Goal: Task Accomplishment & Management: Manage account settings

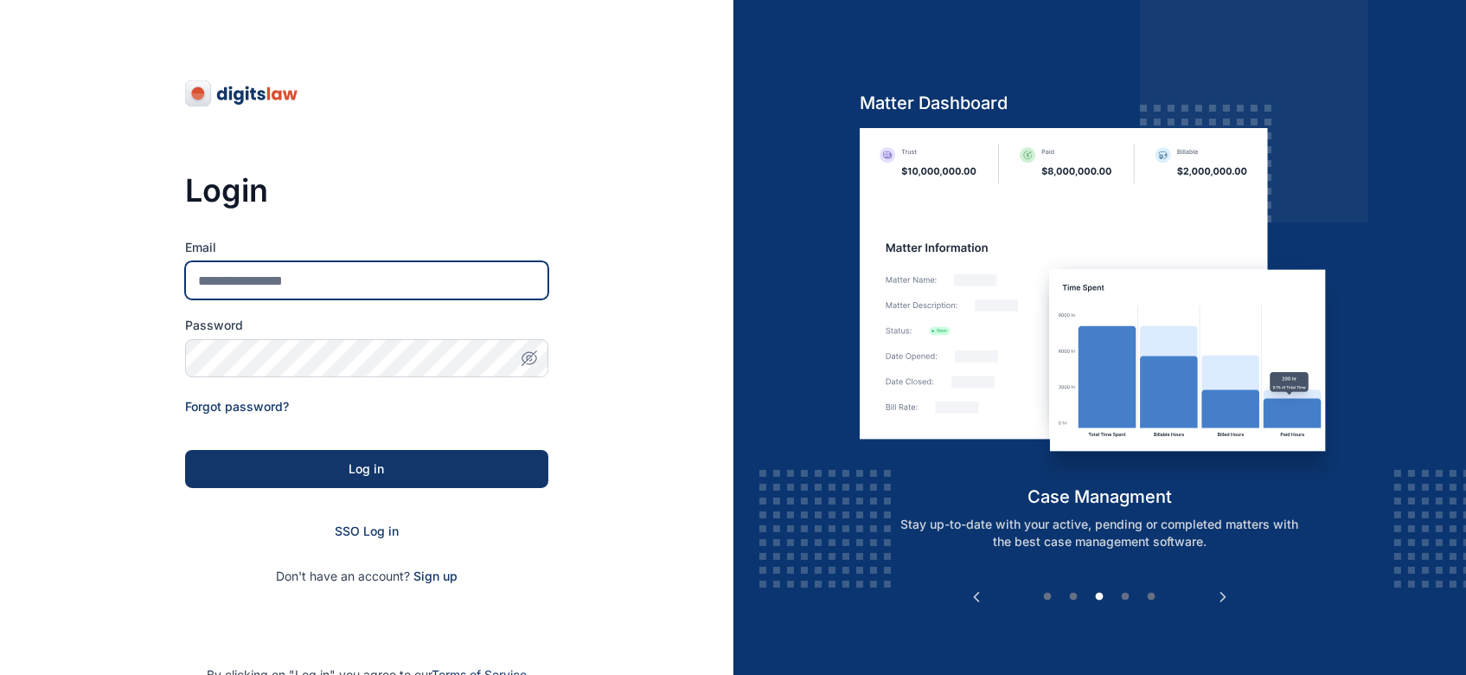
click at [373, 275] on input "Email" at bounding box center [366, 280] width 363 height 38
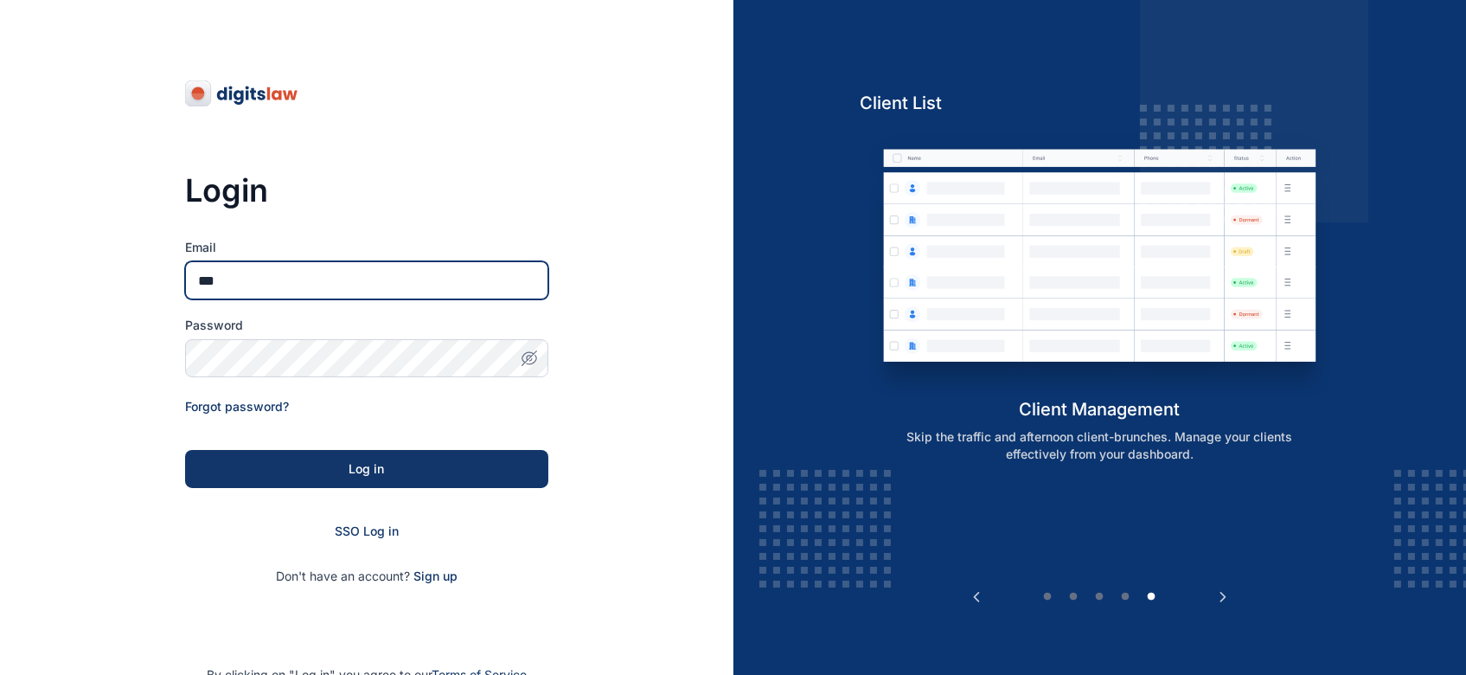
type input "**********"
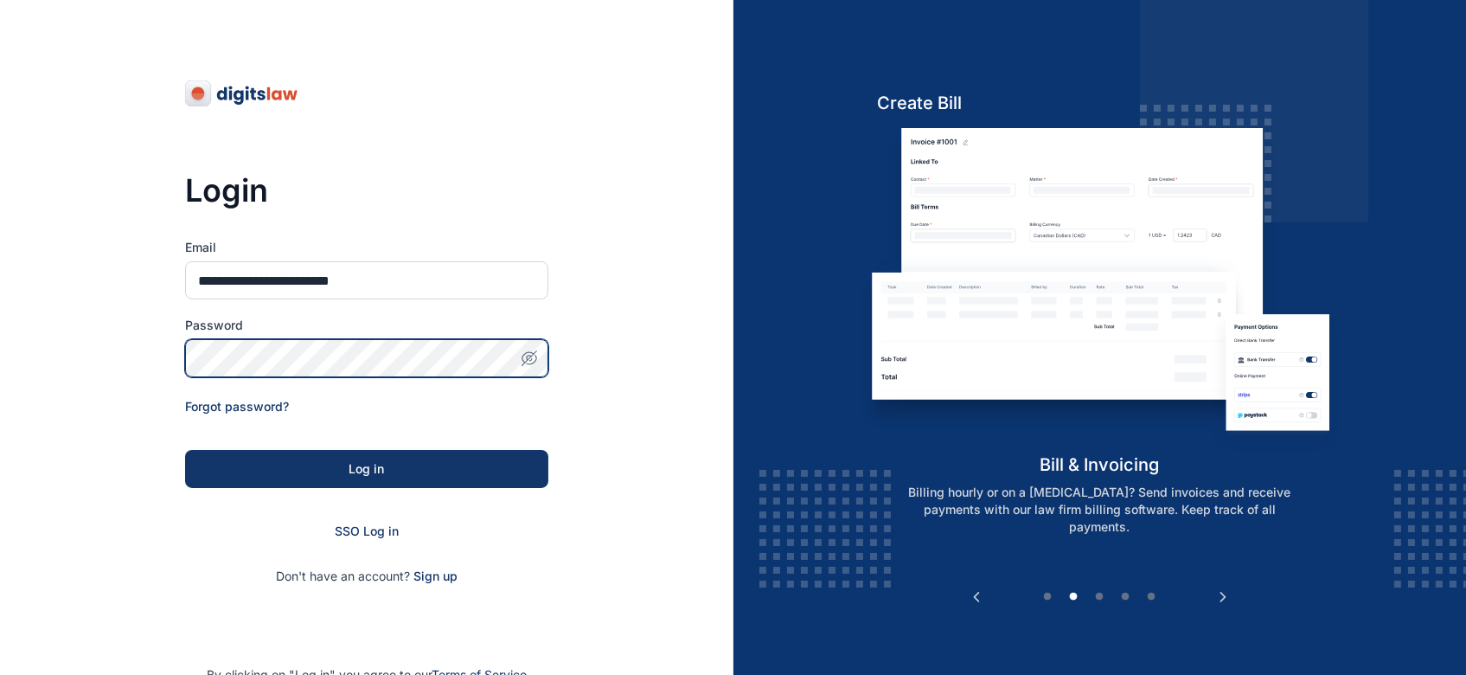
click at [185, 450] on button "Log in" at bounding box center [366, 469] width 363 height 38
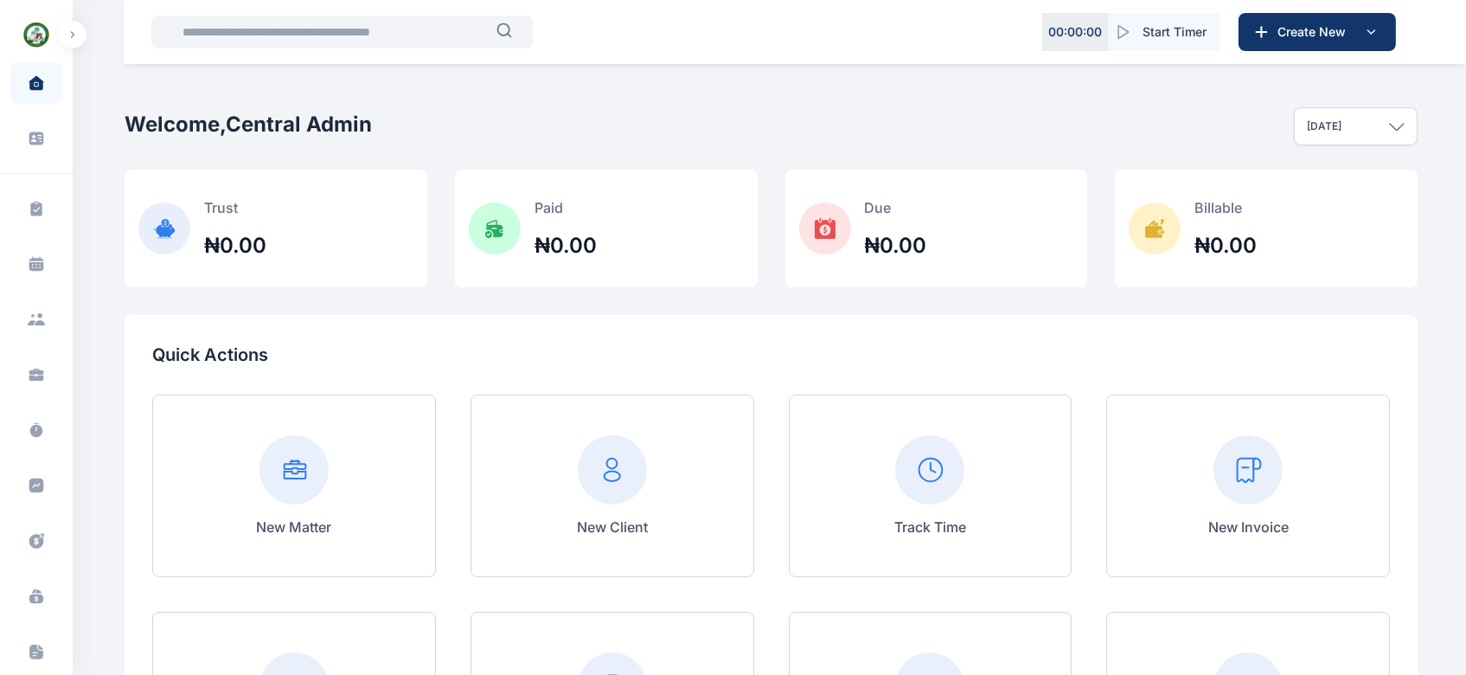
scroll to position [266, 0]
click at [35, 603] on icon at bounding box center [36, 606] width 13 height 13
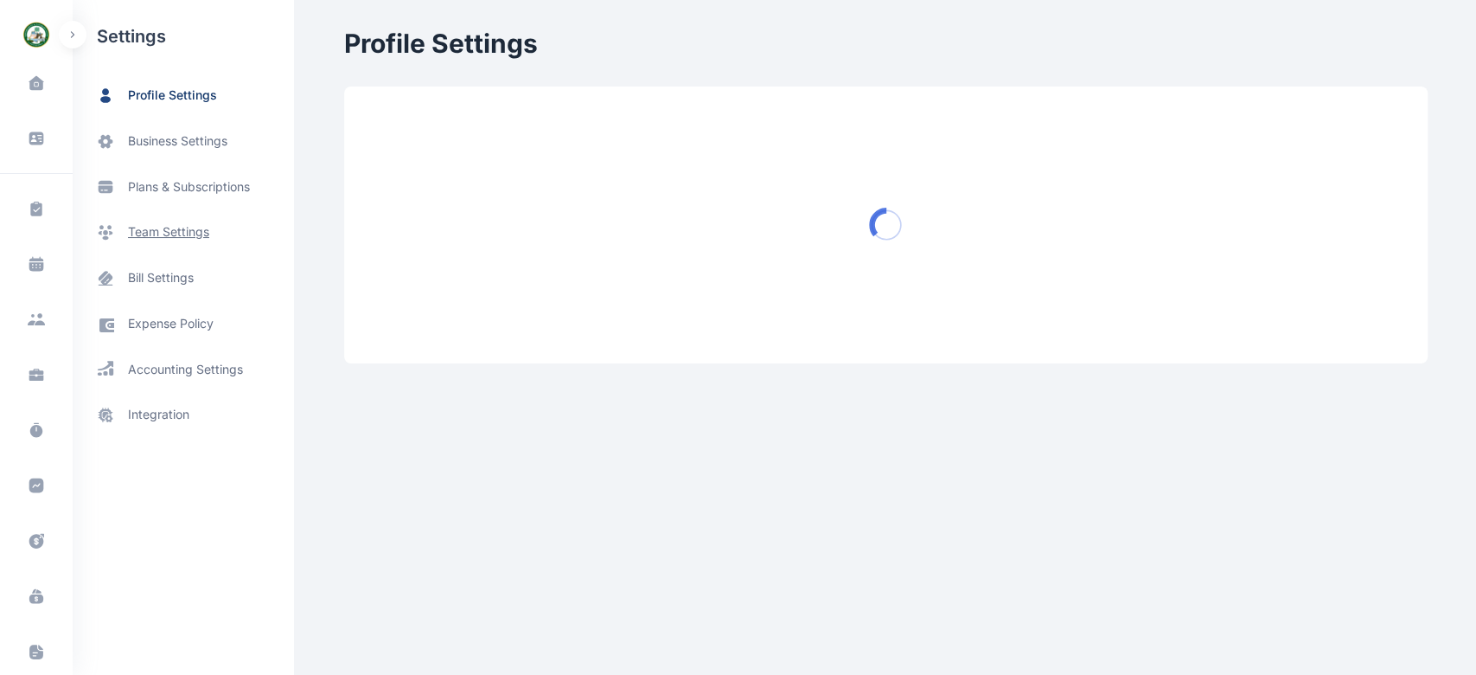
click at [178, 232] on span "team settings" at bounding box center [168, 232] width 81 height 18
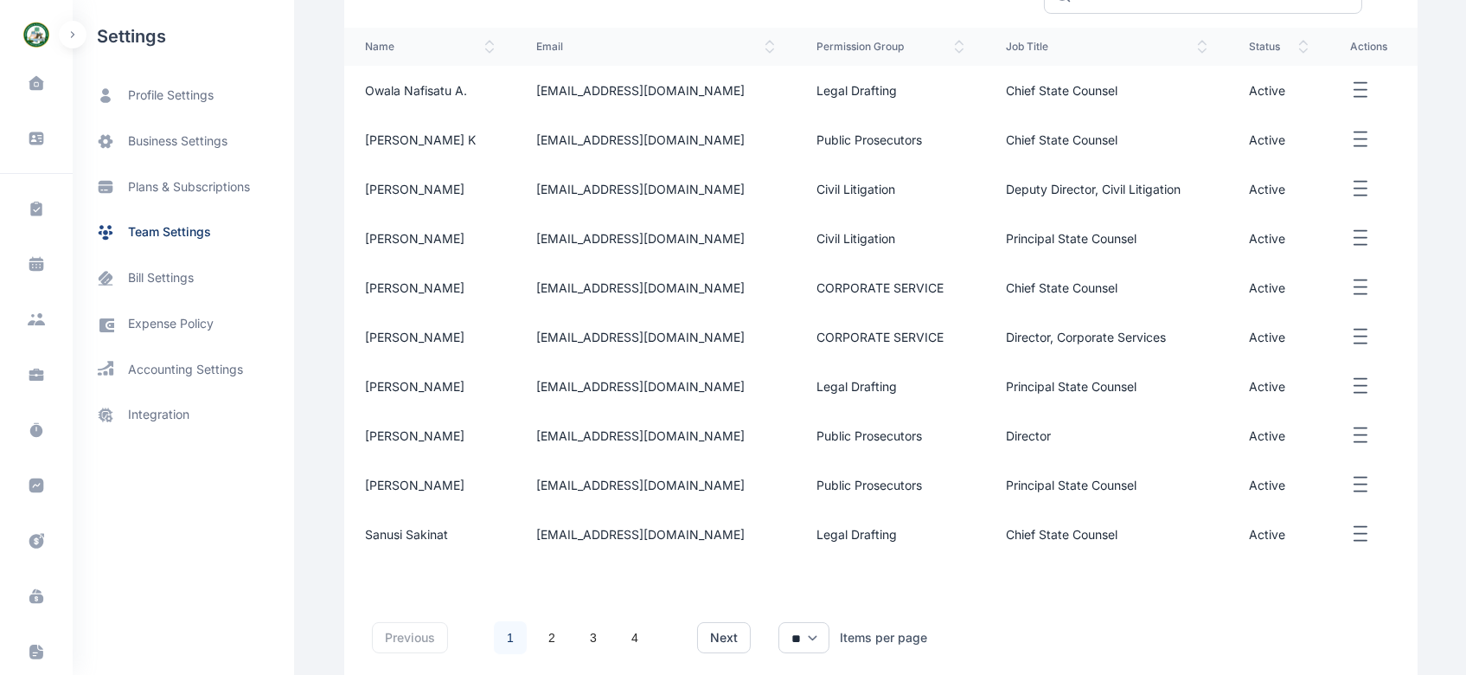
scroll to position [343, 0]
click at [541, 637] on link "2" at bounding box center [551, 634] width 33 height 33
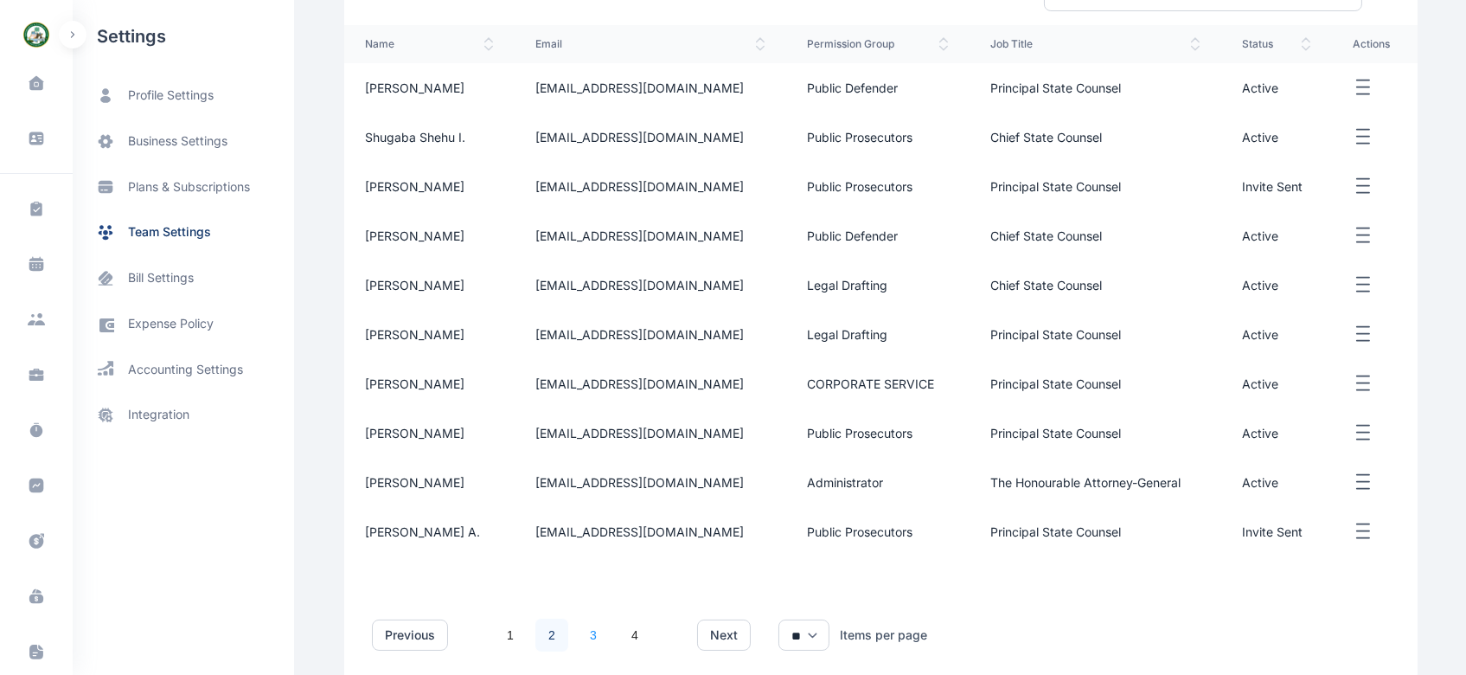
click at [579, 635] on link "3" at bounding box center [593, 634] width 33 height 33
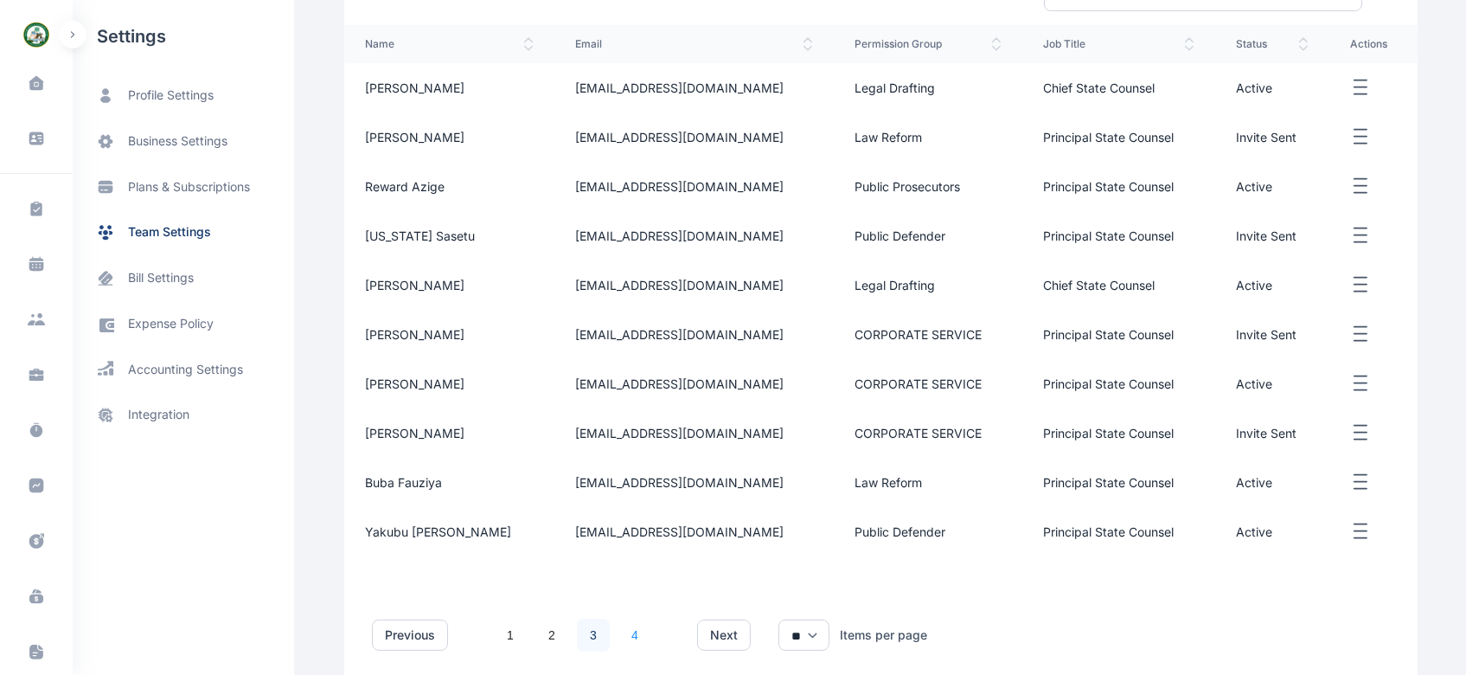
click at [623, 633] on link "4" at bounding box center [634, 634] width 33 height 33
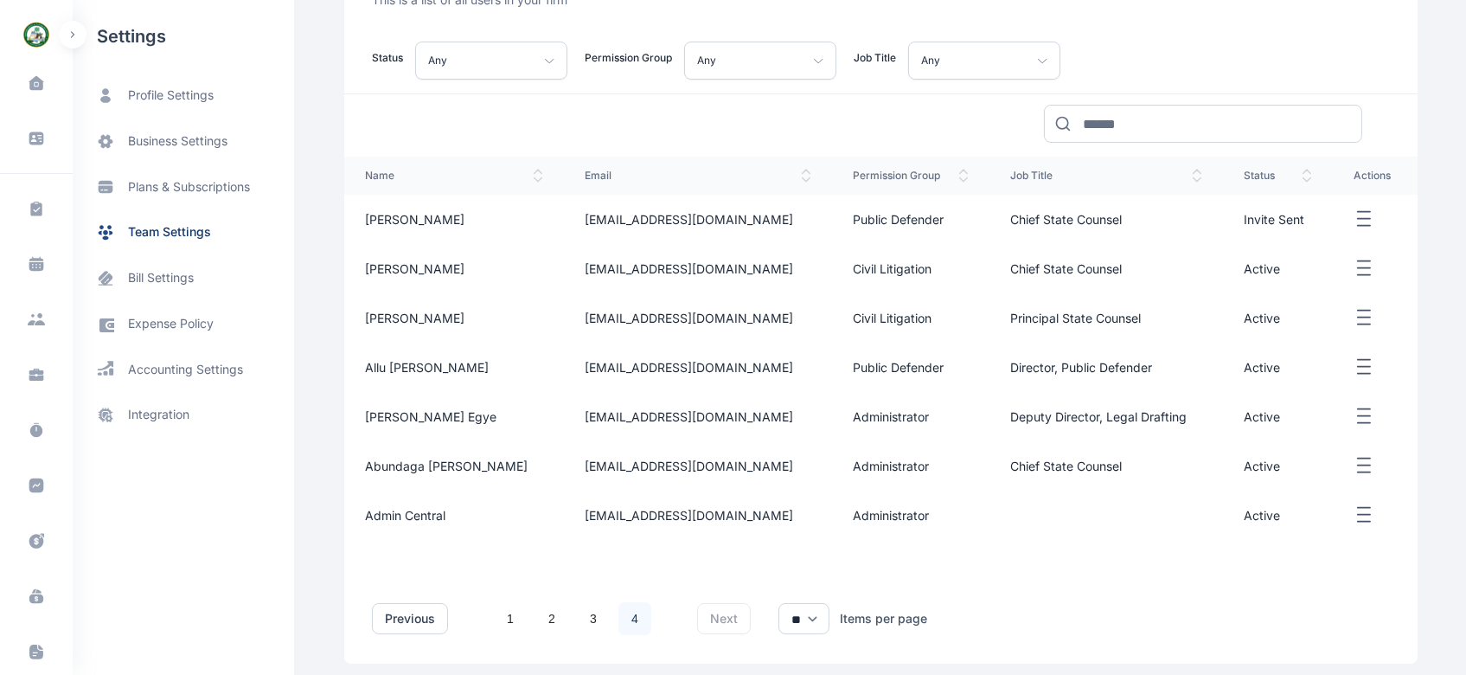
scroll to position [210, 0]
click at [585, 619] on link "3" at bounding box center [593, 620] width 33 height 33
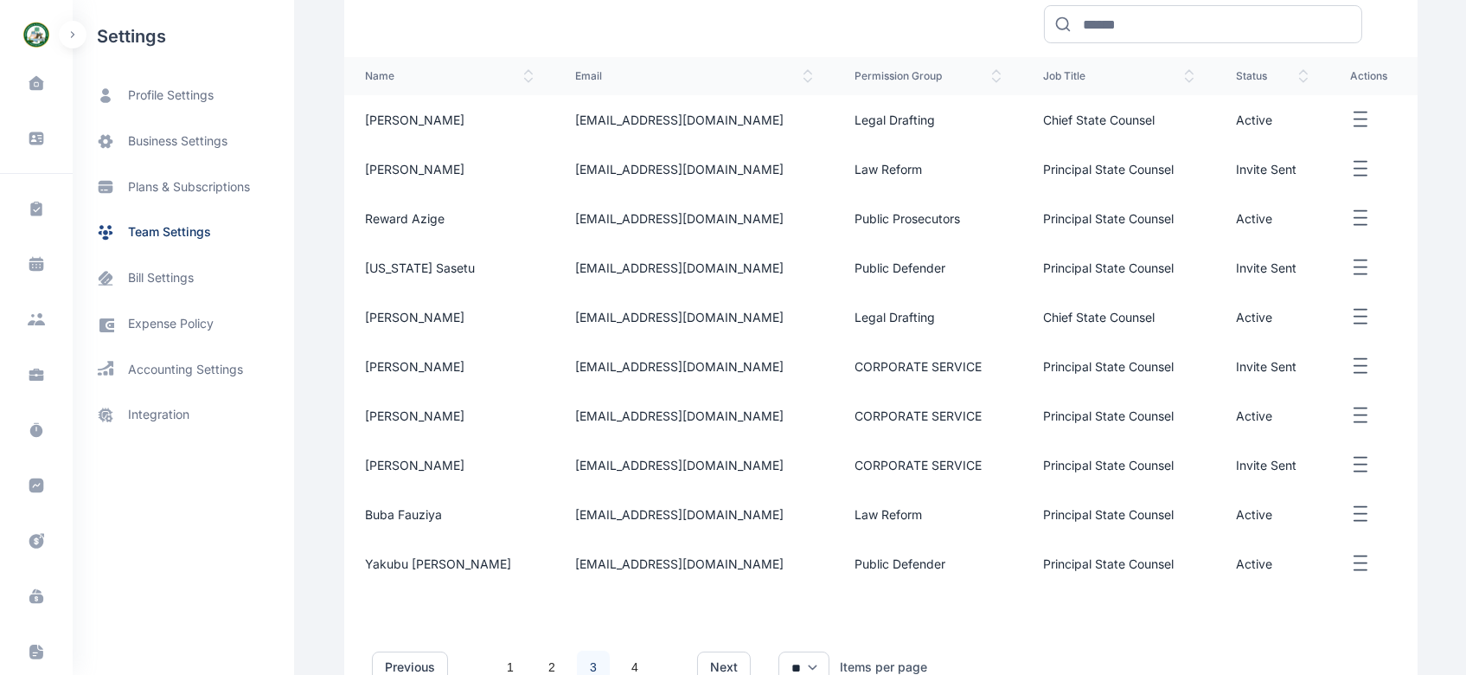
scroll to position [337, 0]
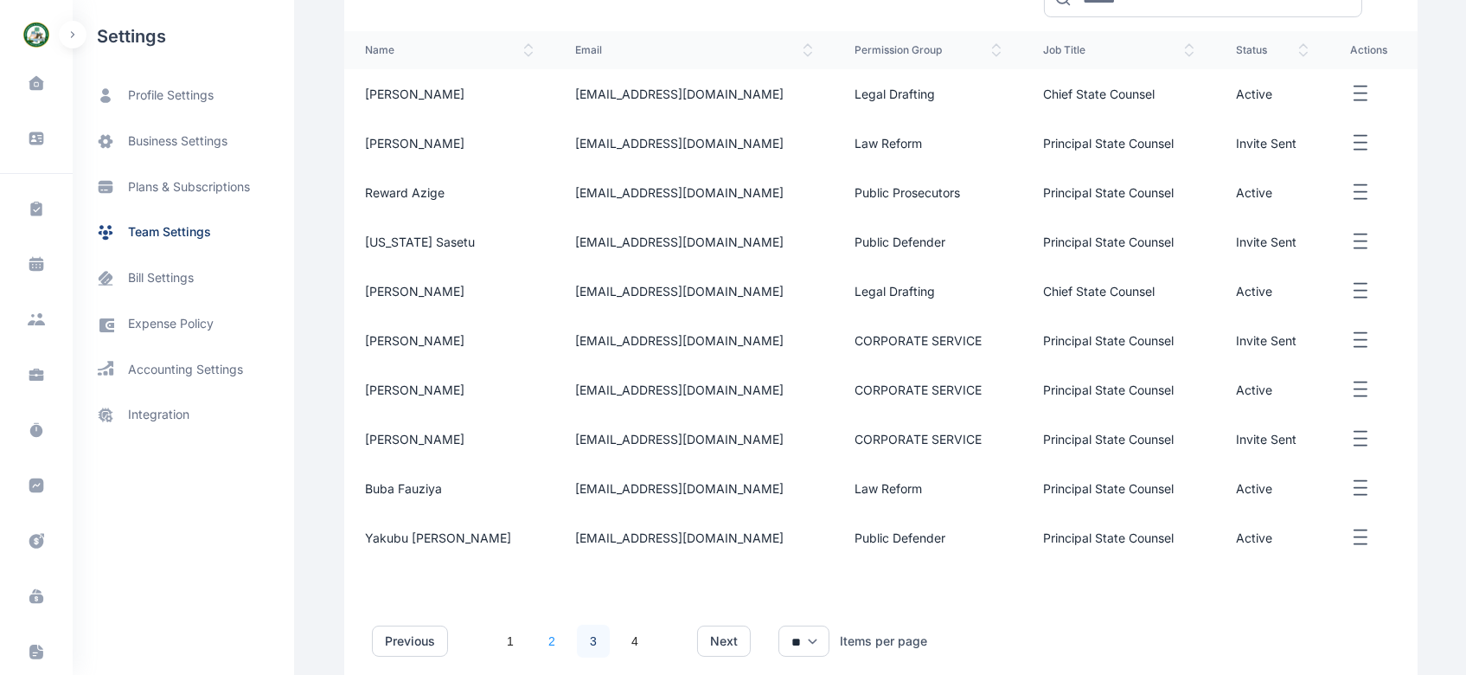
click at [539, 646] on link "2" at bounding box center [551, 640] width 33 height 33
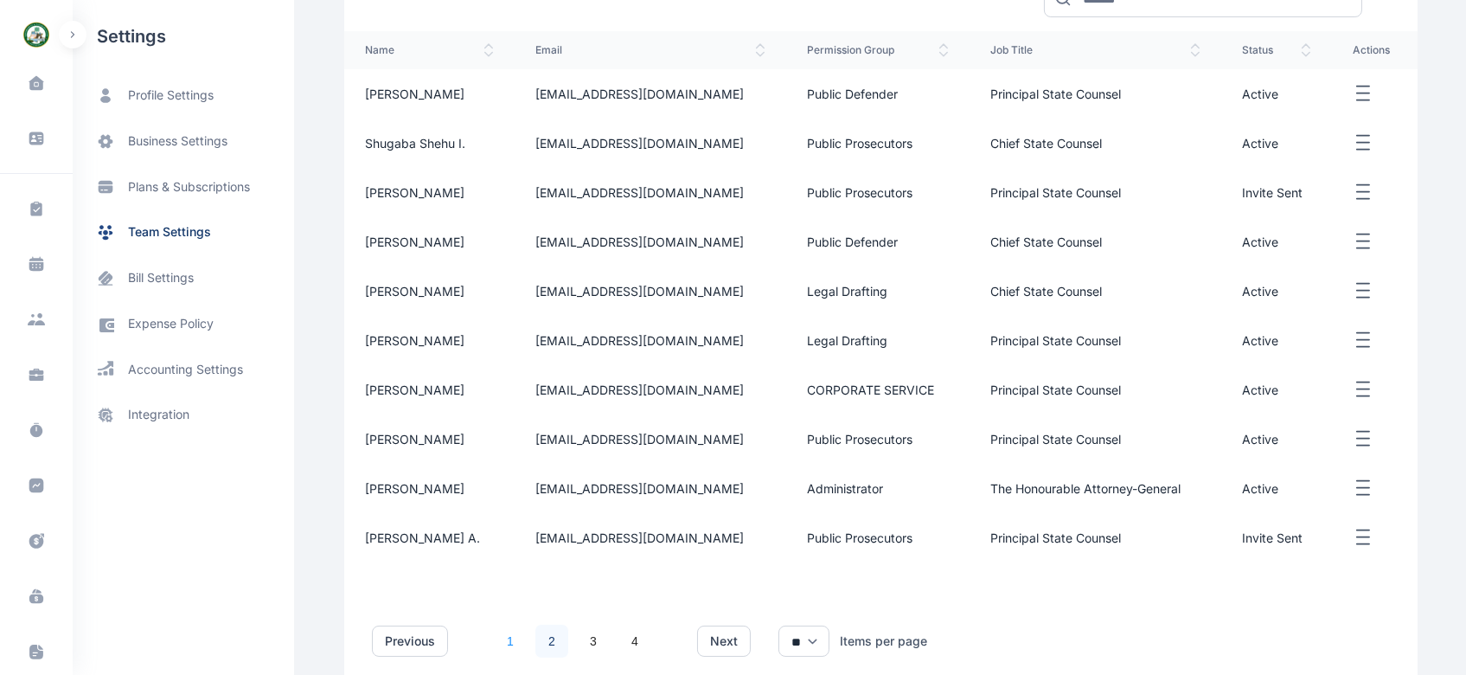
click at [498, 642] on link "1" at bounding box center [510, 640] width 33 height 33
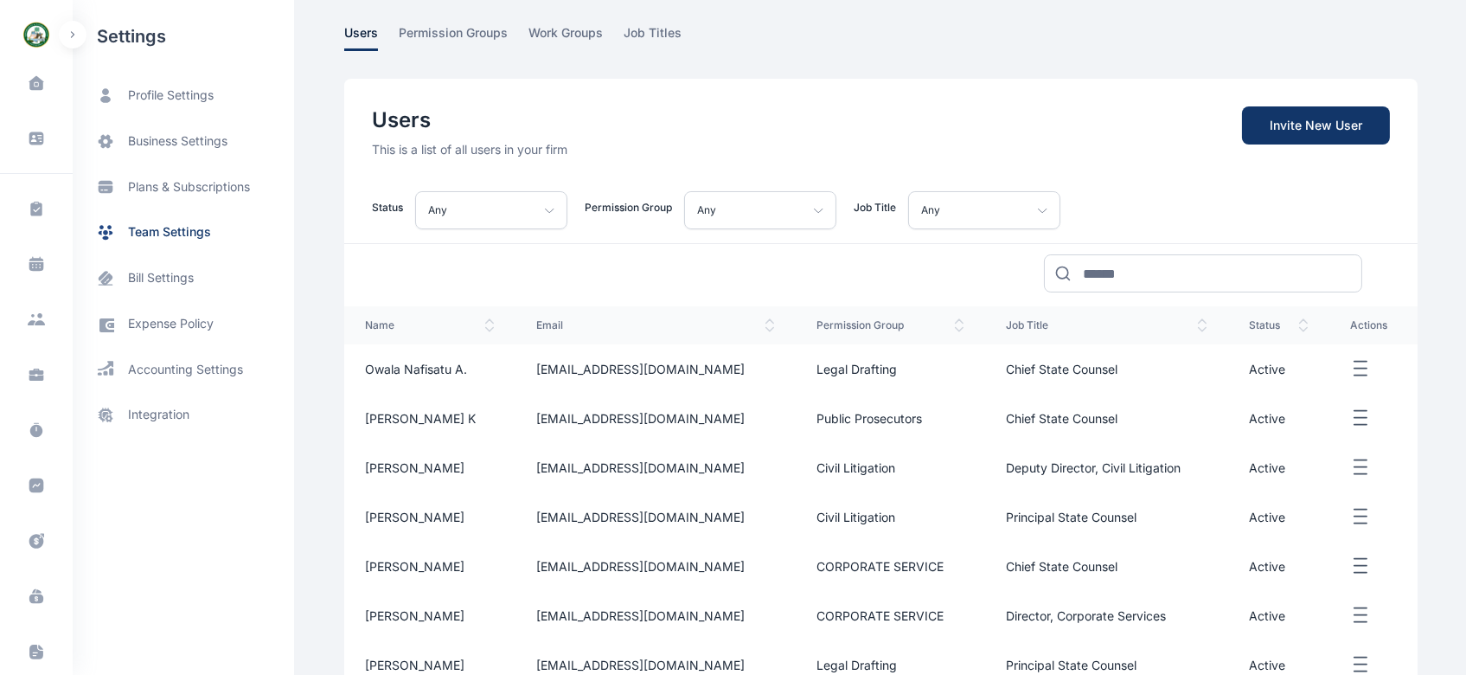
scroll to position [59, 0]
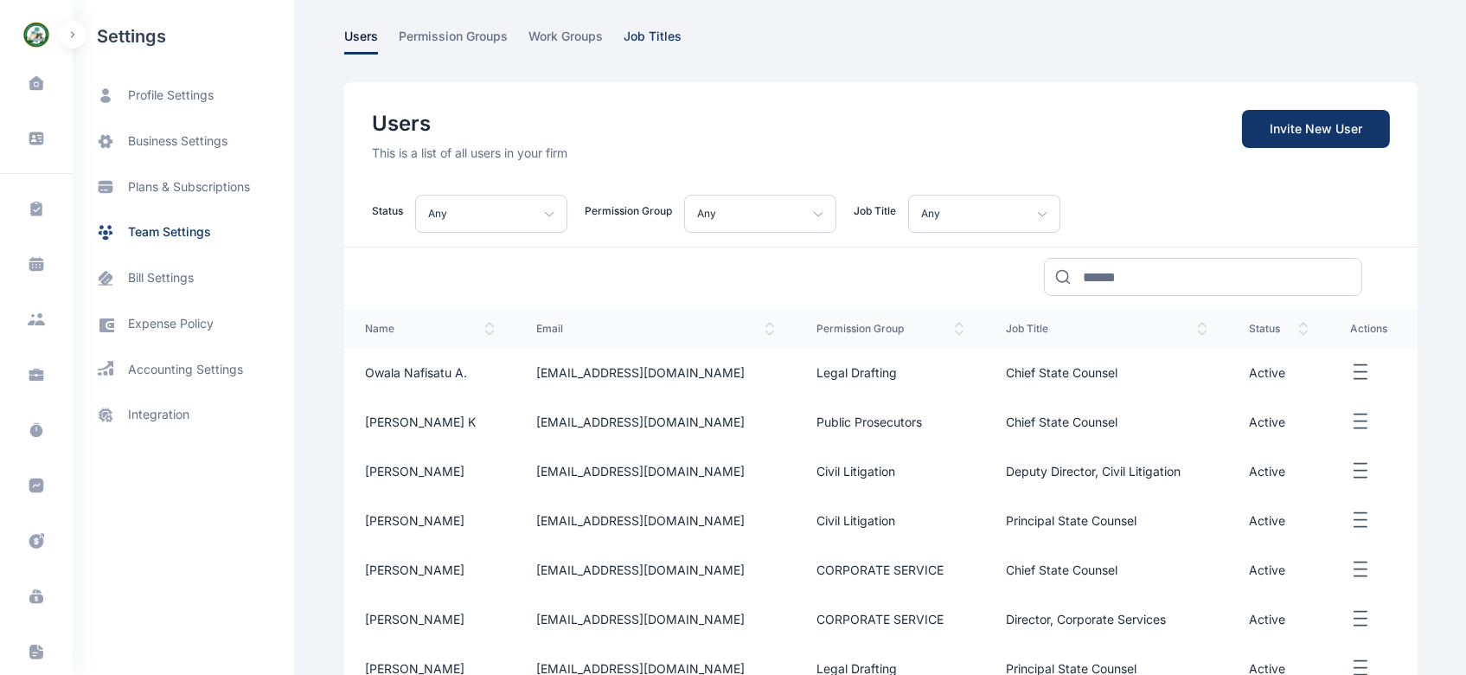
click at [650, 31] on span "job titles" at bounding box center [652, 41] width 58 height 27
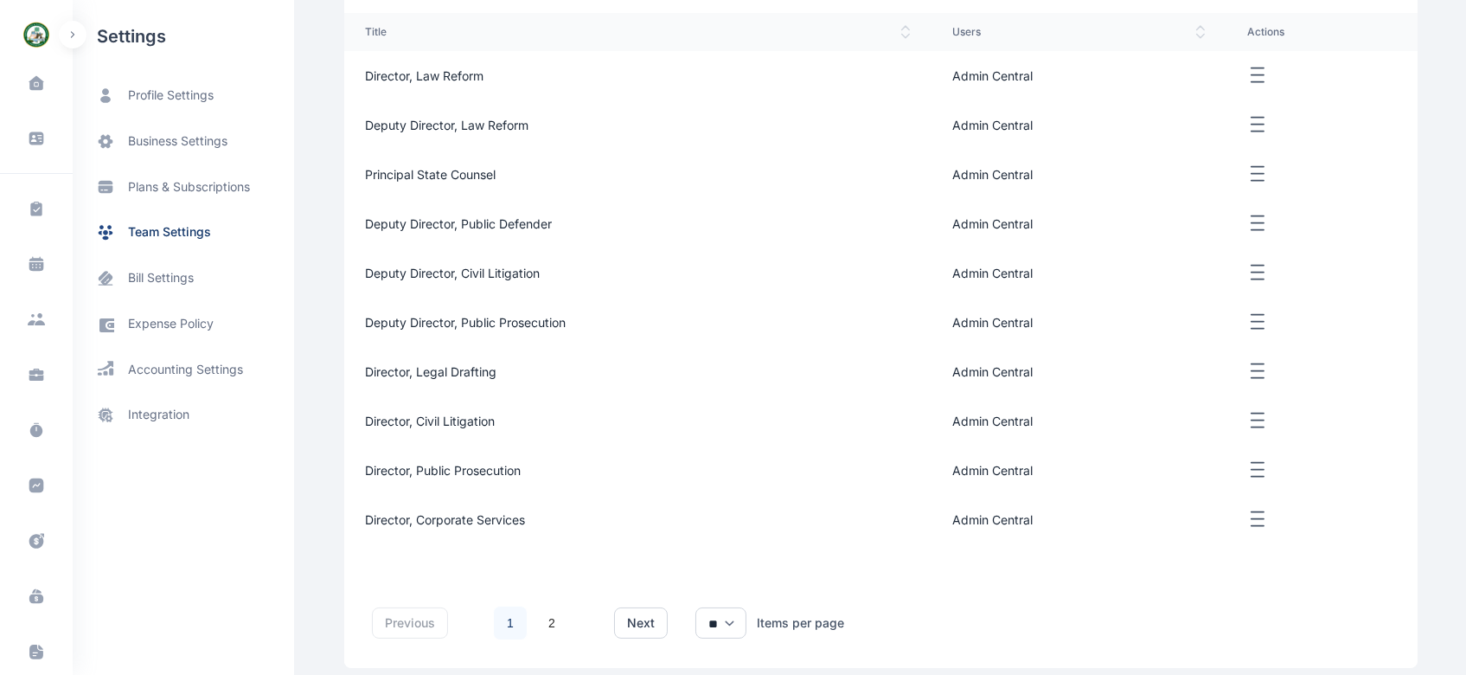
scroll to position [294, 0]
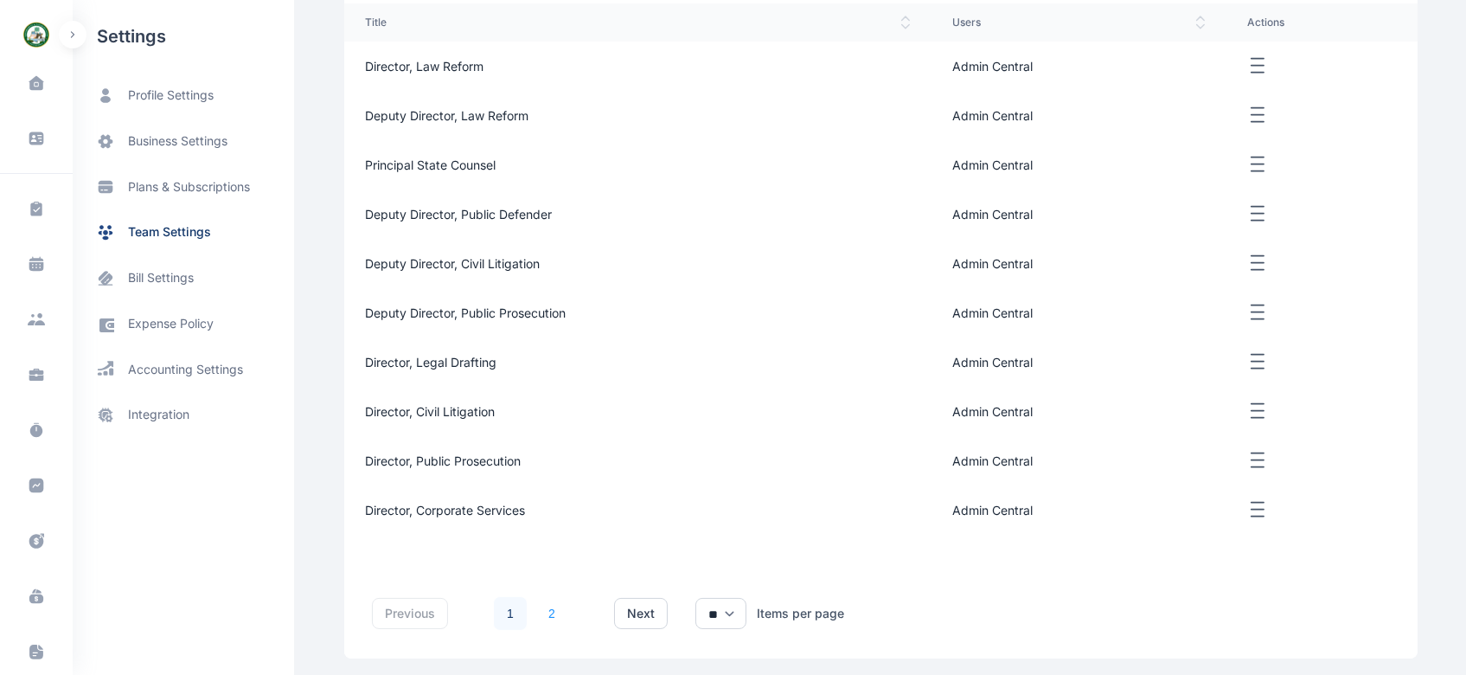
click at [540, 611] on link "2" at bounding box center [551, 613] width 33 height 33
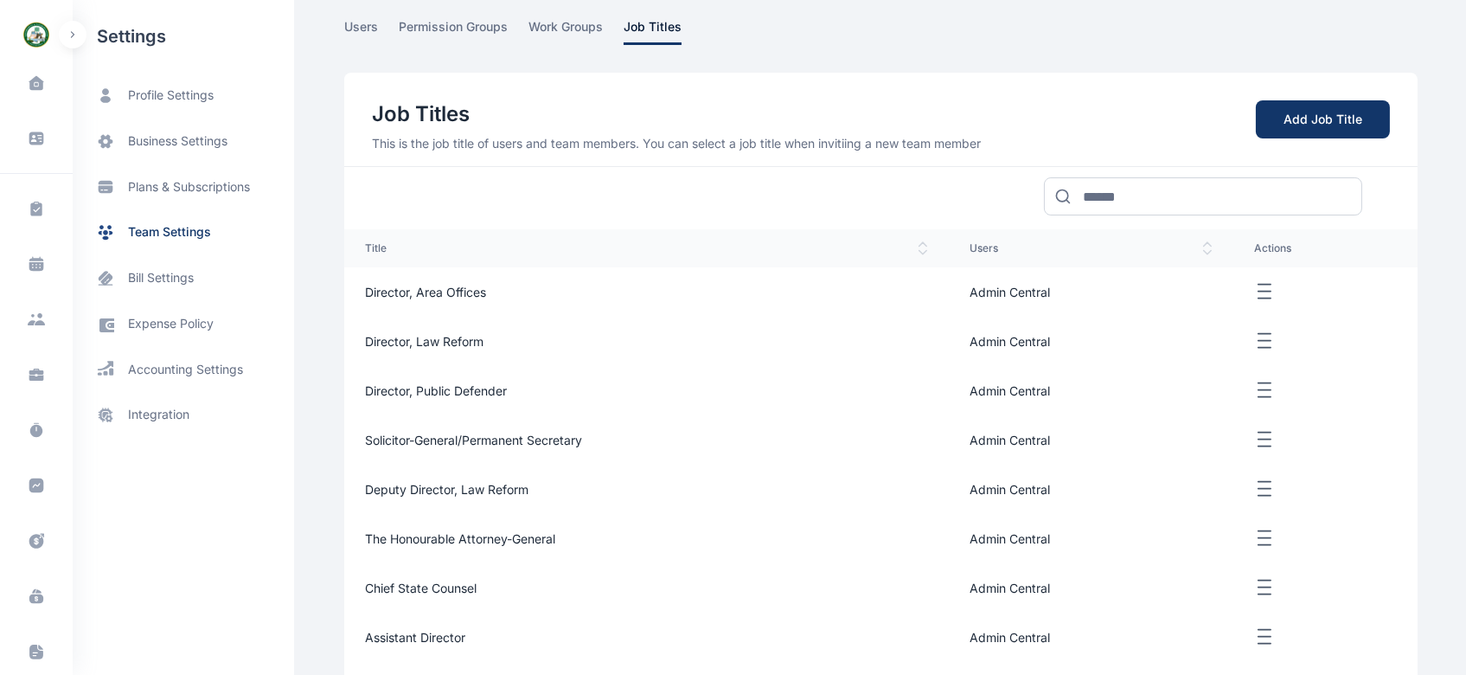
scroll to position [63, 0]
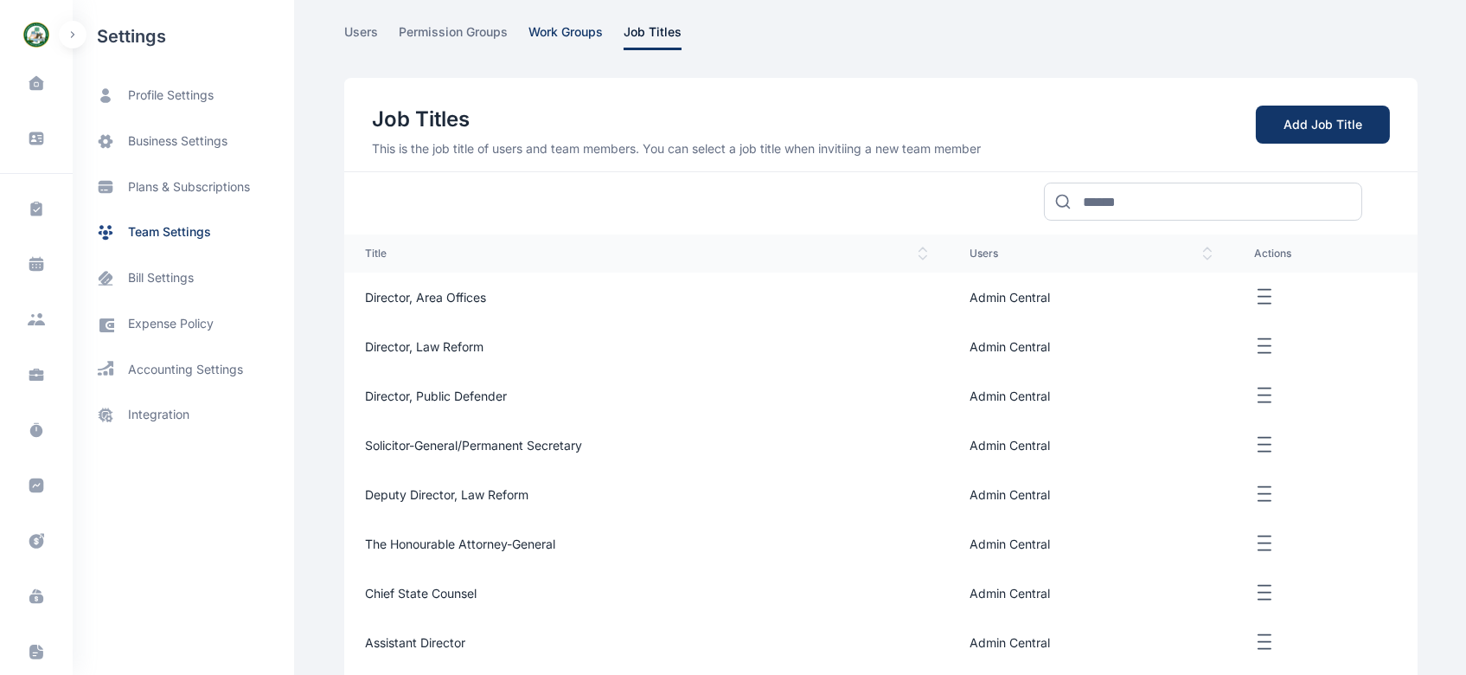
click at [549, 26] on span "work groups" at bounding box center [565, 36] width 74 height 27
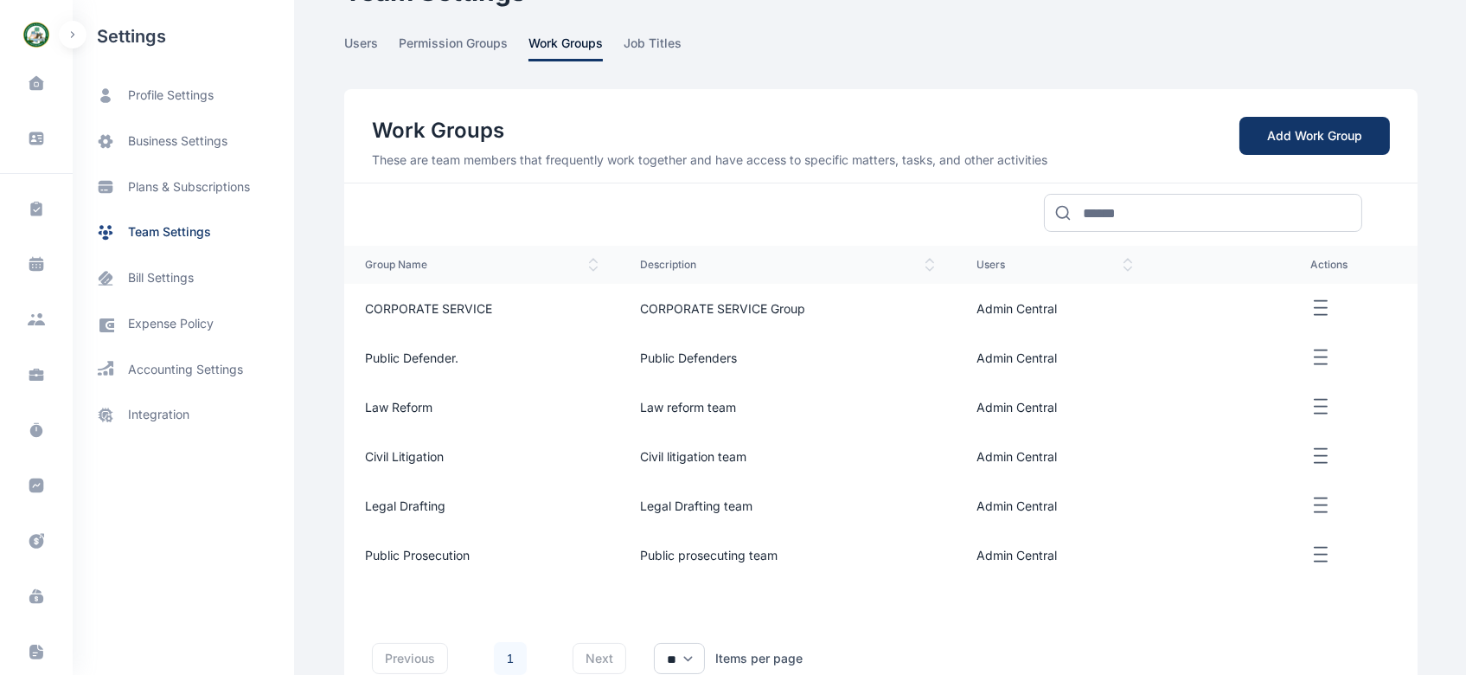
scroll to position [22, 0]
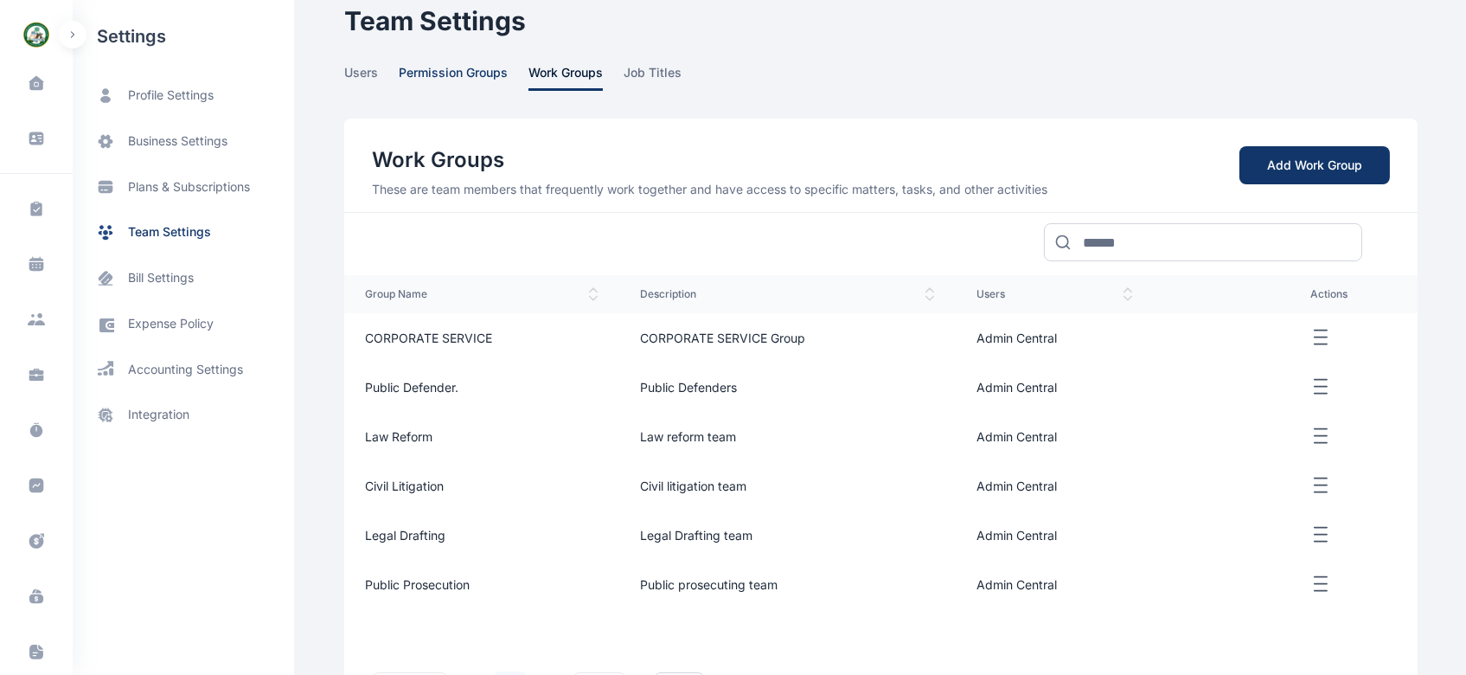
click at [443, 71] on span "permission groups" at bounding box center [453, 77] width 109 height 27
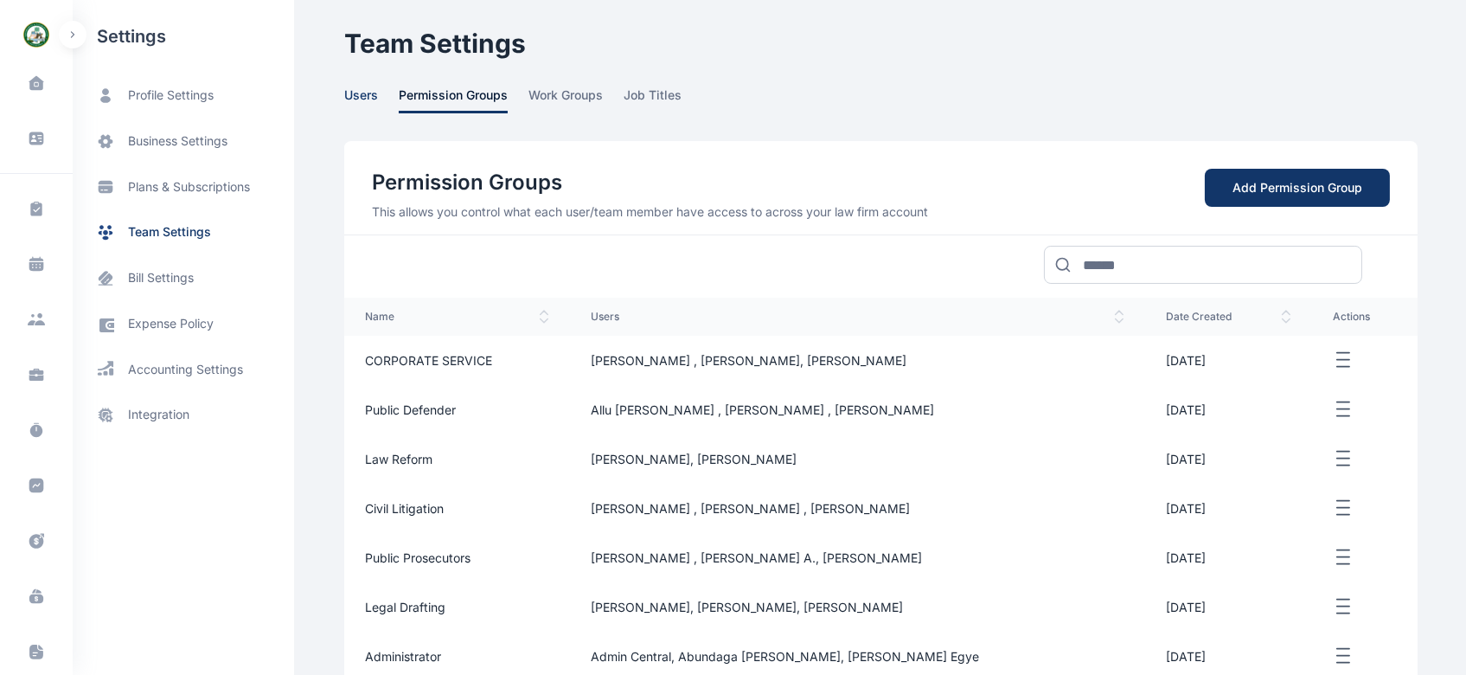
click at [353, 93] on span "users" at bounding box center [361, 99] width 34 height 27
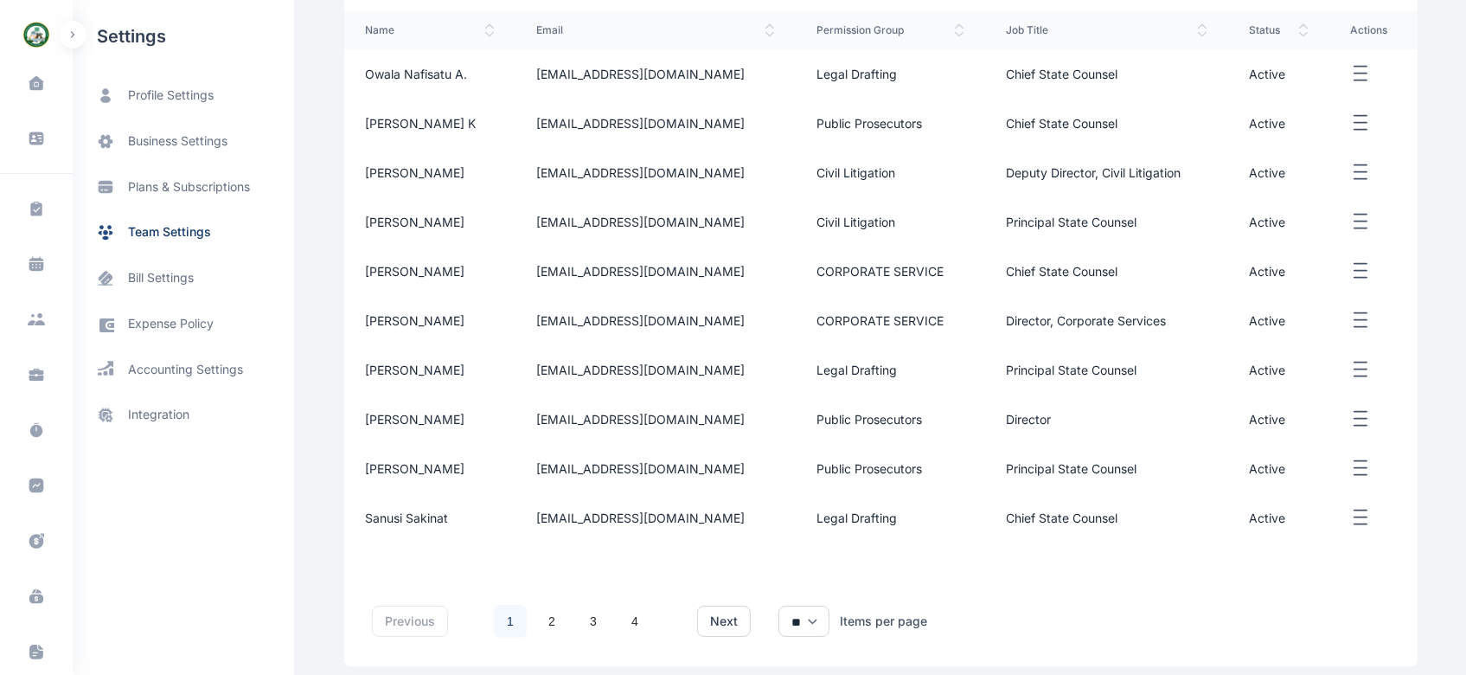
scroll to position [358, 0]
click at [185, 228] on span "team settings" at bounding box center [169, 232] width 83 height 18
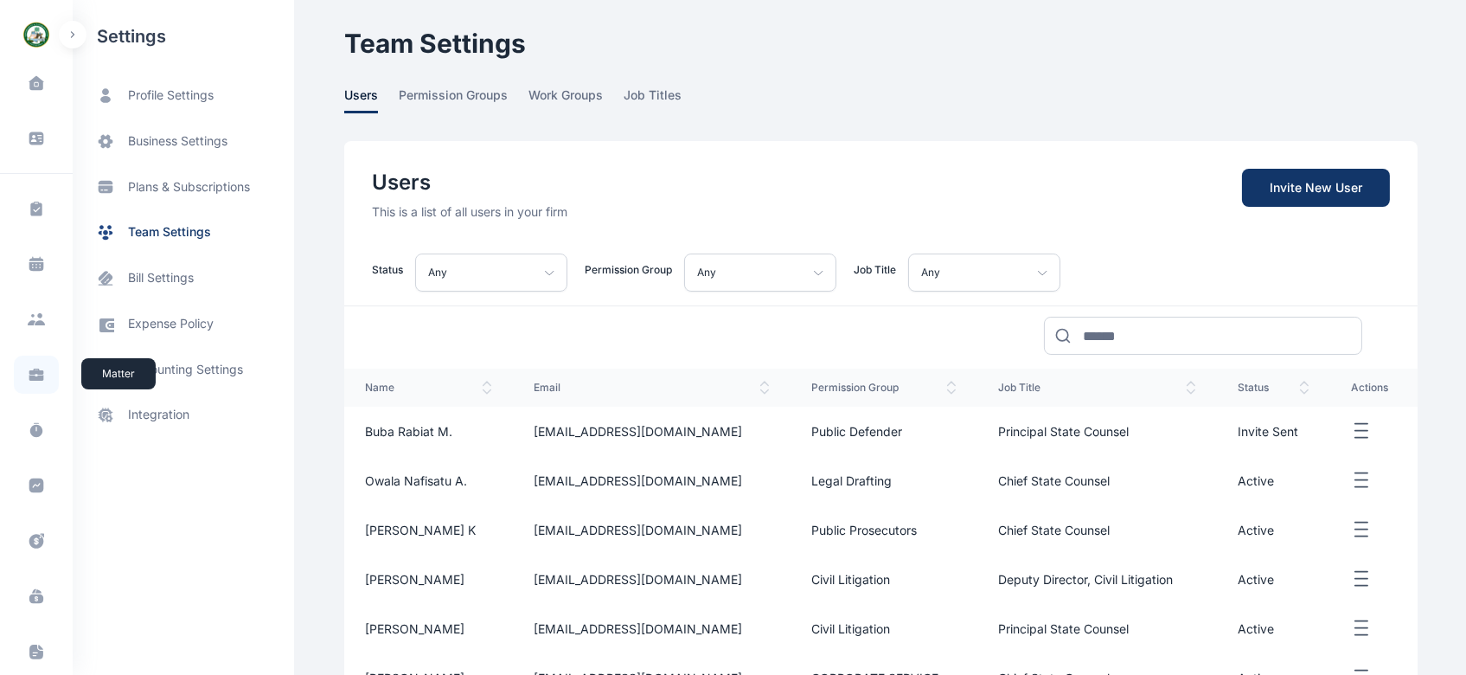
click at [31, 377] on icon at bounding box center [36, 377] width 15 height 6
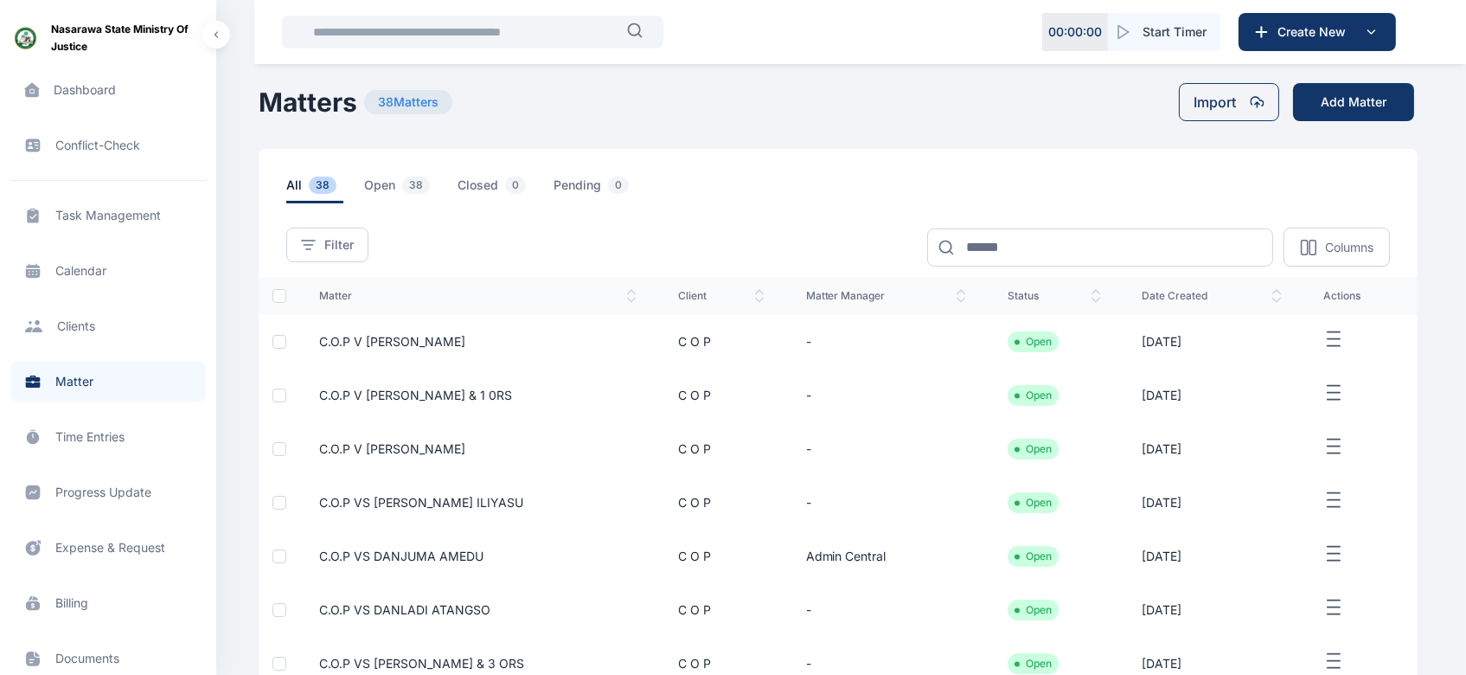
click at [1328, 336] on icon "button" at bounding box center [1333, 340] width 21 height 22
click at [1314, 358] on span "Edit" at bounding box center [1324, 358] width 22 height 17
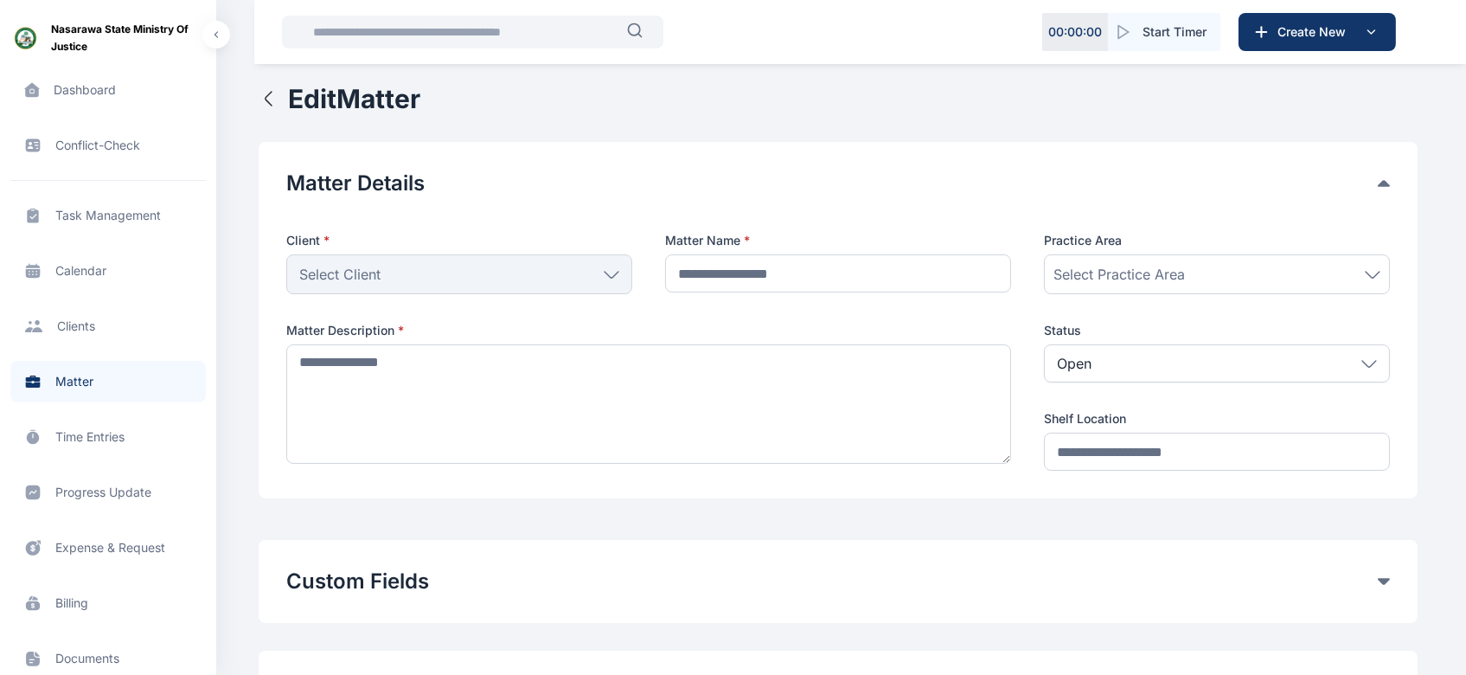
type input "**********"
type textarea "**********"
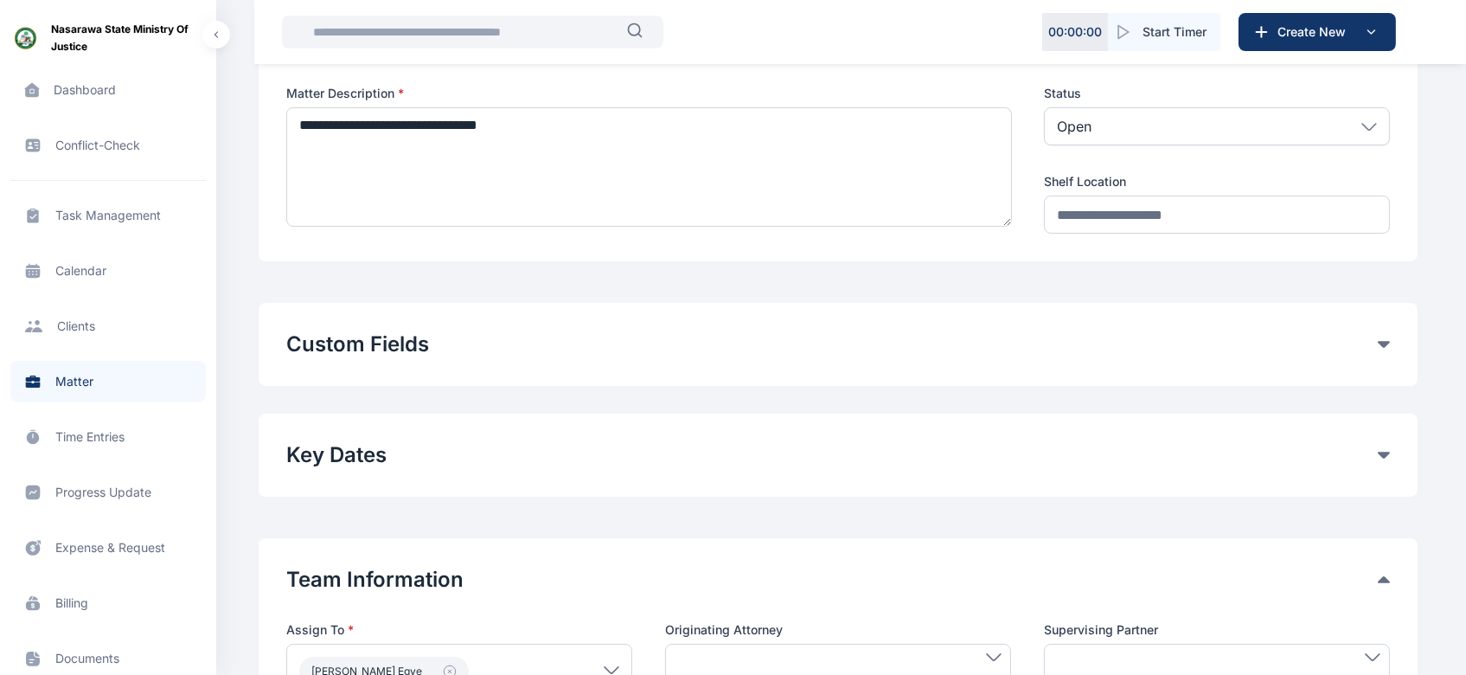
scroll to position [240, 0]
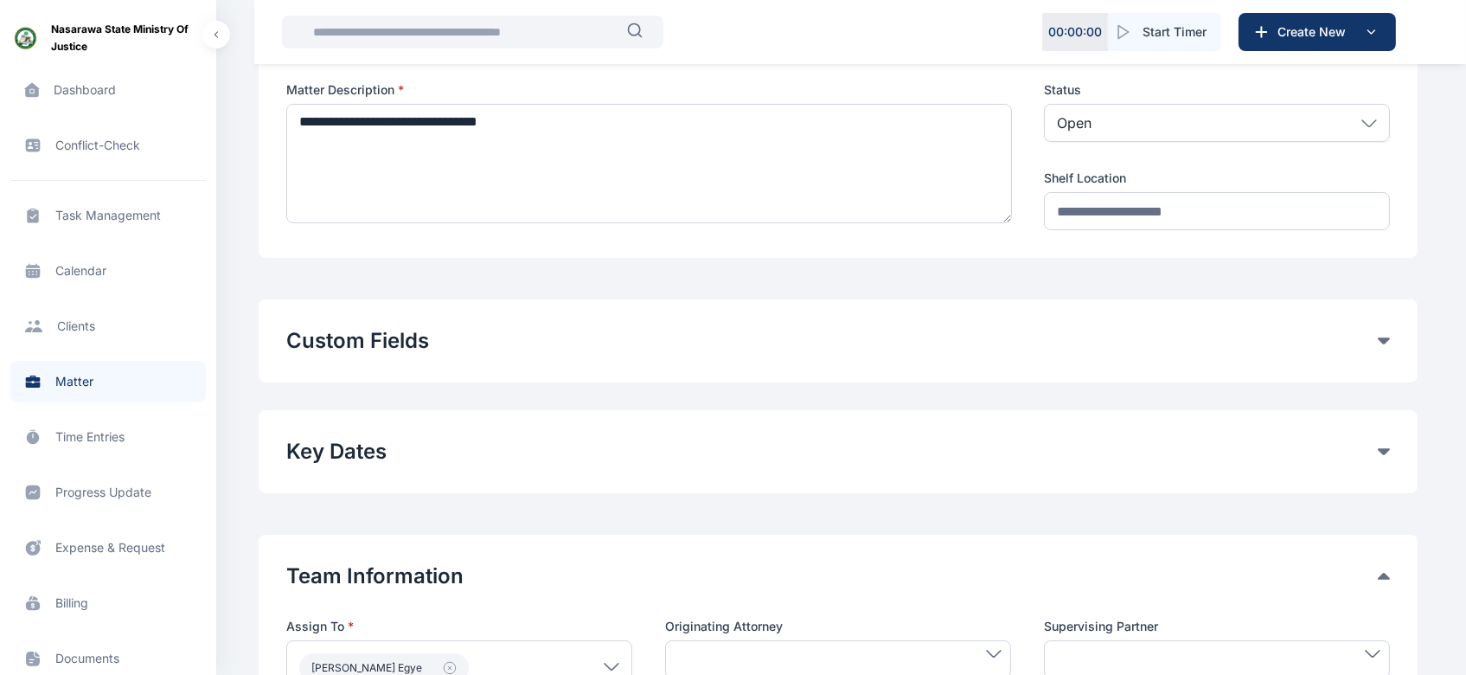
click at [558, 343] on button "Custom Fields" at bounding box center [831, 341] width 1091 height 28
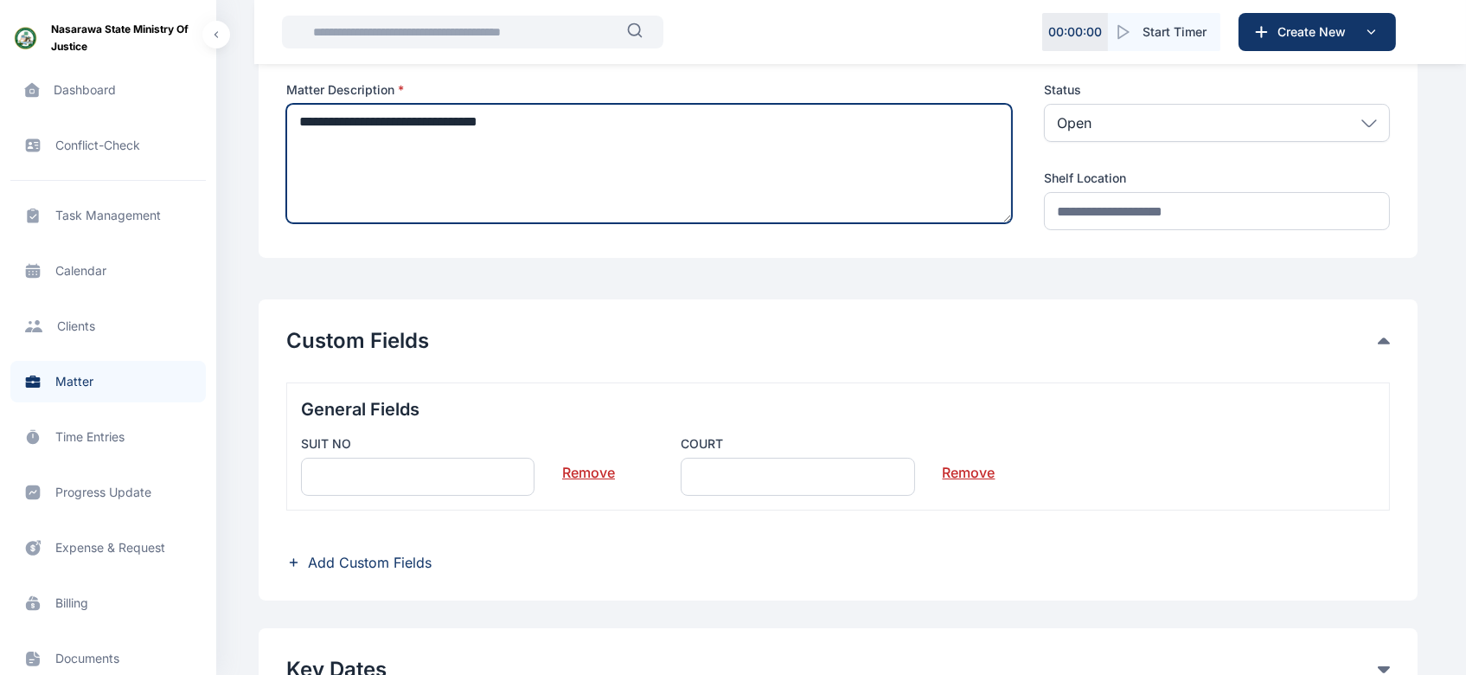
drag, startPoint x: 410, startPoint y: 125, endPoint x: 290, endPoint y: 135, distance: 120.6
click at [290, 135] on textarea "**********" at bounding box center [649, 163] width 726 height 119
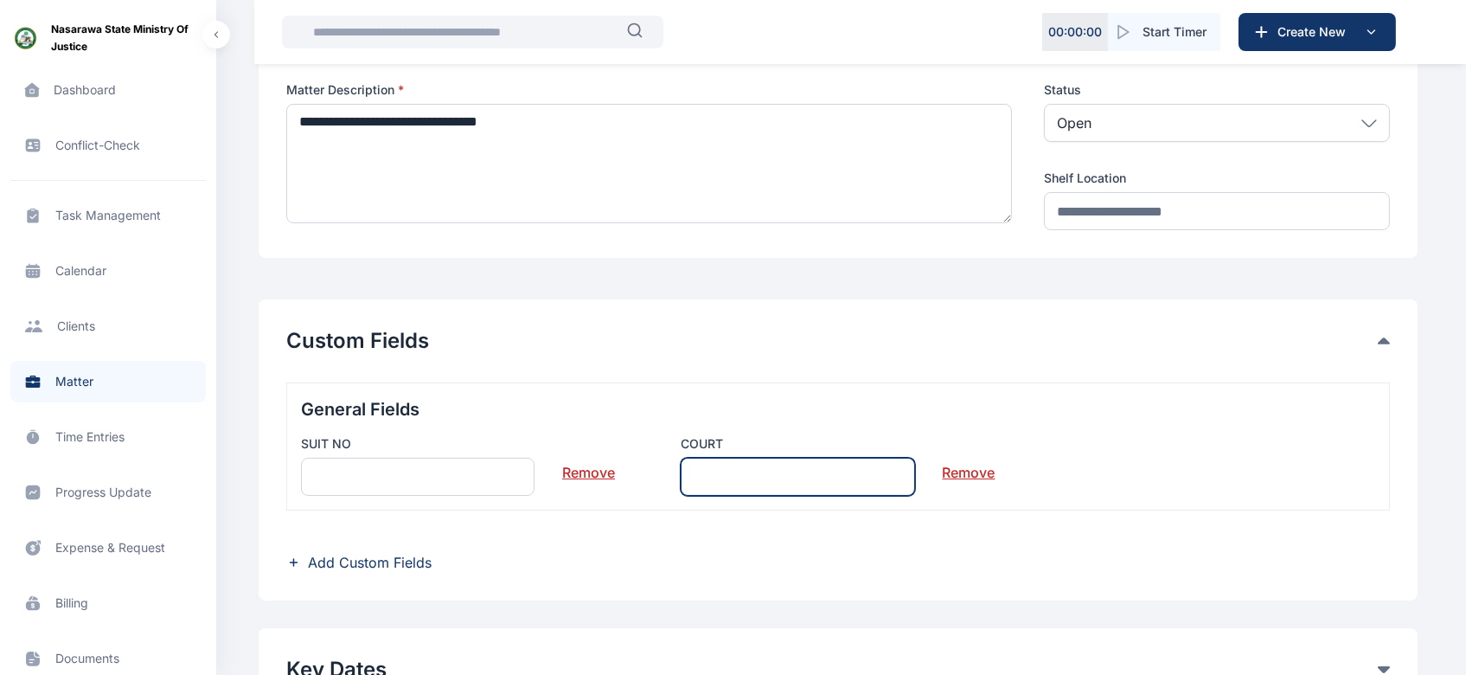
click at [792, 485] on input "text" at bounding box center [797, 476] width 233 height 38
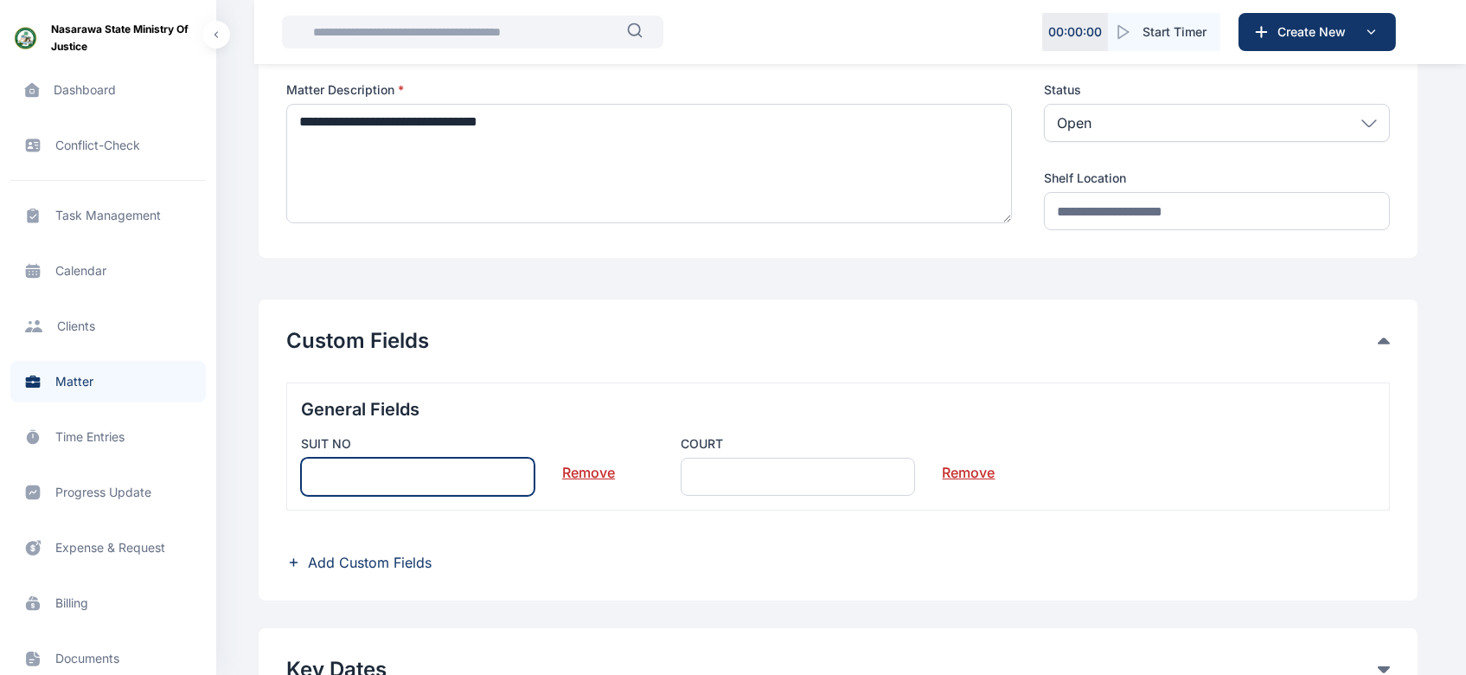
click at [491, 478] on input "text" at bounding box center [417, 476] width 233 height 38
paste input "**********"
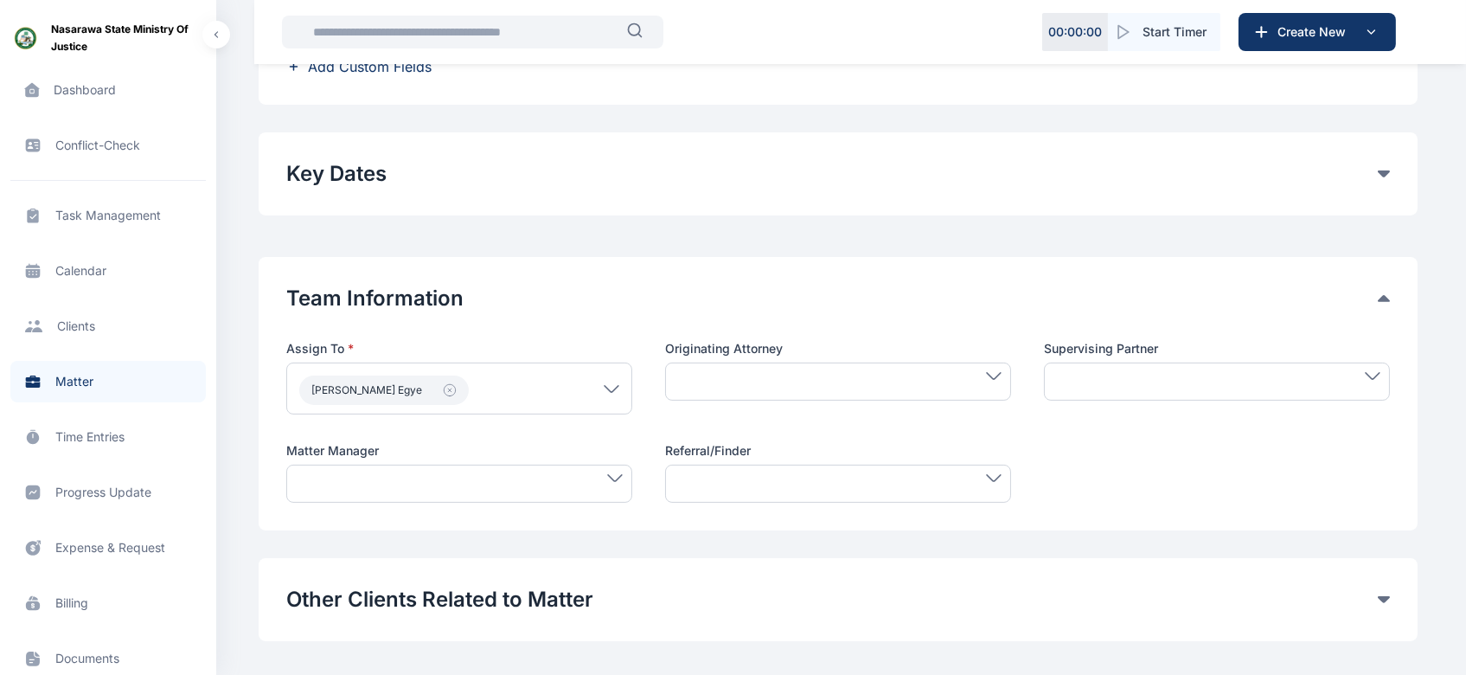
scroll to position [745, 0]
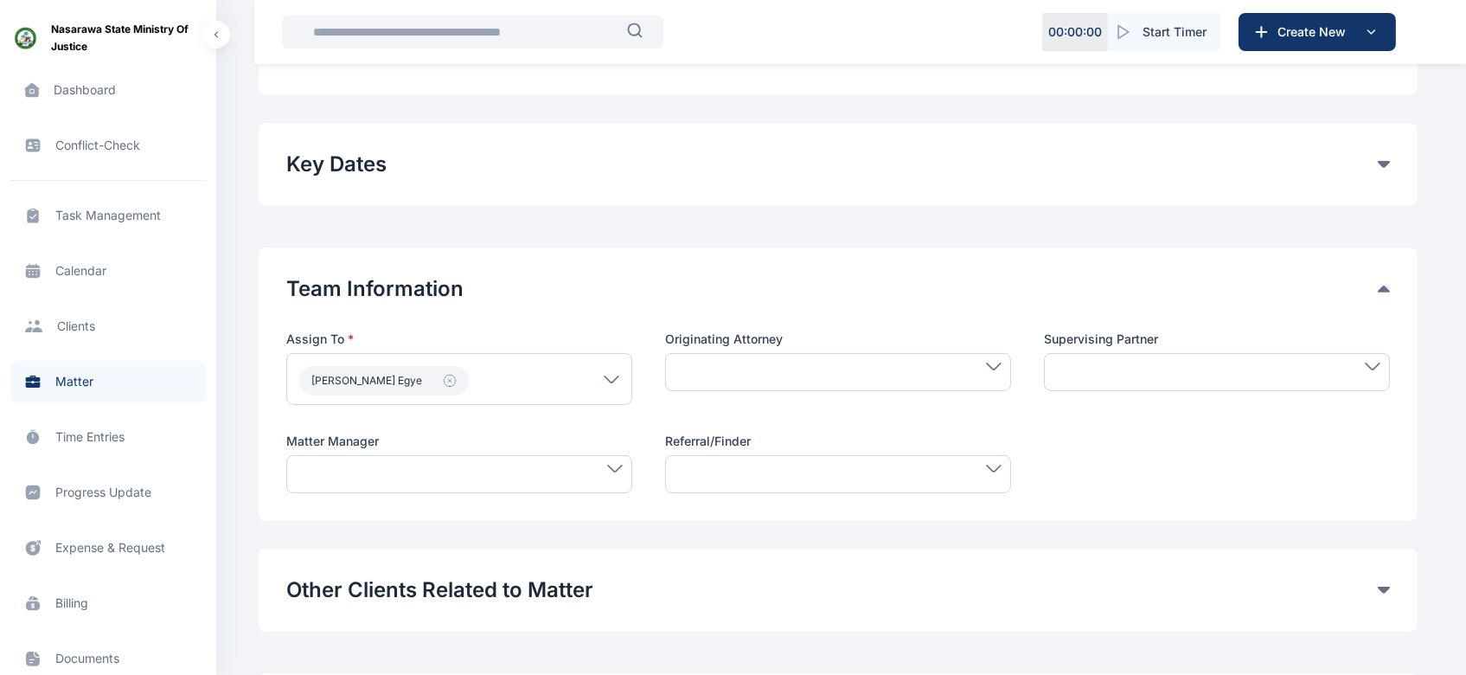
type input "**********"
click at [617, 471] on div at bounding box center [459, 474] width 346 height 38
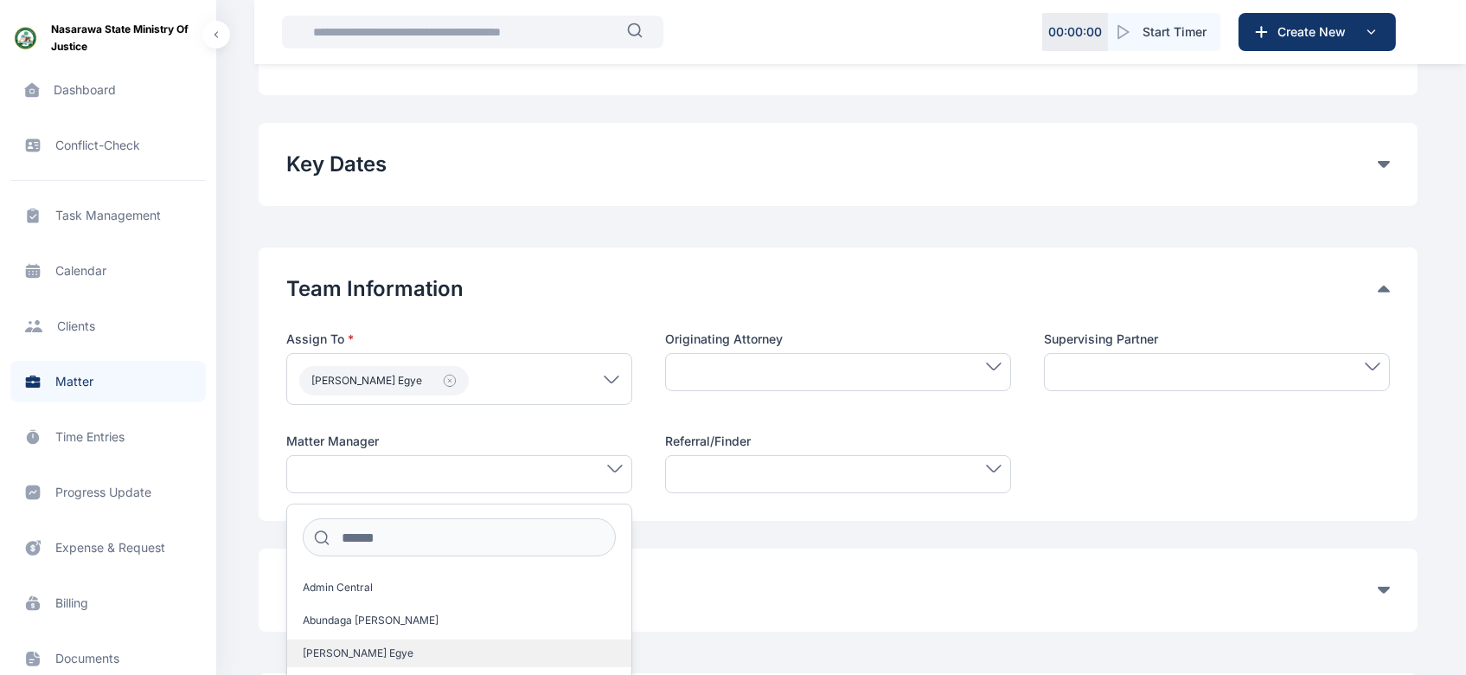
click at [484, 654] on label "[PERSON_NAME] Egye" at bounding box center [459, 653] width 344 height 28
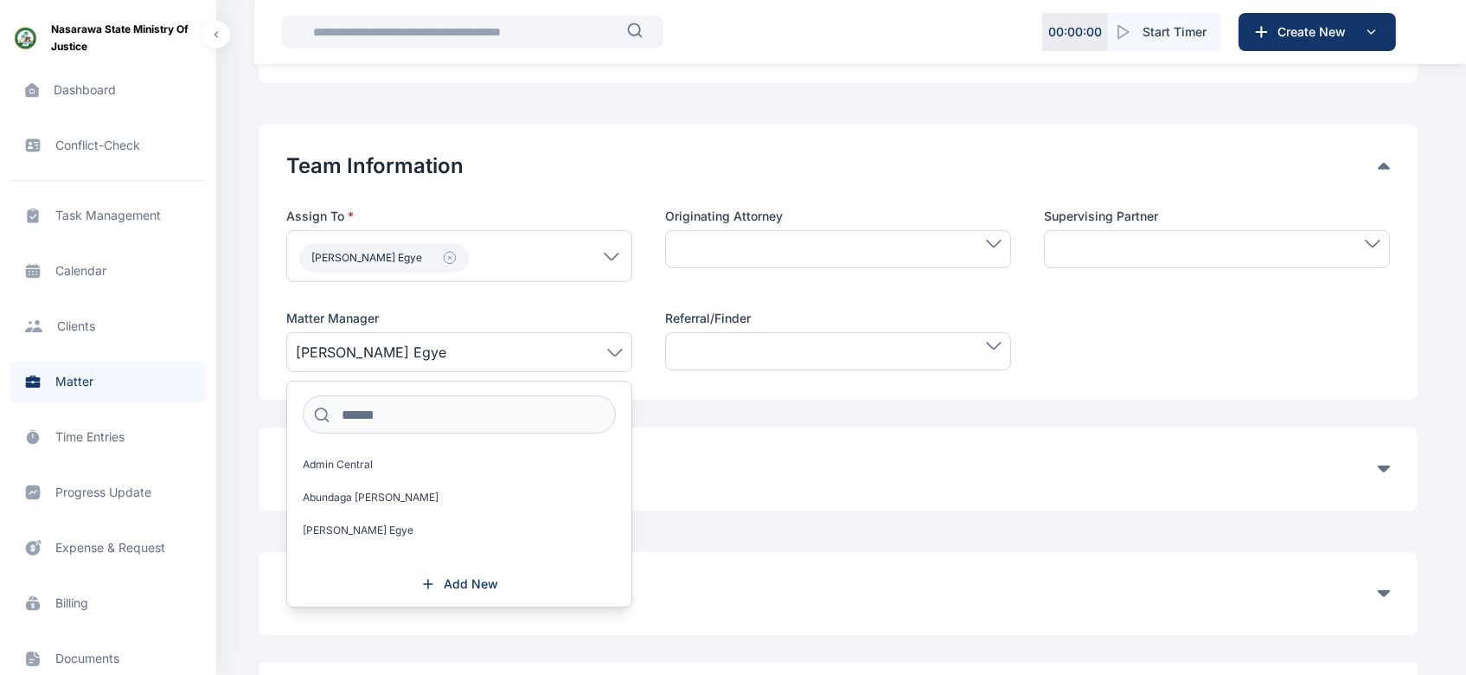
scroll to position [875, 0]
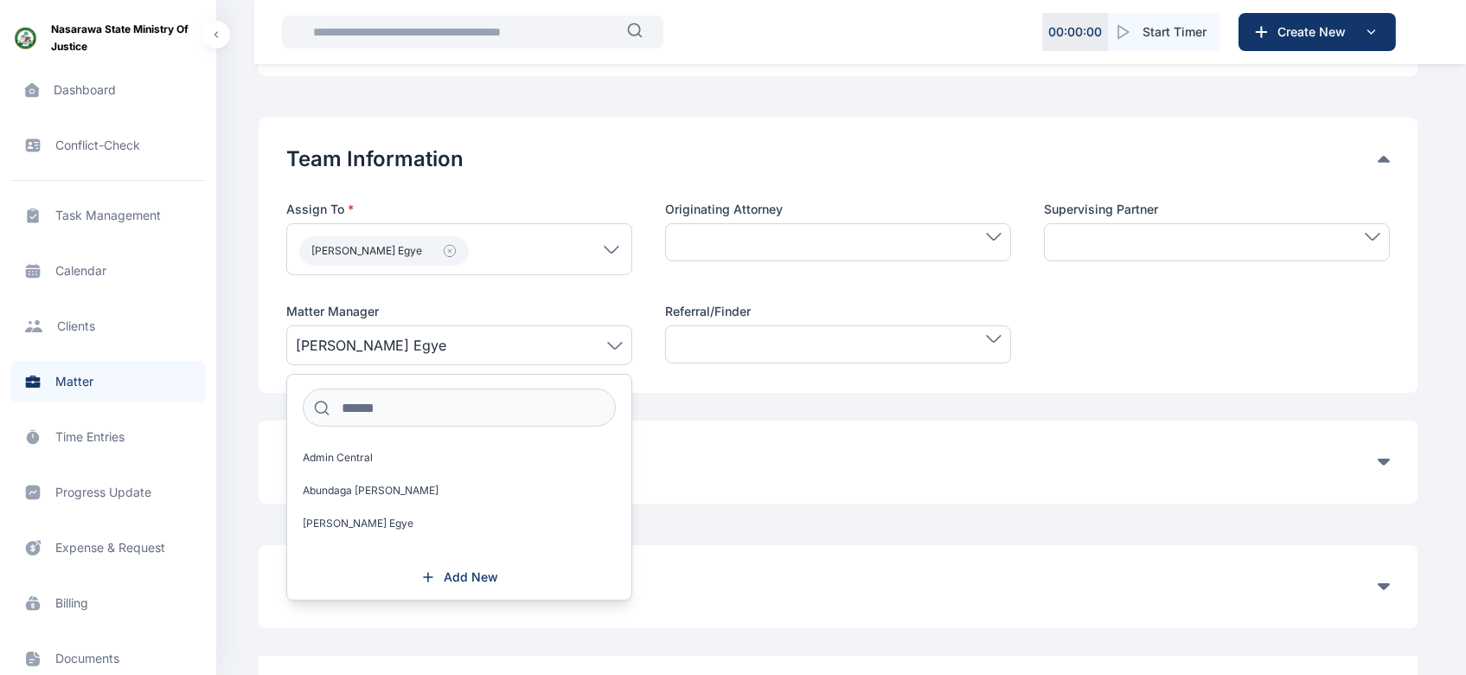
click at [1098, 604] on div "Billing Information Matter Rate User Hourly Rate Flat Rate User Hourly Rate Mat…" at bounding box center [838, 586] width 1159 height 83
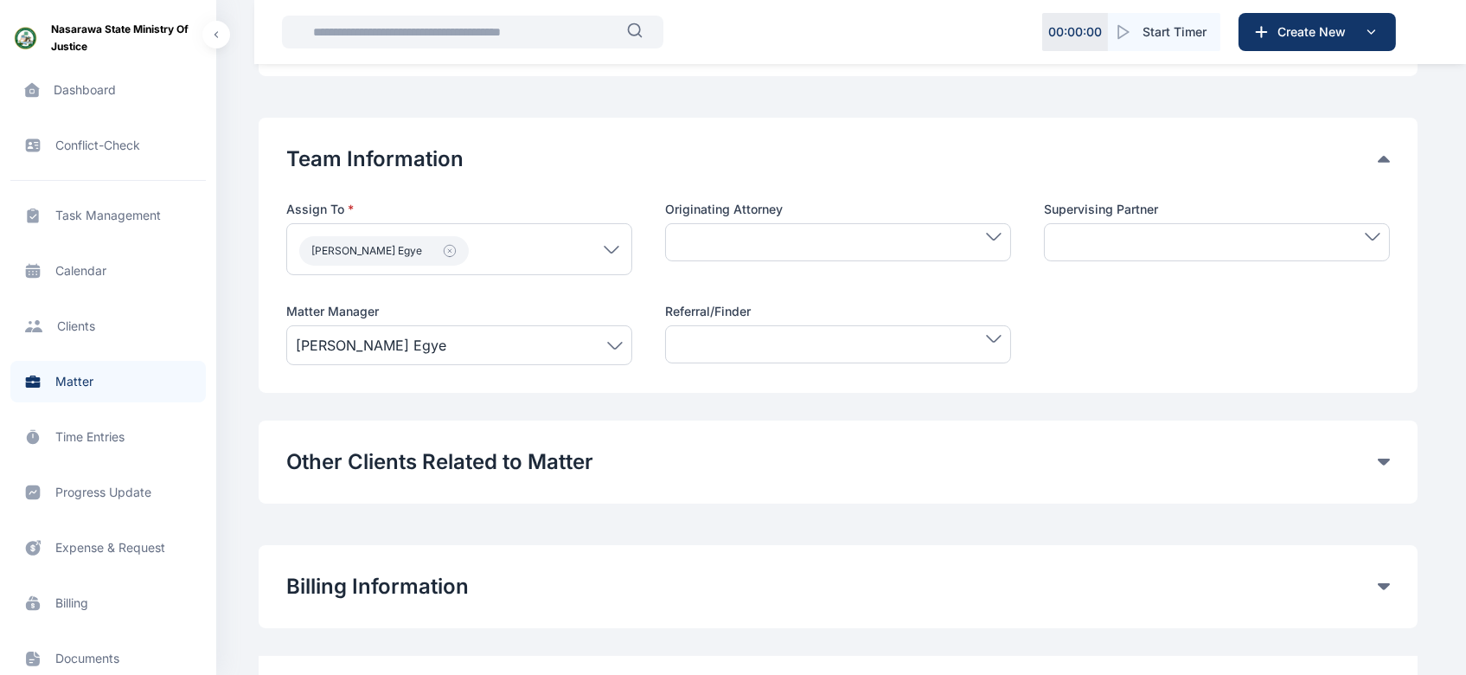
scroll to position [965, 0]
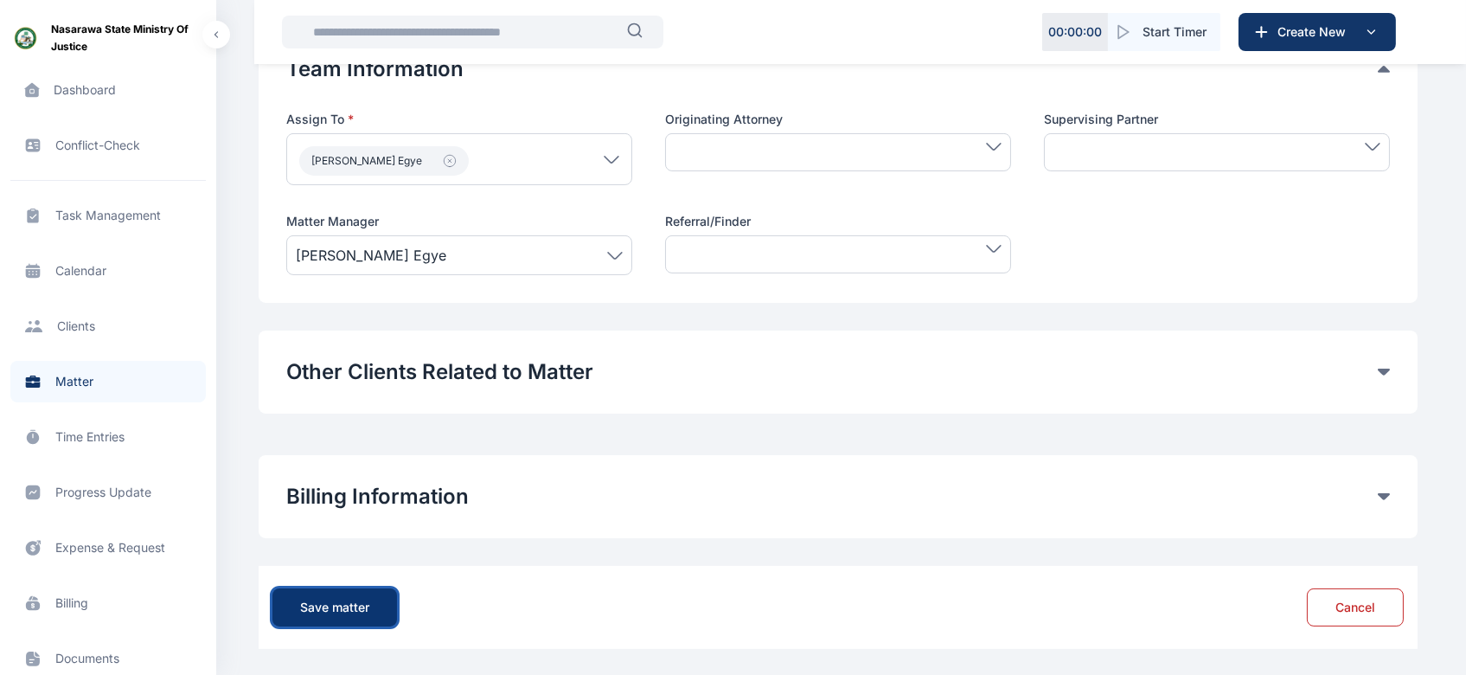
click at [313, 598] on div "Save matter" at bounding box center [334, 606] width 69 height 17
click at [332, 604] on div "Save matter" at bounding box center [334, 606] width 69 height 17
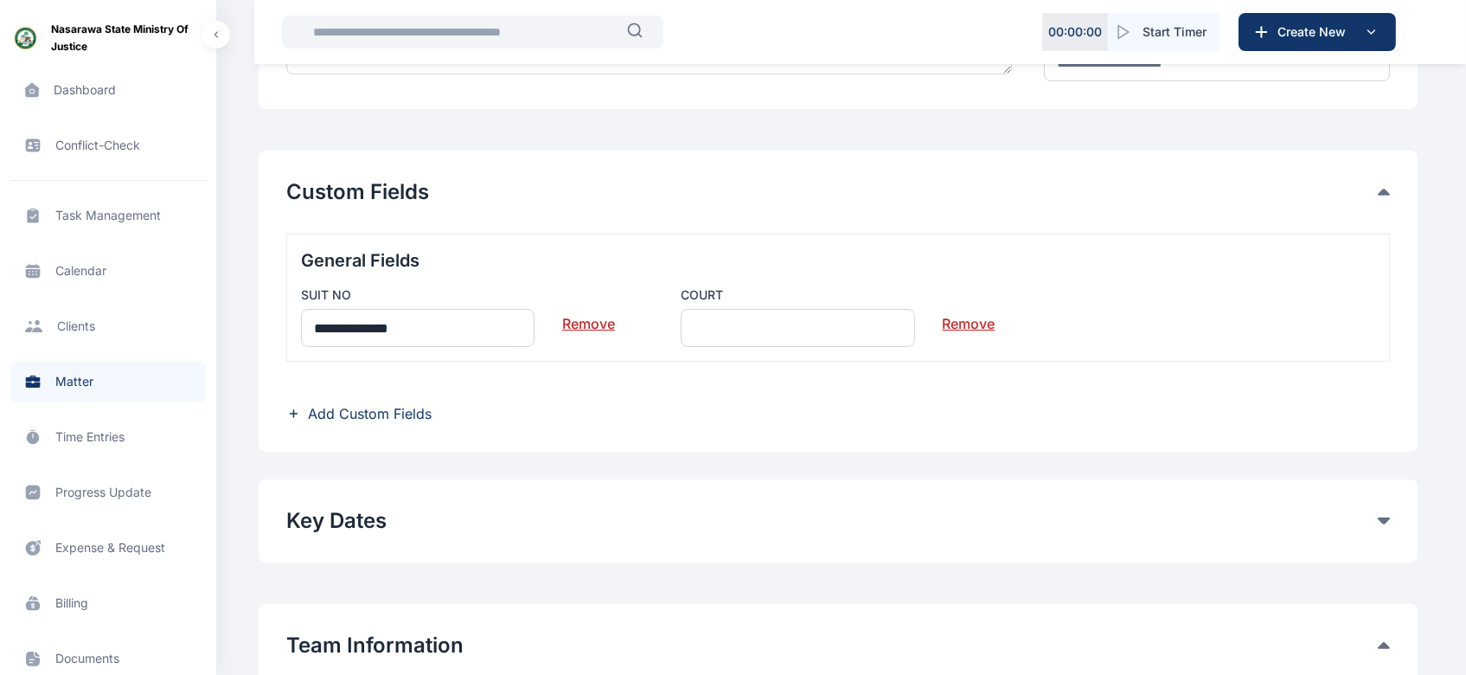
scroll to position [393, 0]
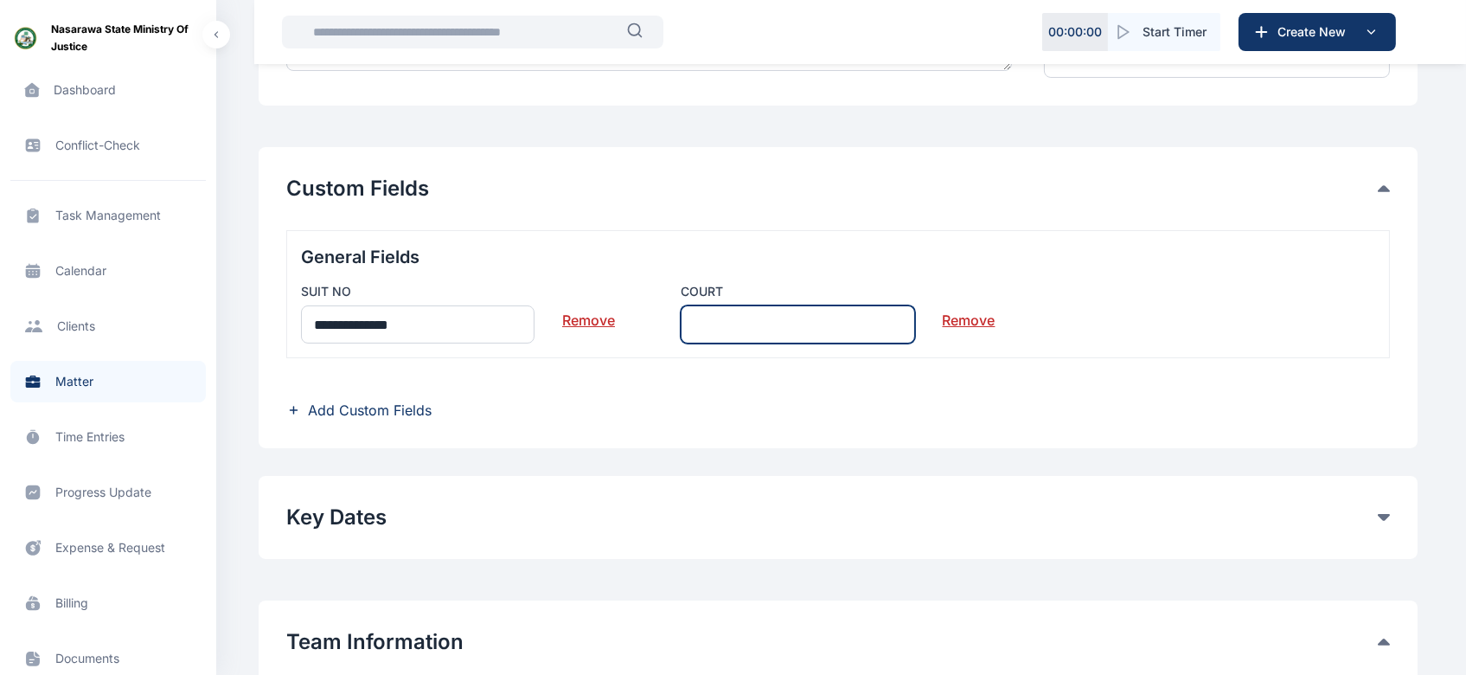
click at [791, 327] on input "text" at bounding box center [797, 324] width 233 height 38
click at [711, 322] on input "***" at bounding box center [797, 324] width 233 height 38
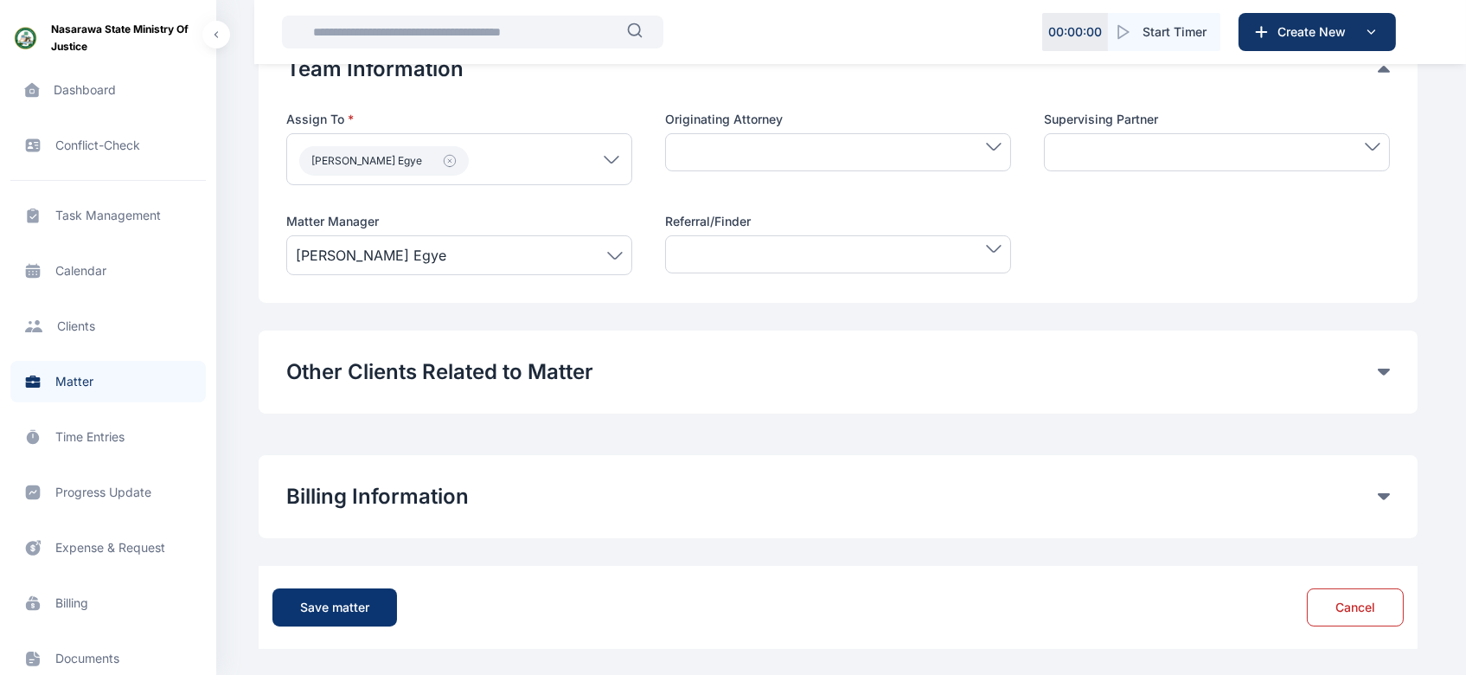
type input "*****"
click at [323, 600] on div "Save matter" at bounding box center [334, 606] width 69 height 17
click at [347, 601] on div "Save matter" at bounding box center [334, 606] width 69 height 17
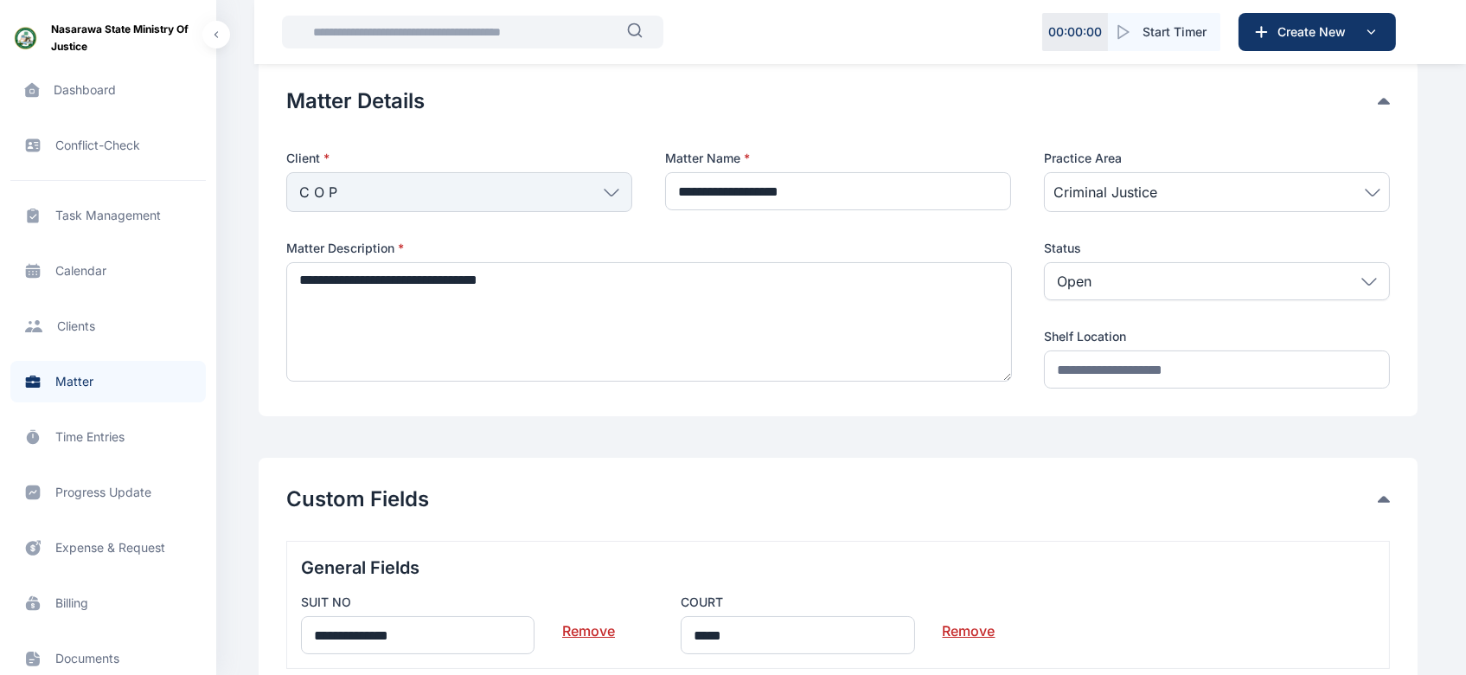
scroll to position [78, 0]
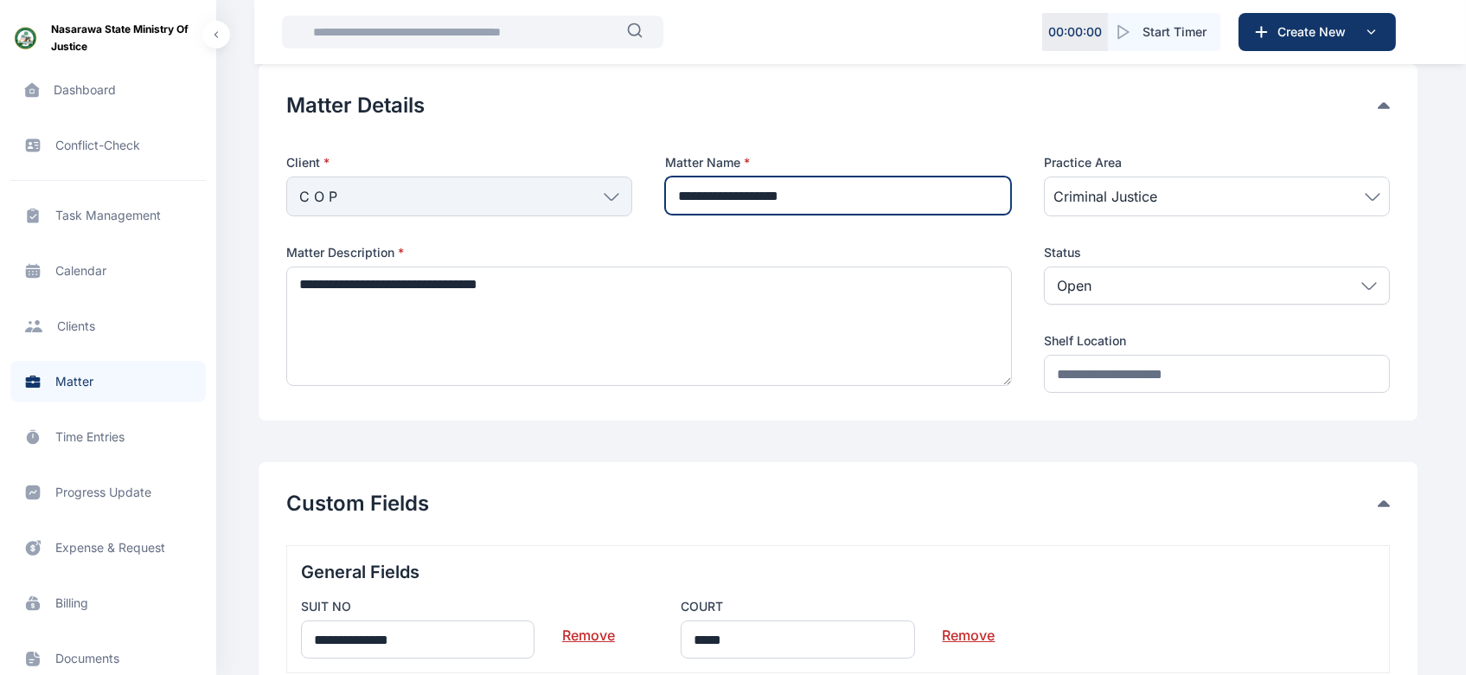
click at [838, 195] on input "**********" at bounding box center [838, 195] width 346 height 38
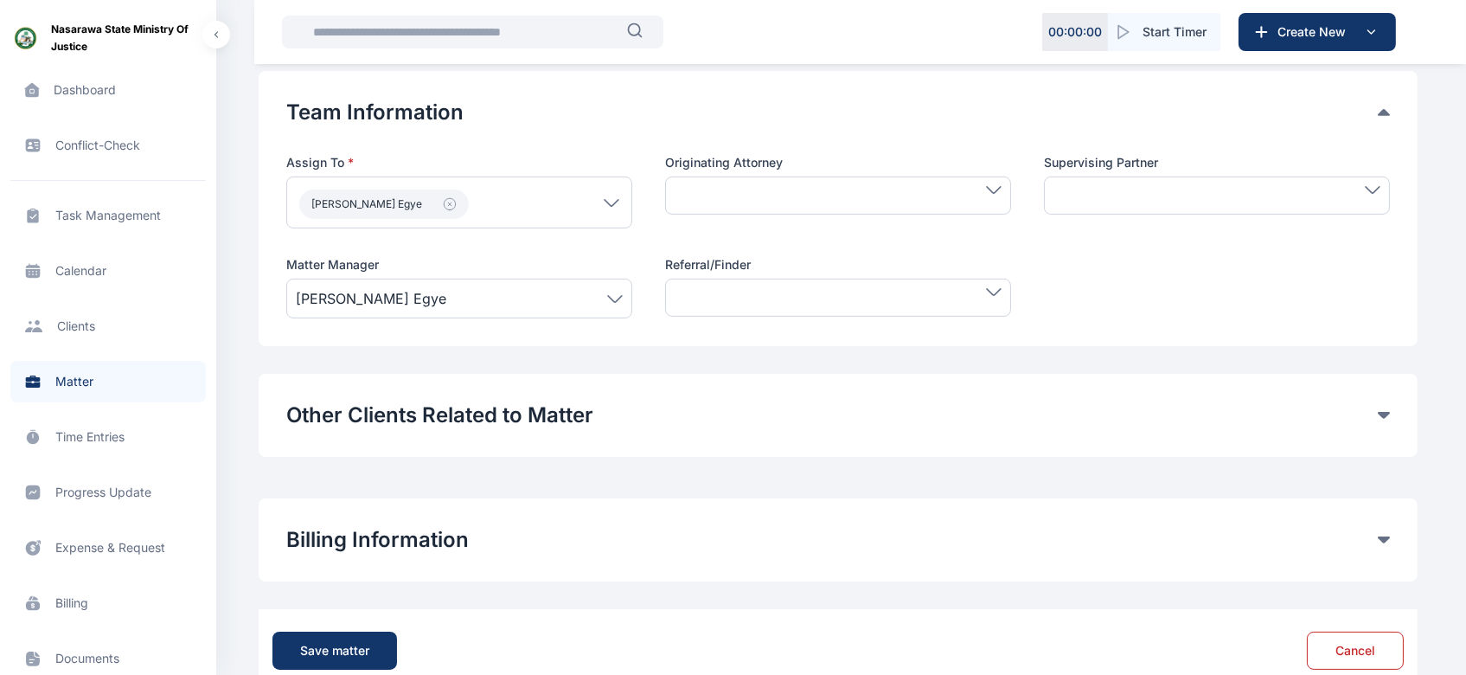
scroll to position [965, 0]
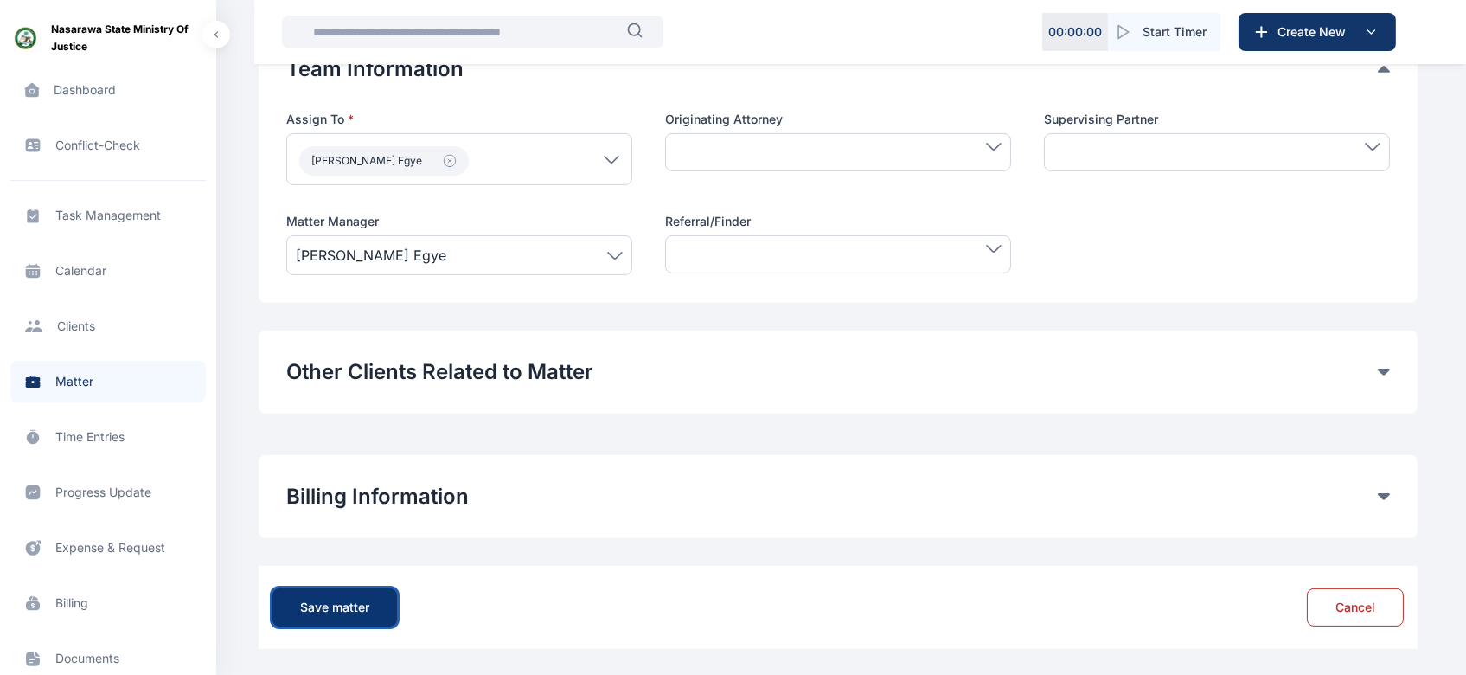
click at [321, 612] on div "Save matter" at bounding box center [334, 606] width 69 height 17
click at [74, 381] on span "Matter matter matter" at bounding box center [107, 382] width 195 height 42
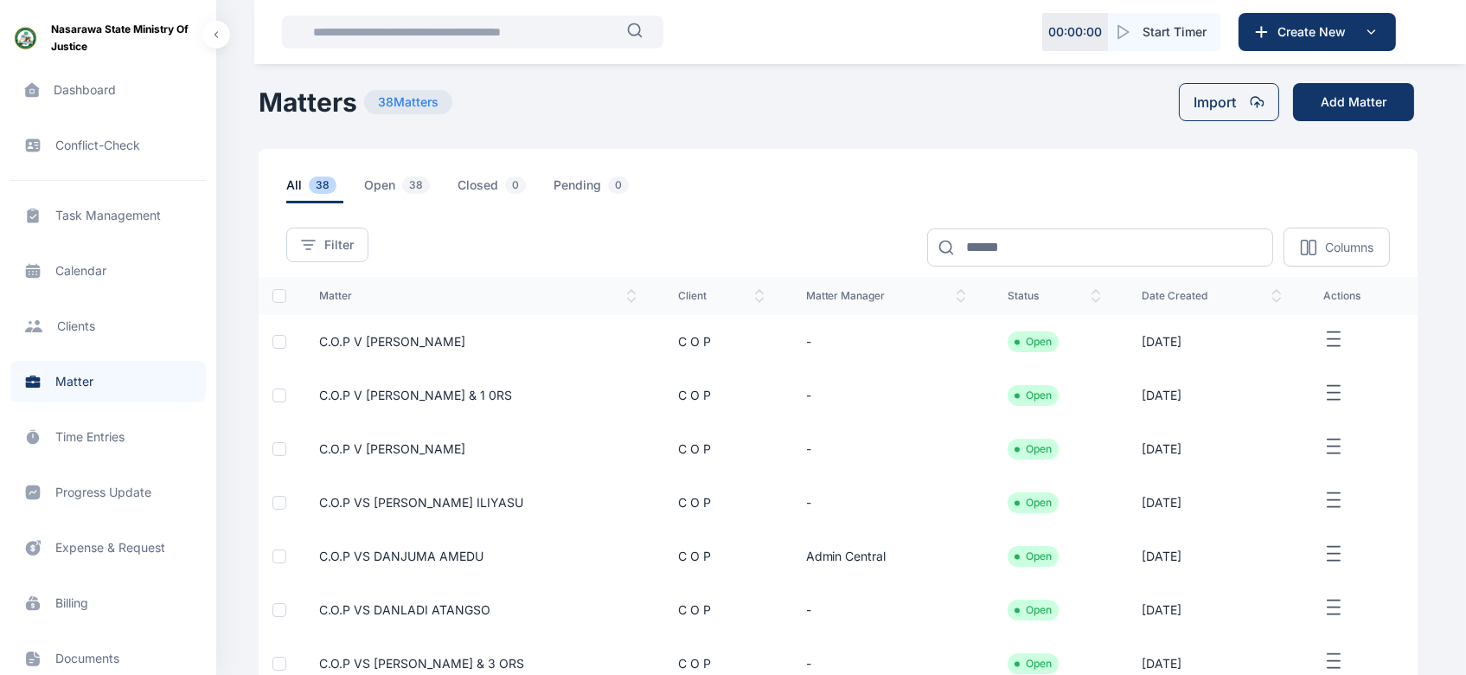
click at [425, 342] on span "C.O.P V [PERSON_NAME]" at bounding box center [392, 341] width 146 height 15
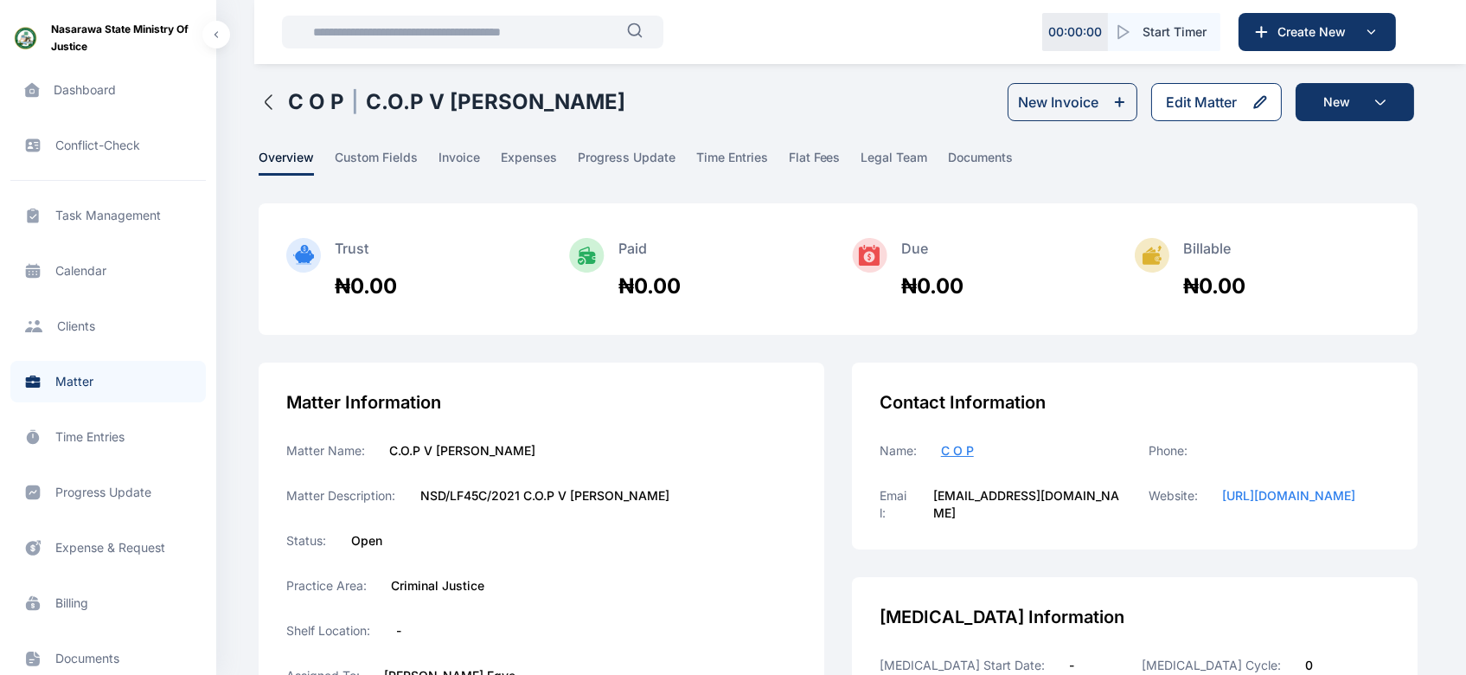
click at [1227, 106] on div "Edit Matter" at bounding box center [1201, 102] width 71 height 21
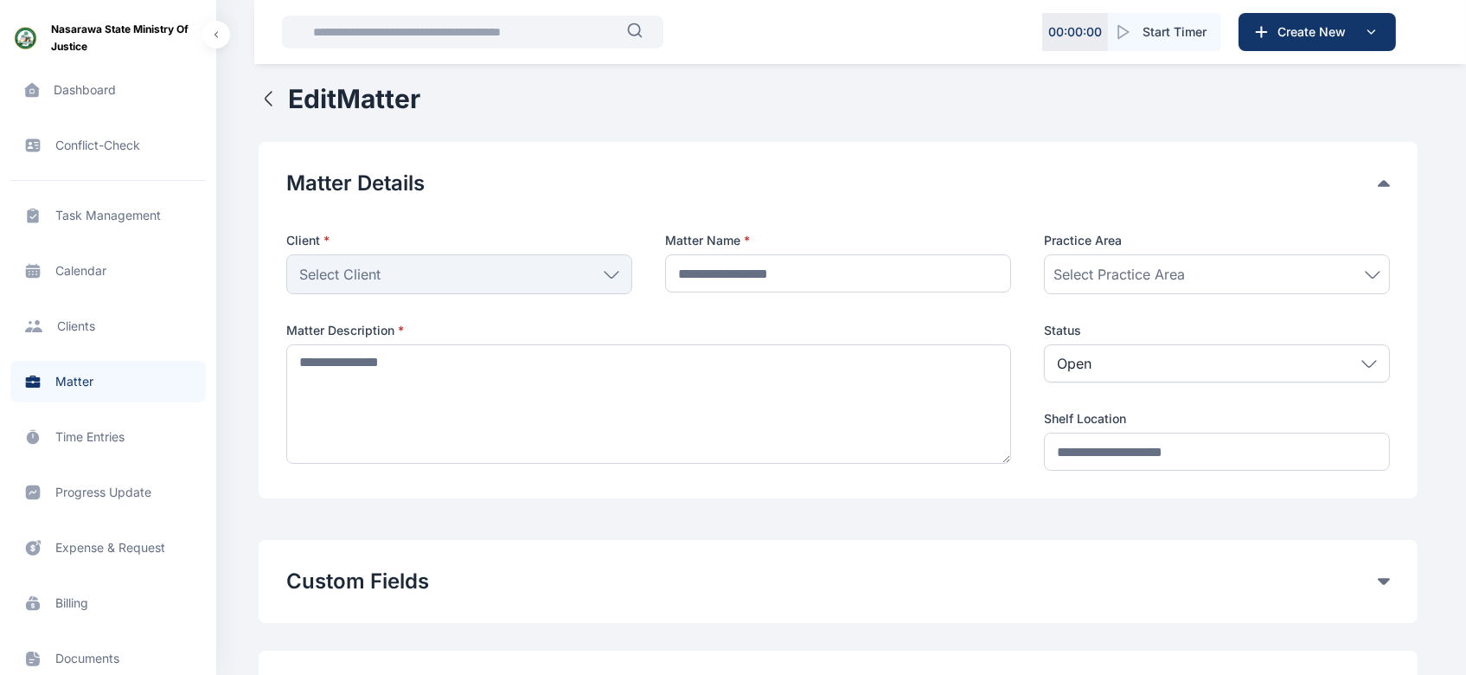
type input "**********"
type textarea "**********"
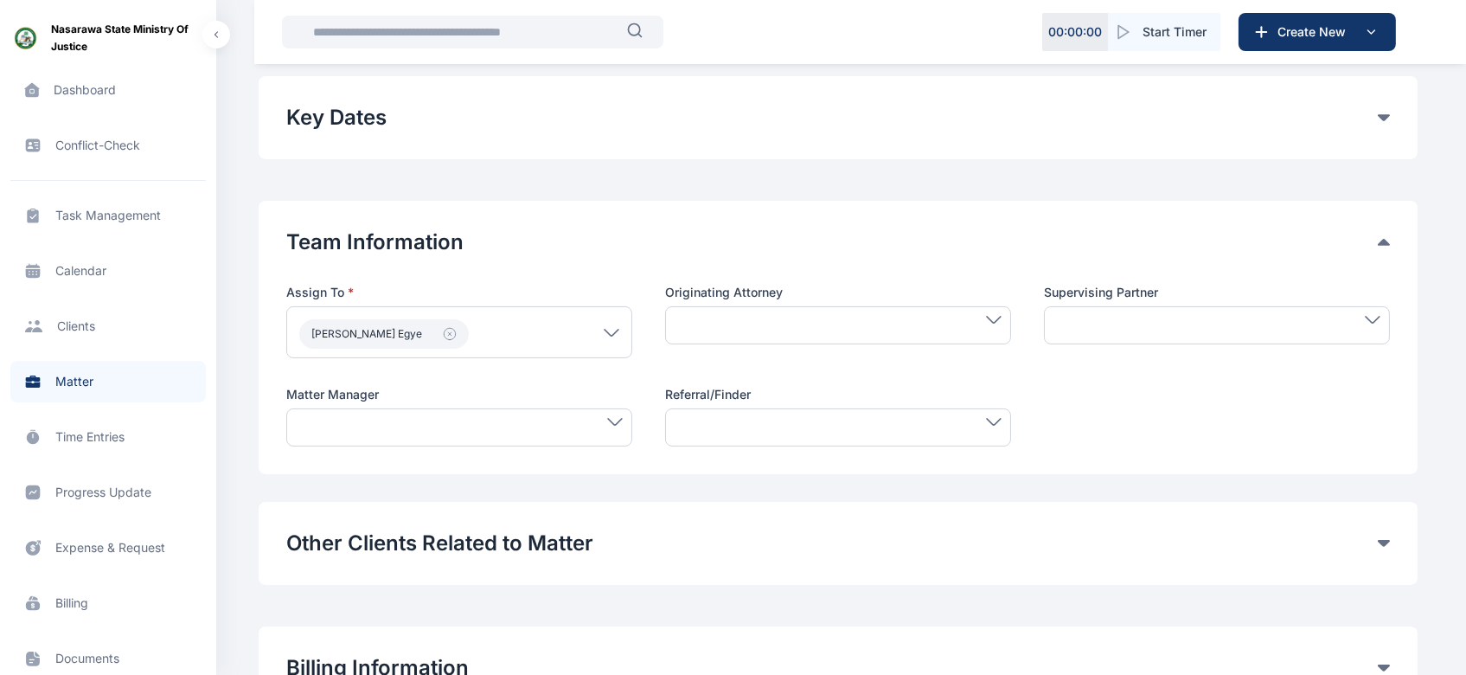
scroll to position [746, 0]
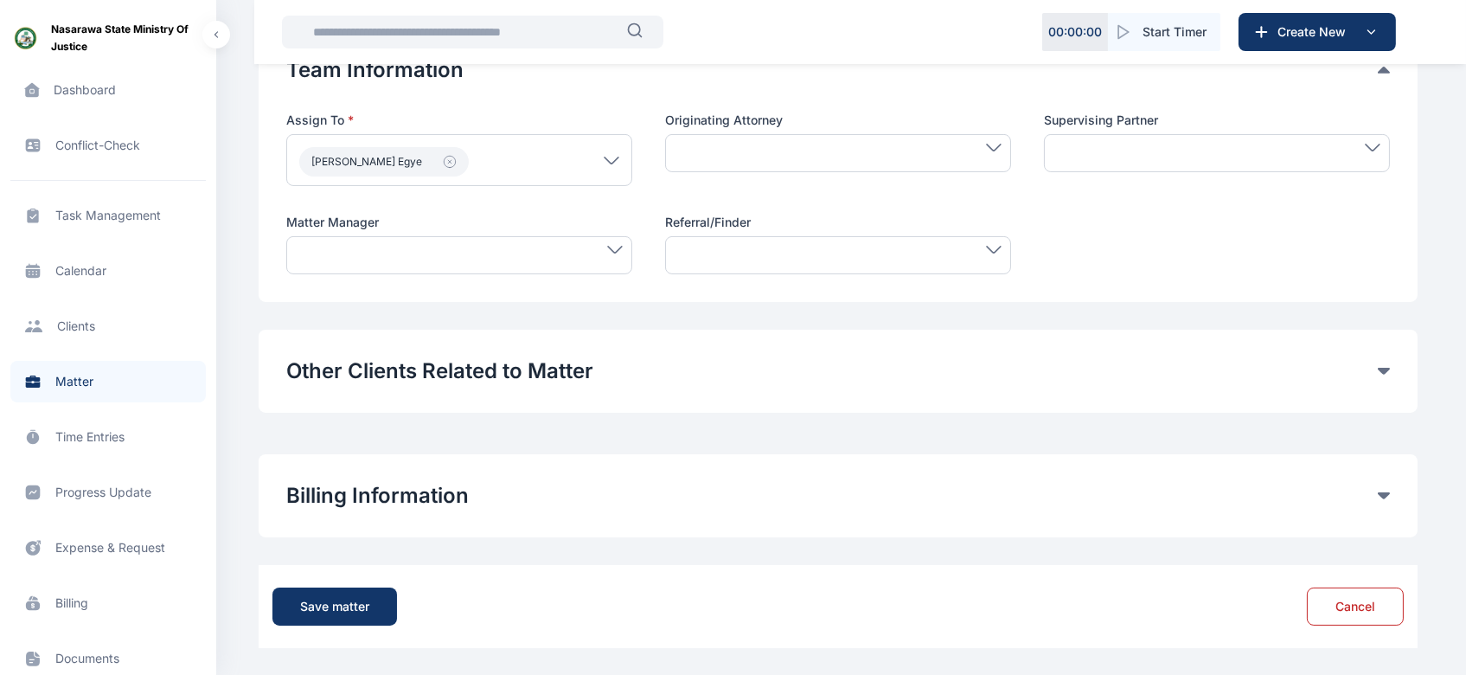
click at [611, 253] on div at bounding box center [459, 255] width 346 height 38
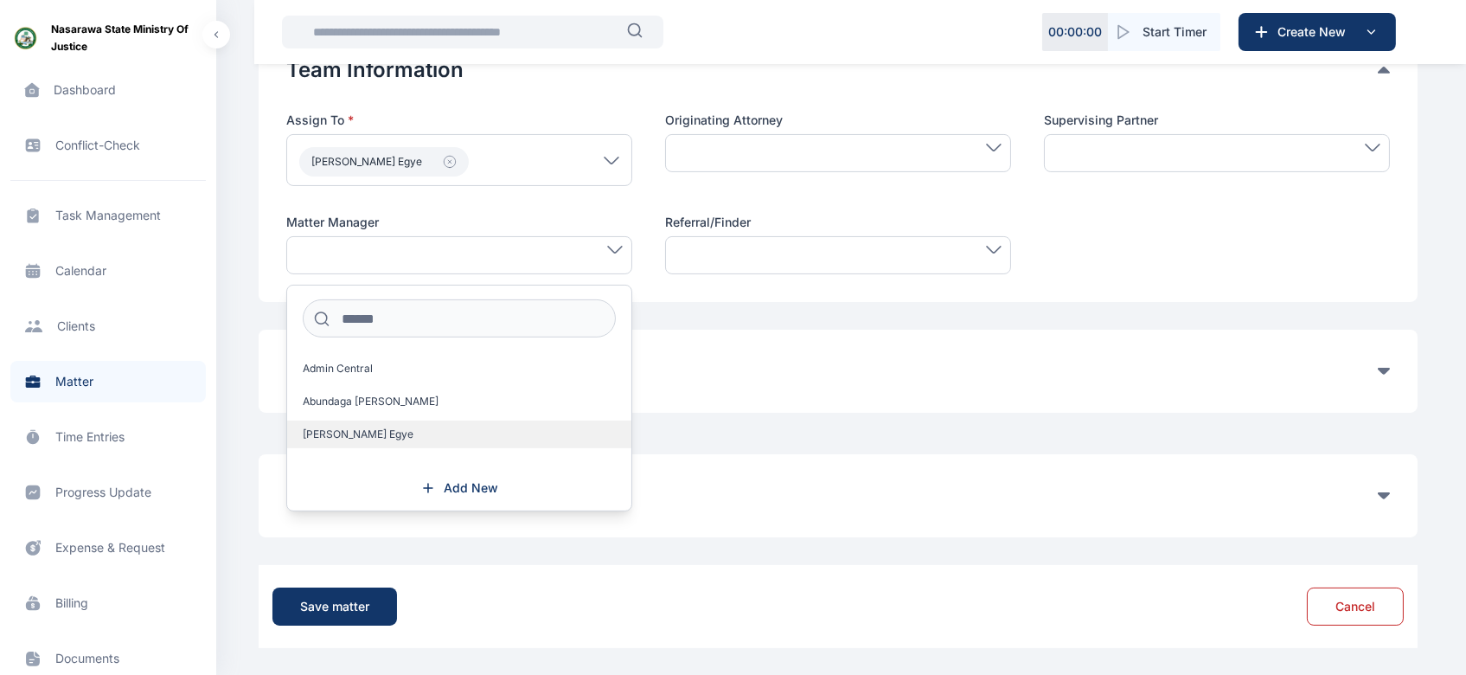
click at [447, 431] on label "[PERSON_NAME] Egye" at bounding box center [459, 434] width 344 height 28
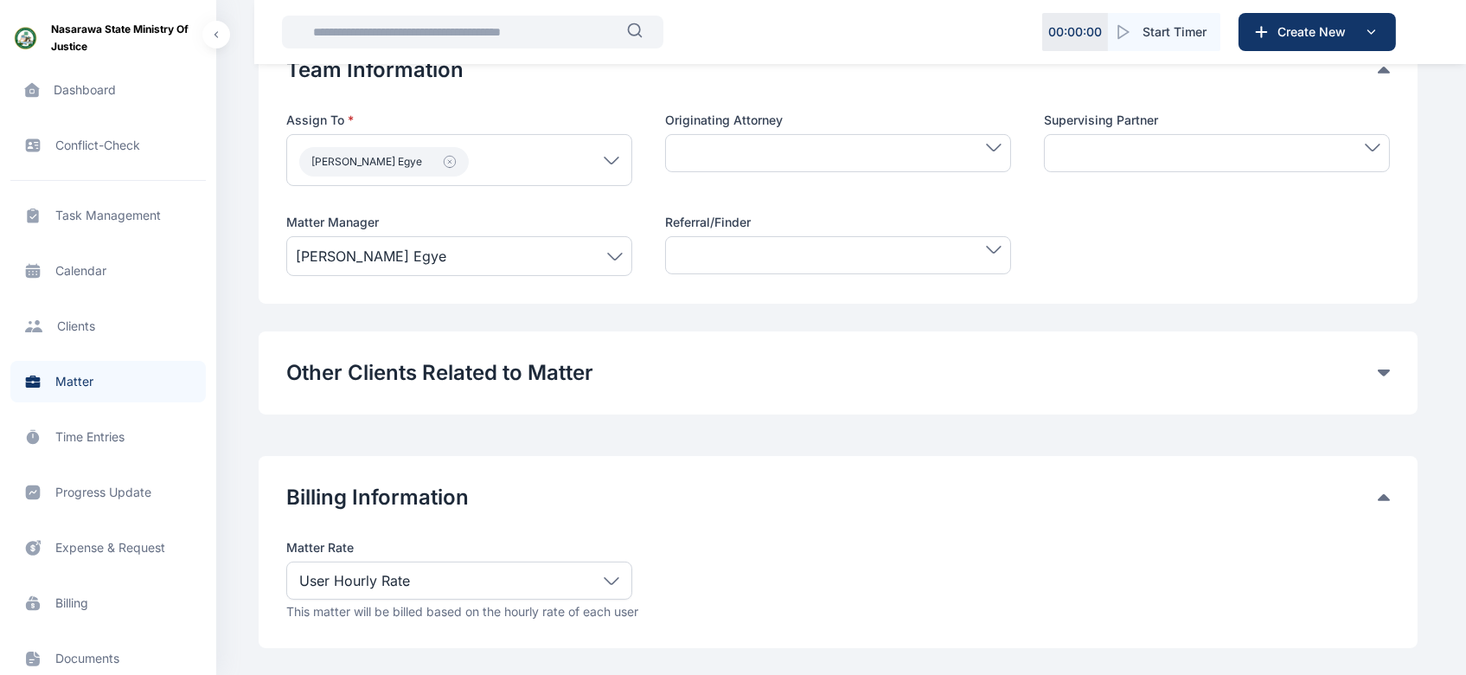
scroll to position [857, 0]
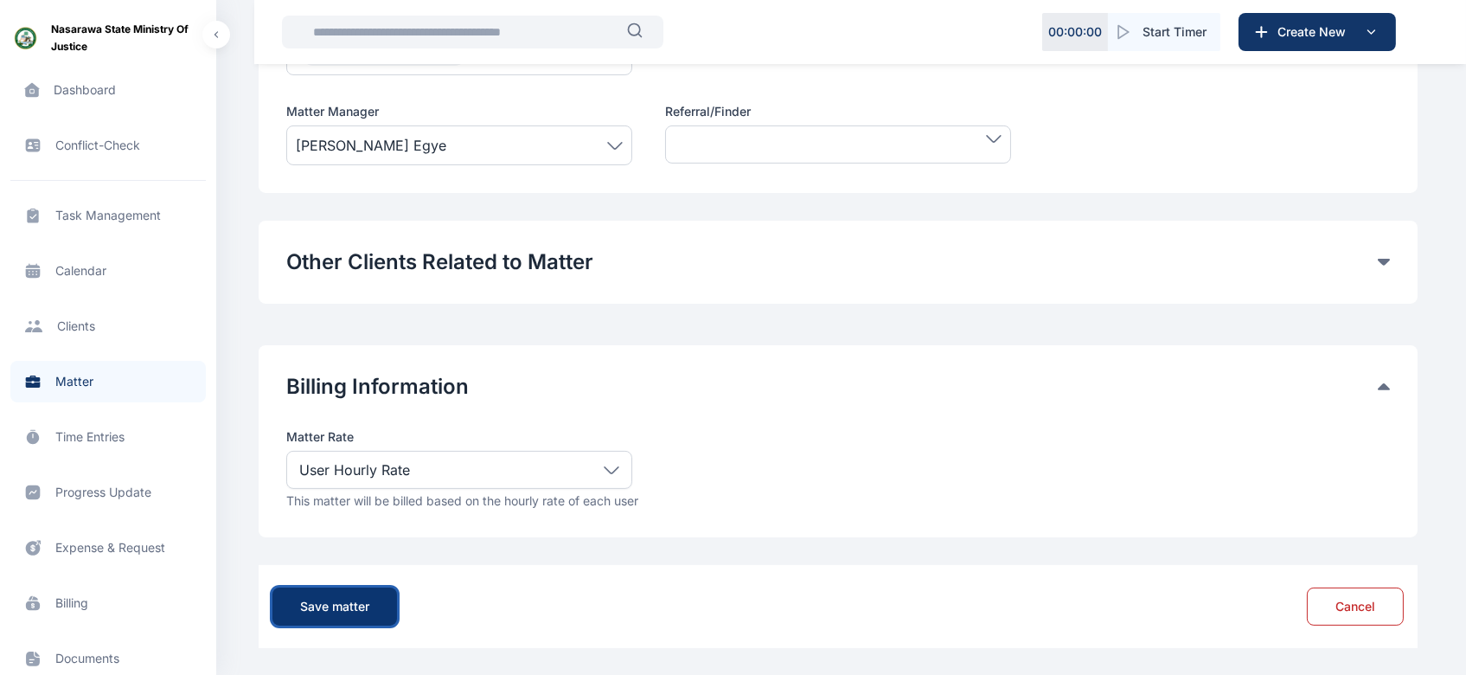
click at [362, 605] on div "Save matter" at bounding box center [334, 606] width 69 height 17
click at [332, 605] on div "Save matter" at bounding box center [334, 606] width 69 height 17
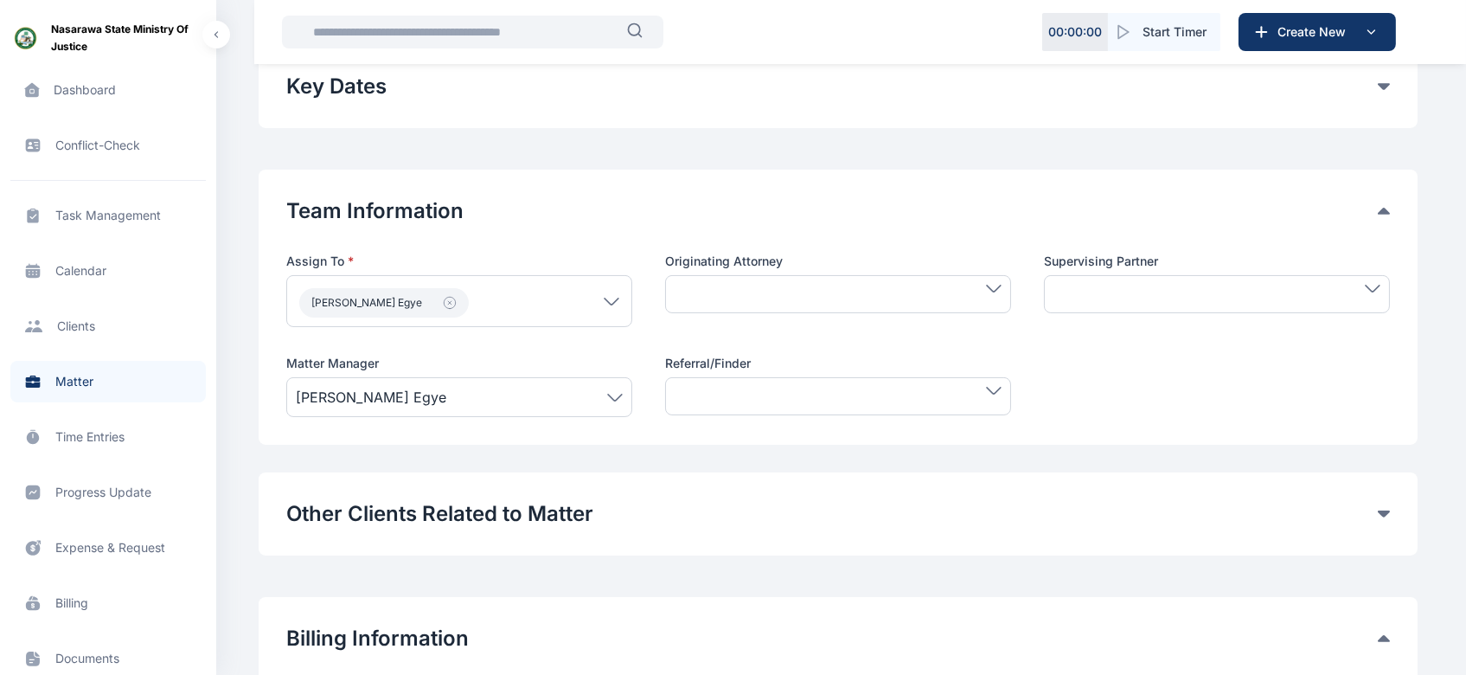
scroll to position [663, 0]
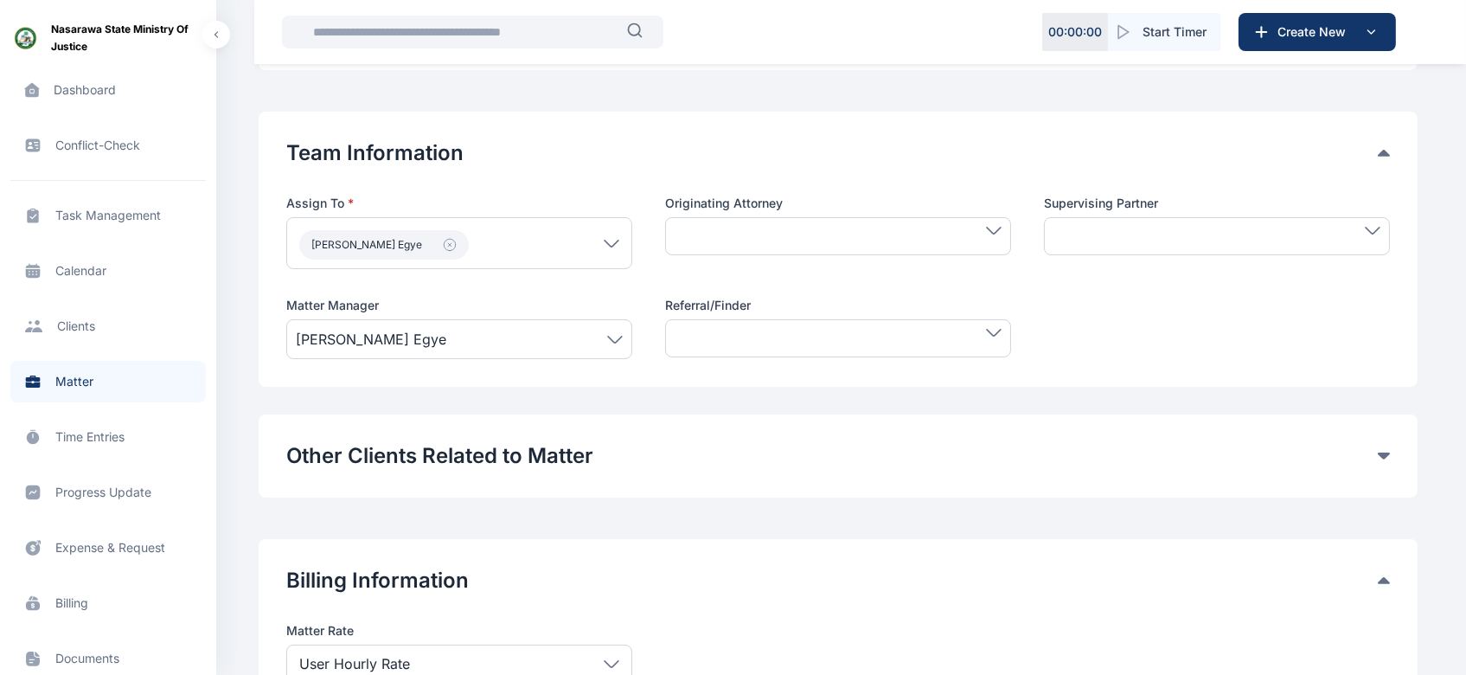
click at [1318, 227] on span at bounding box center [1216, 231] width 327 height 8
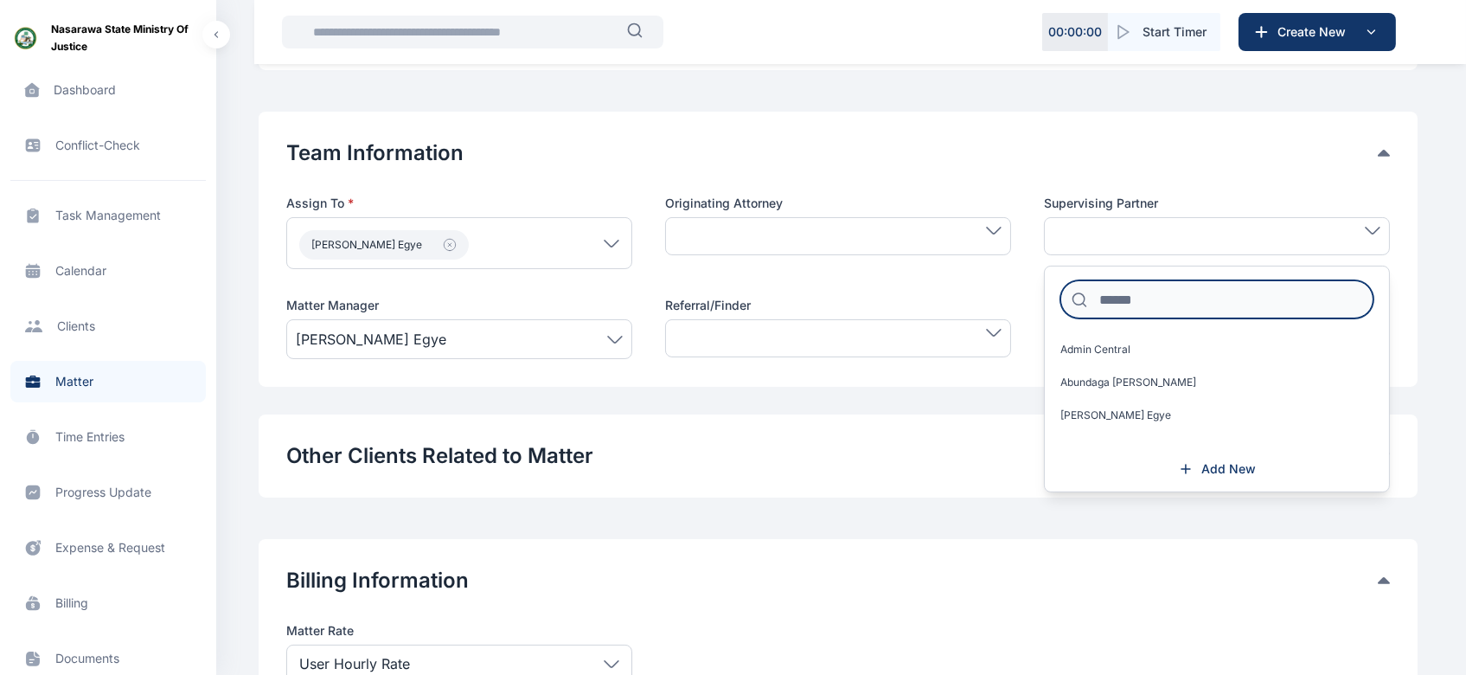
click at [1192, 303] on input at bounding box center [1216, 299] width 313 height 38
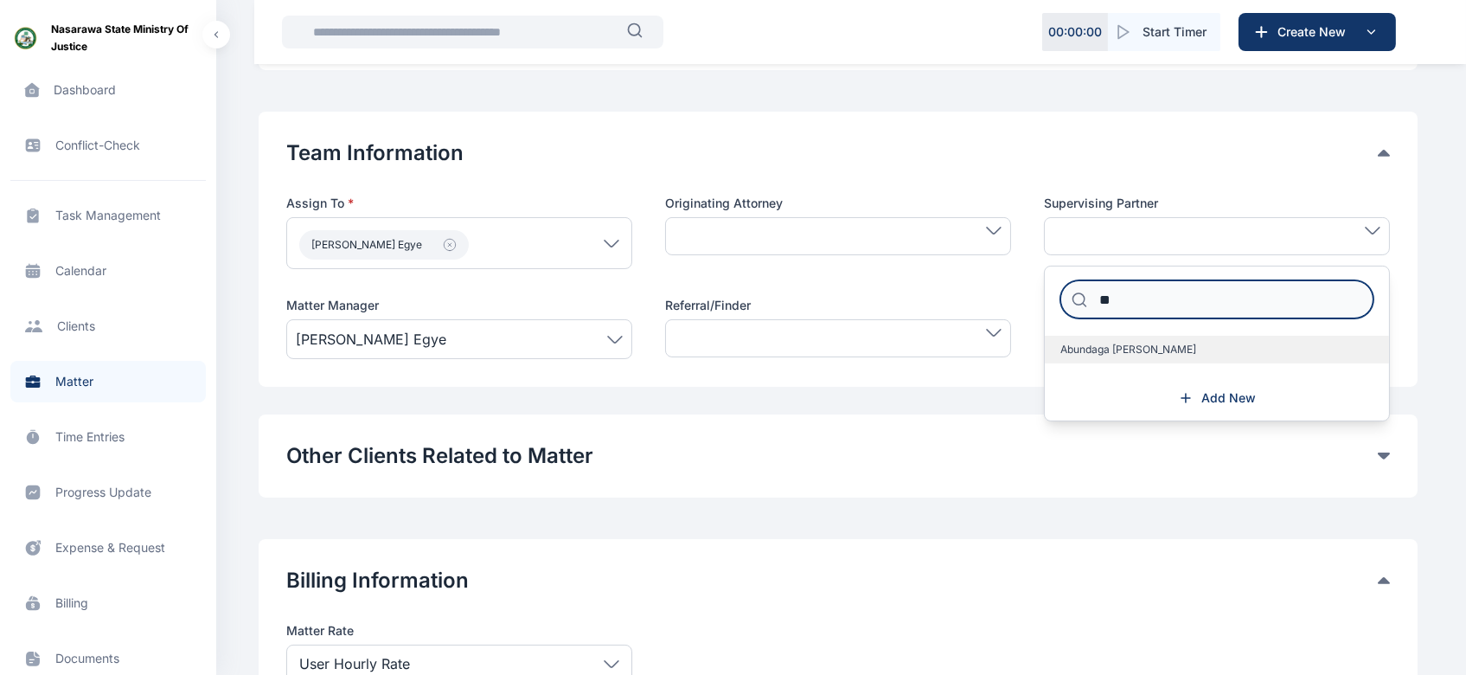
type input "**"
click at [1289, 358] on label "Abundaga [PERSON_NAME]" at bounding box center [1217, 350] width 344 height 28
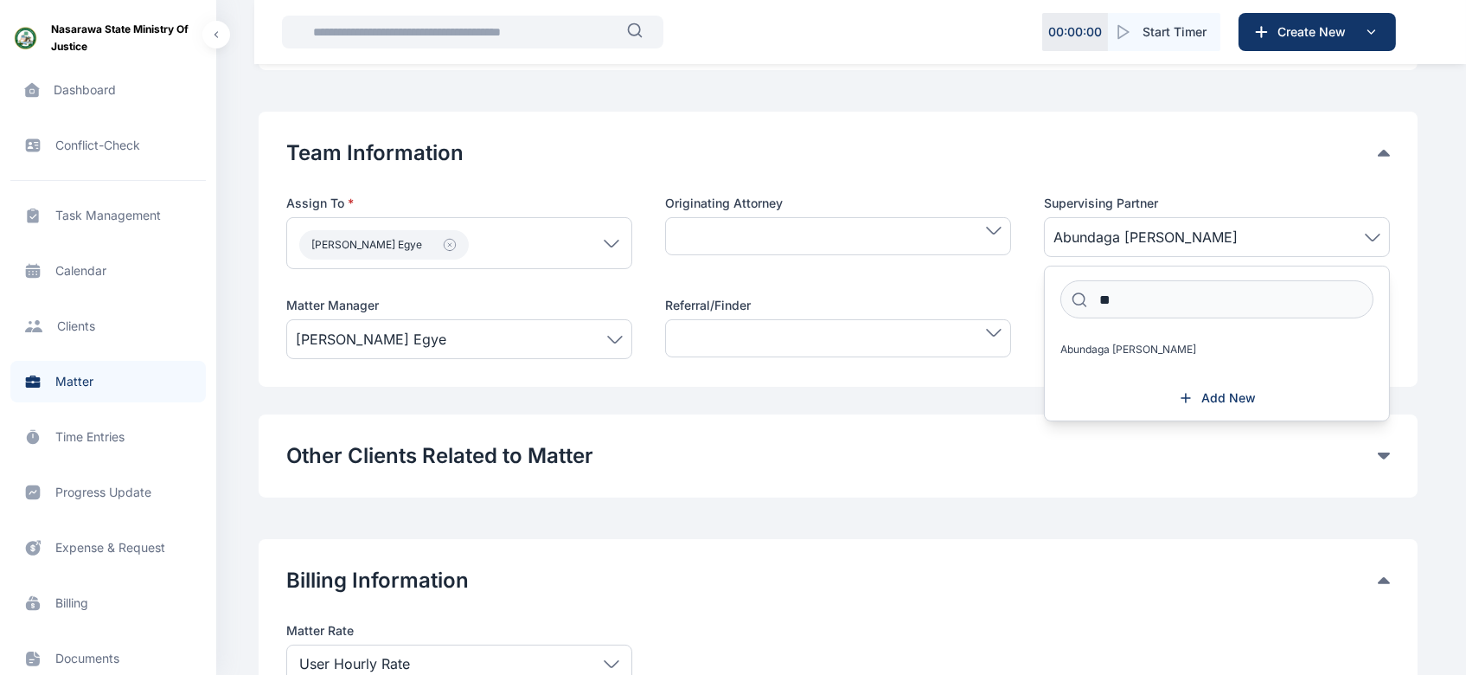
click at [1109, 508] on div "**********" at bounding box center [838, 131] width 1159 height 1422
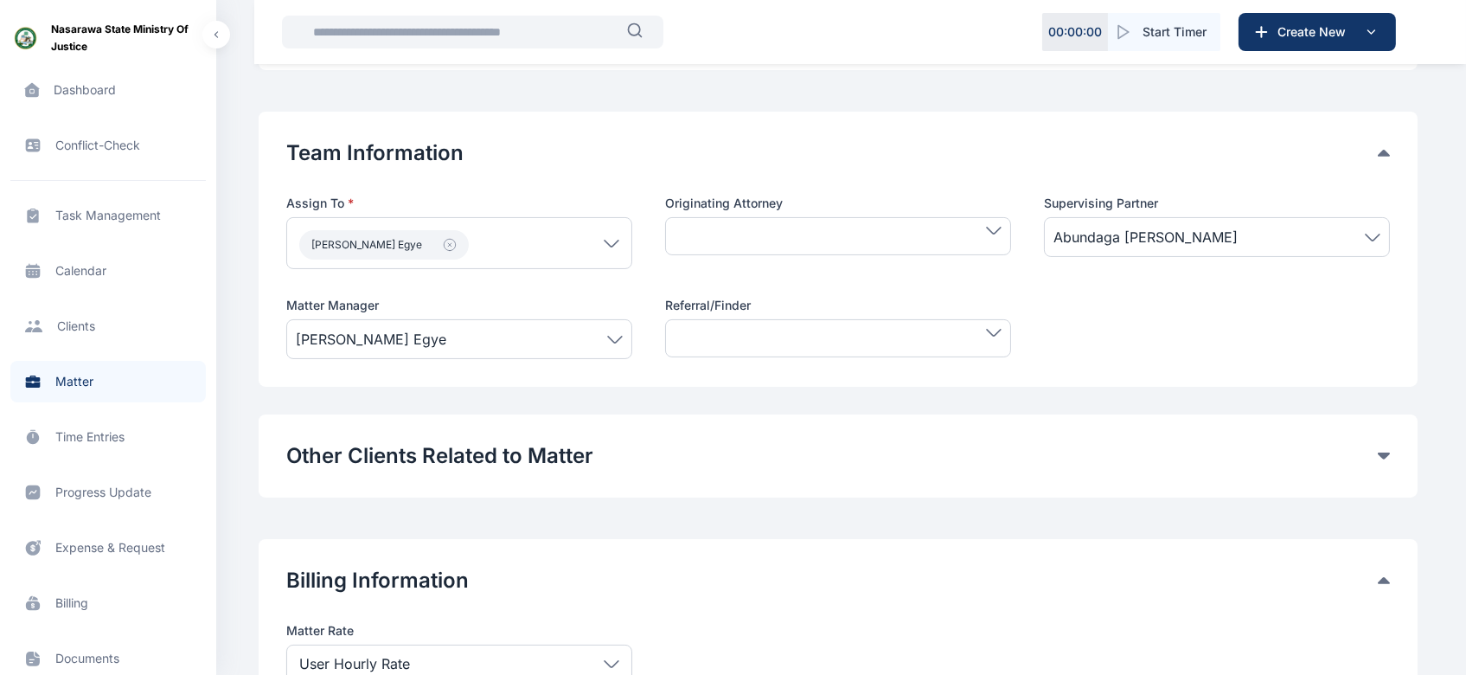
scroll to position [857, 0]
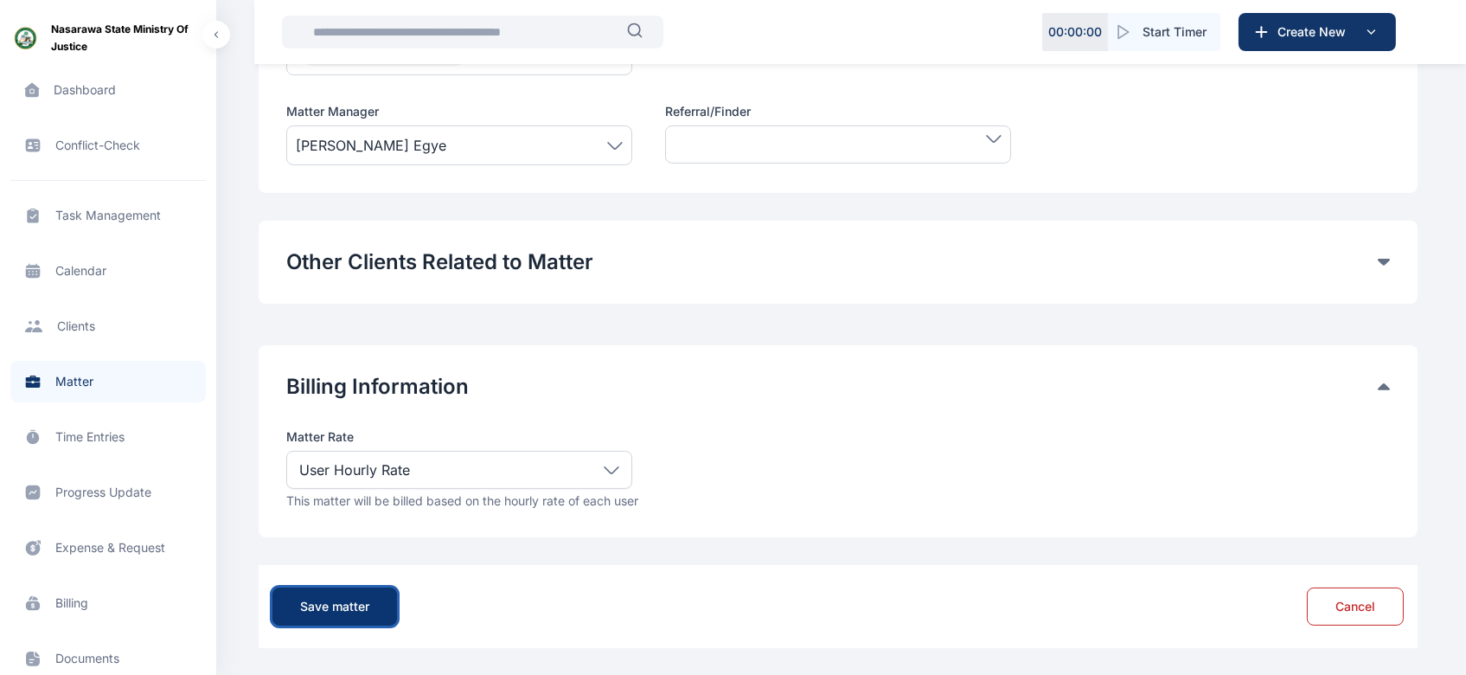
click at [343, 605] on div "Save matter" at bounding box center [334, 606] width 69 height 17
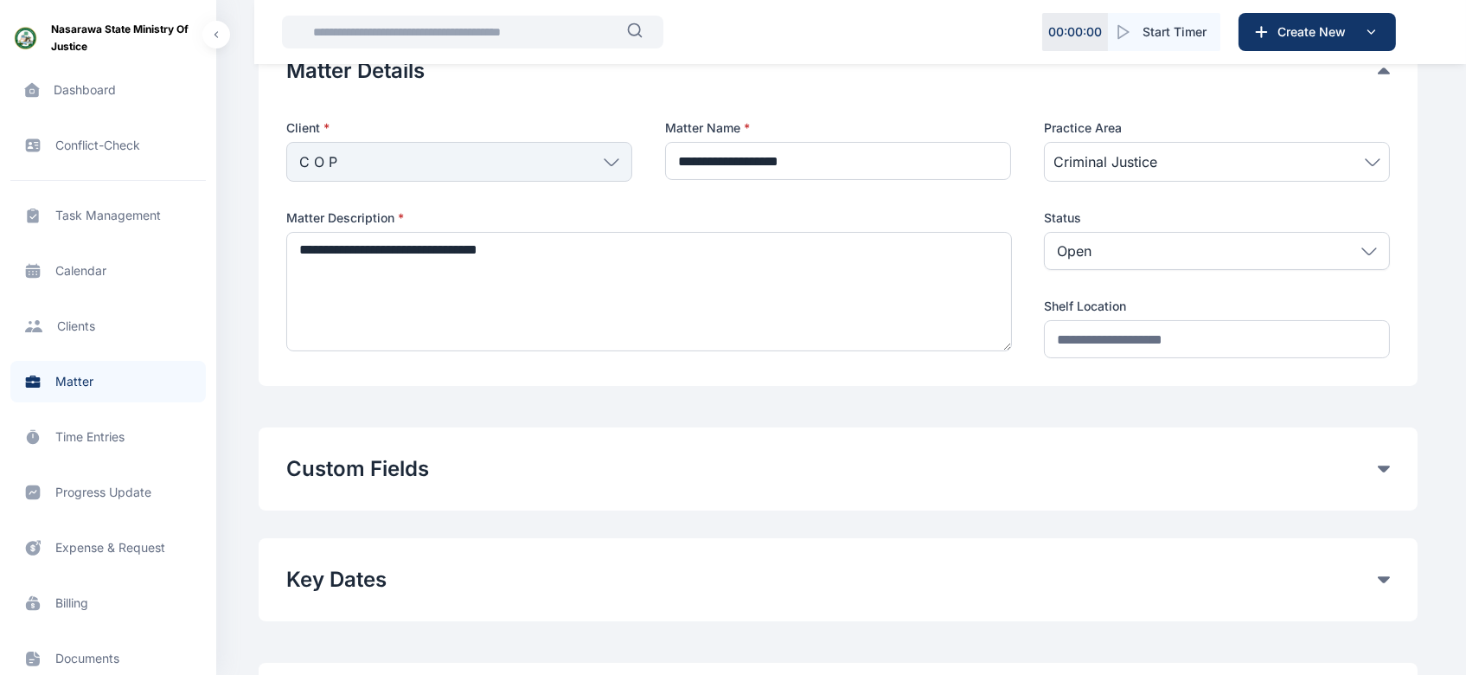
scroll to position [704, 0]
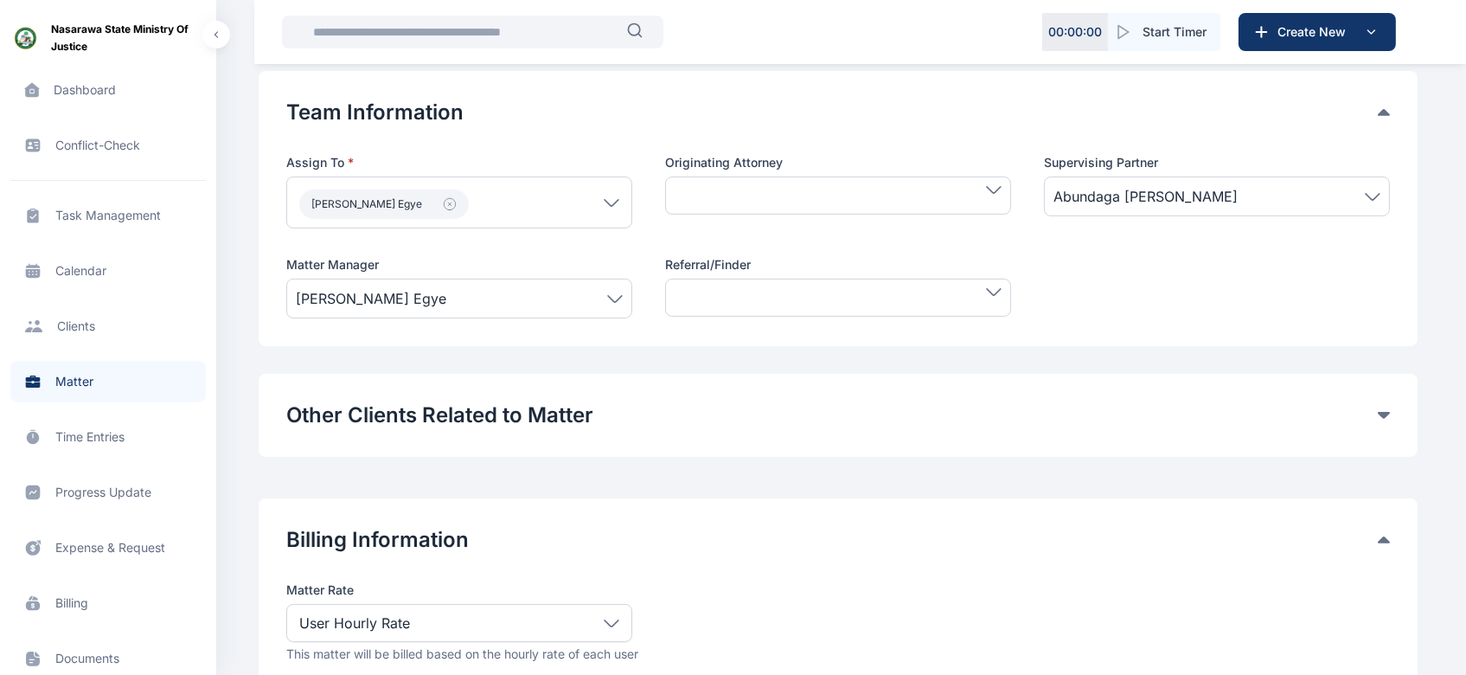
click at [59, 386] on span "Matter matter matter" at bounding box center [107, 382] width 195 height 42
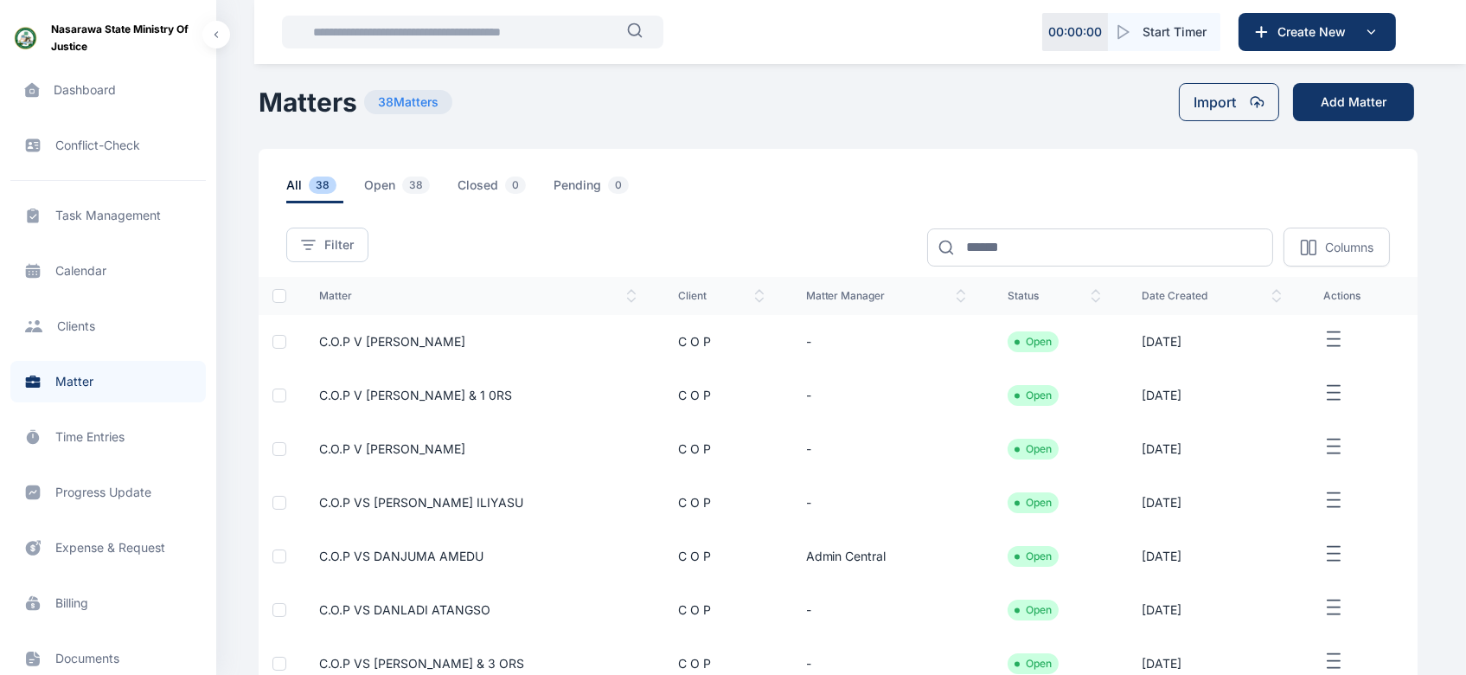
click at [387, 341] on span "C.O.P V [PERSON_NAME]" at bounding box center [392, 341] width 146 height 15
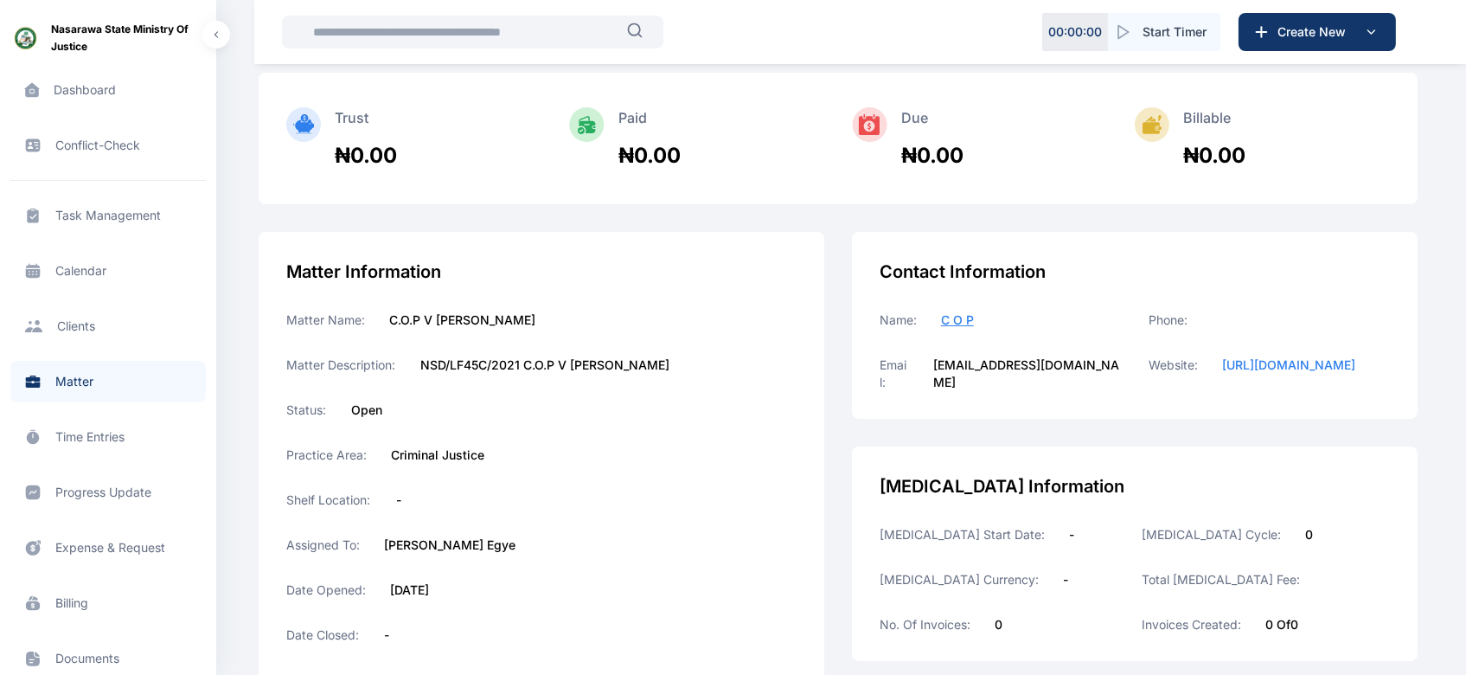
scroll to position [122, 0]
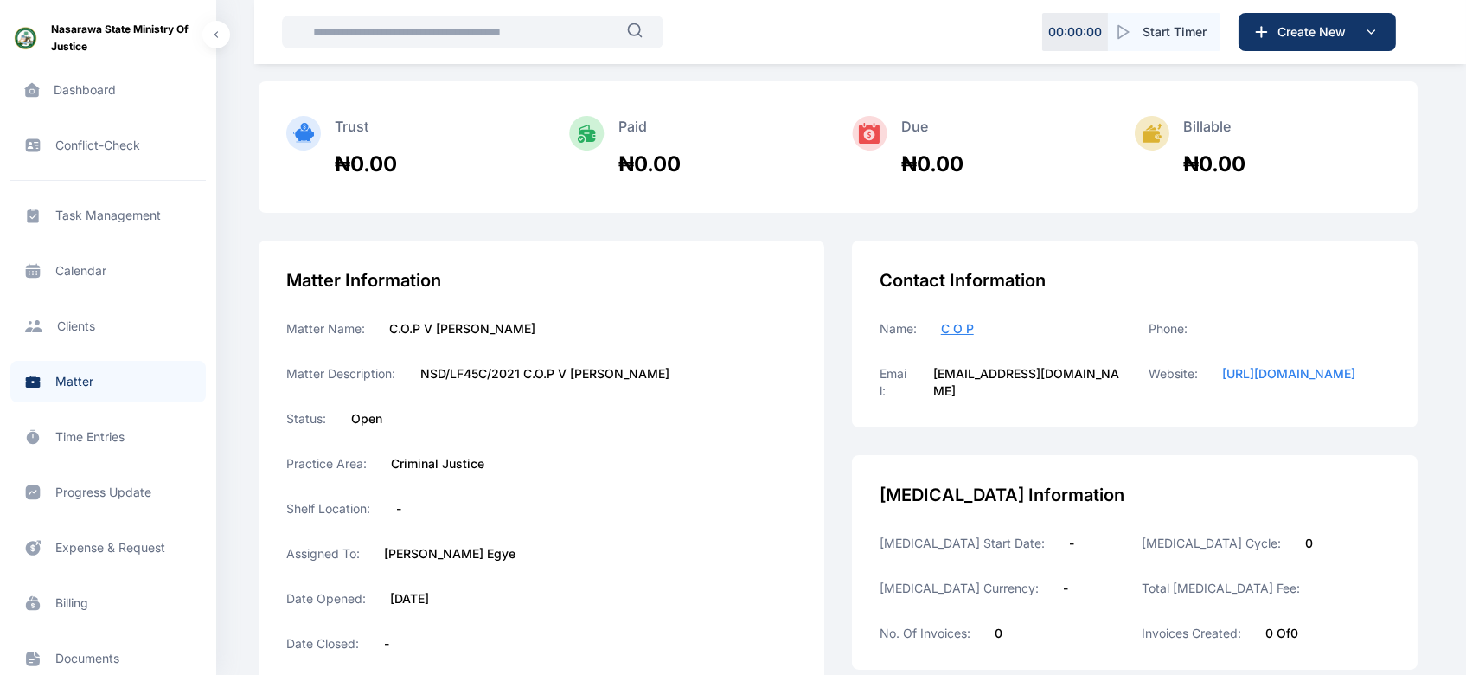
click at [73, 382] on span "Matter matter matter" at bounding box center [107, 382] width 195 height 42
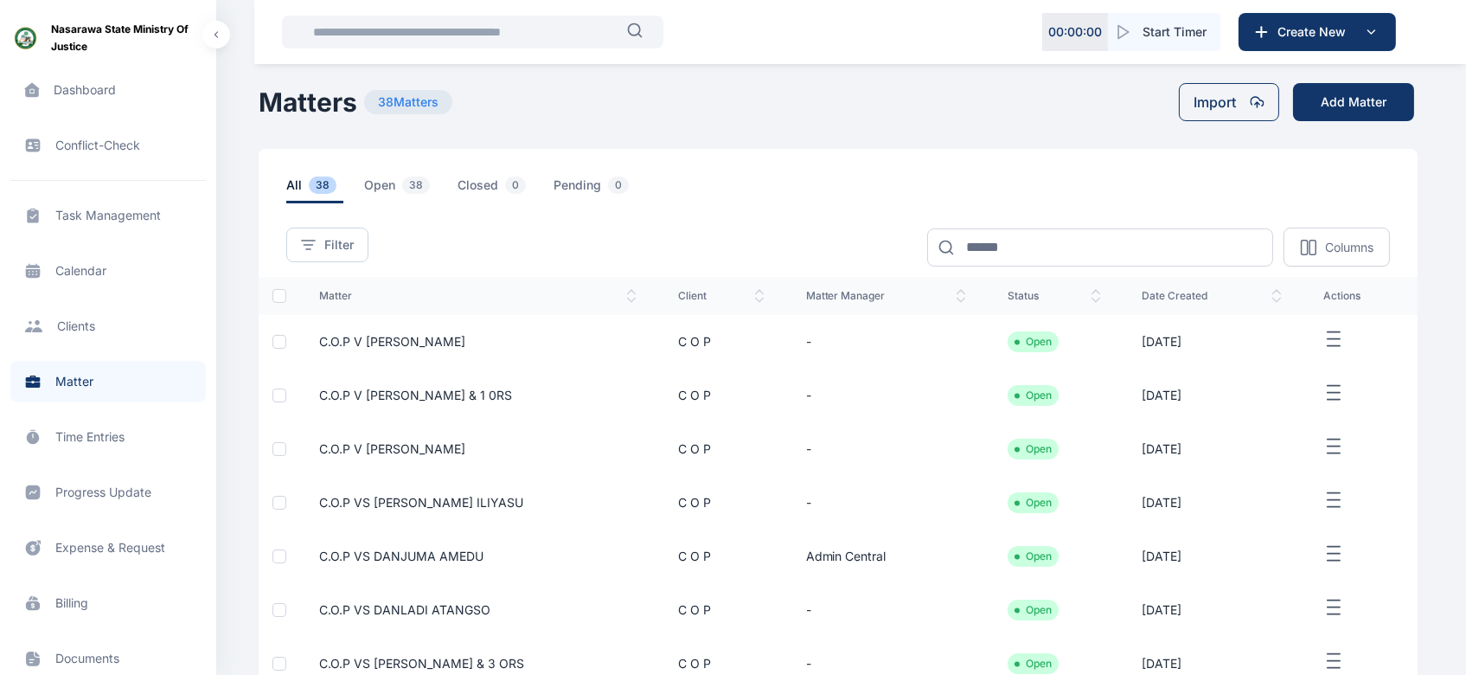
click at [1331, 336] on icon "button" at bounding box center [1333, 340] width 21 height 22
click at [1324, 355] on span "Edit" at bounding box center [1324, 358] width 22 height 17
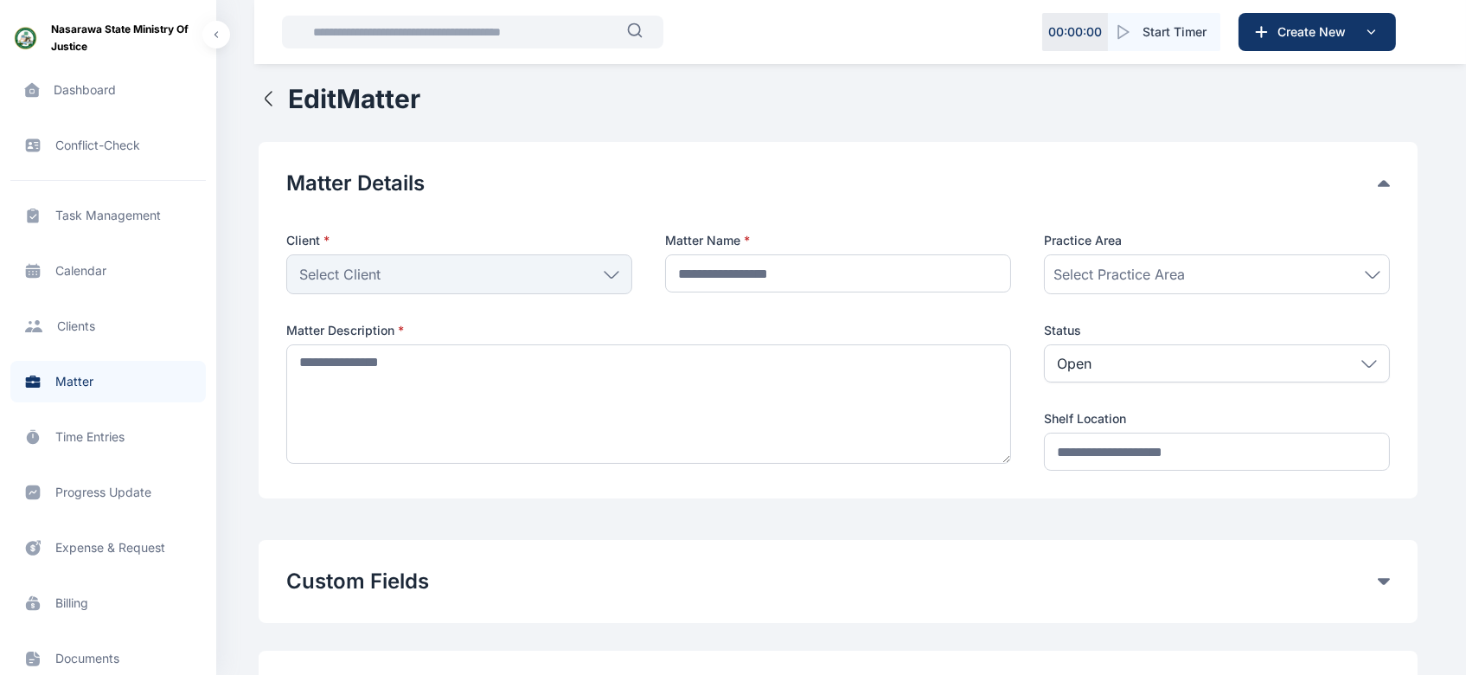
type input "**********"
type textarea "**********"
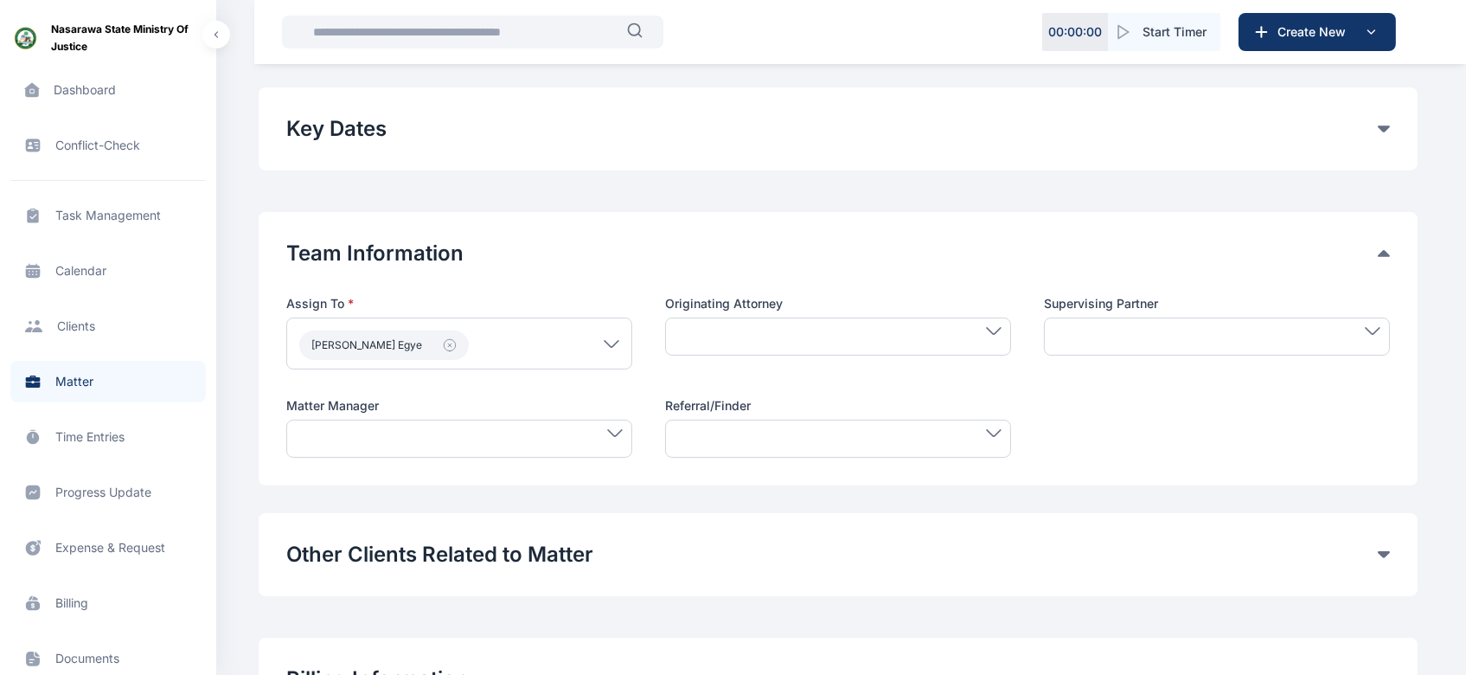
scroll to position [565, 0]
click at [488, 447] on div at bounding box center [459, 437] width 346 height 38
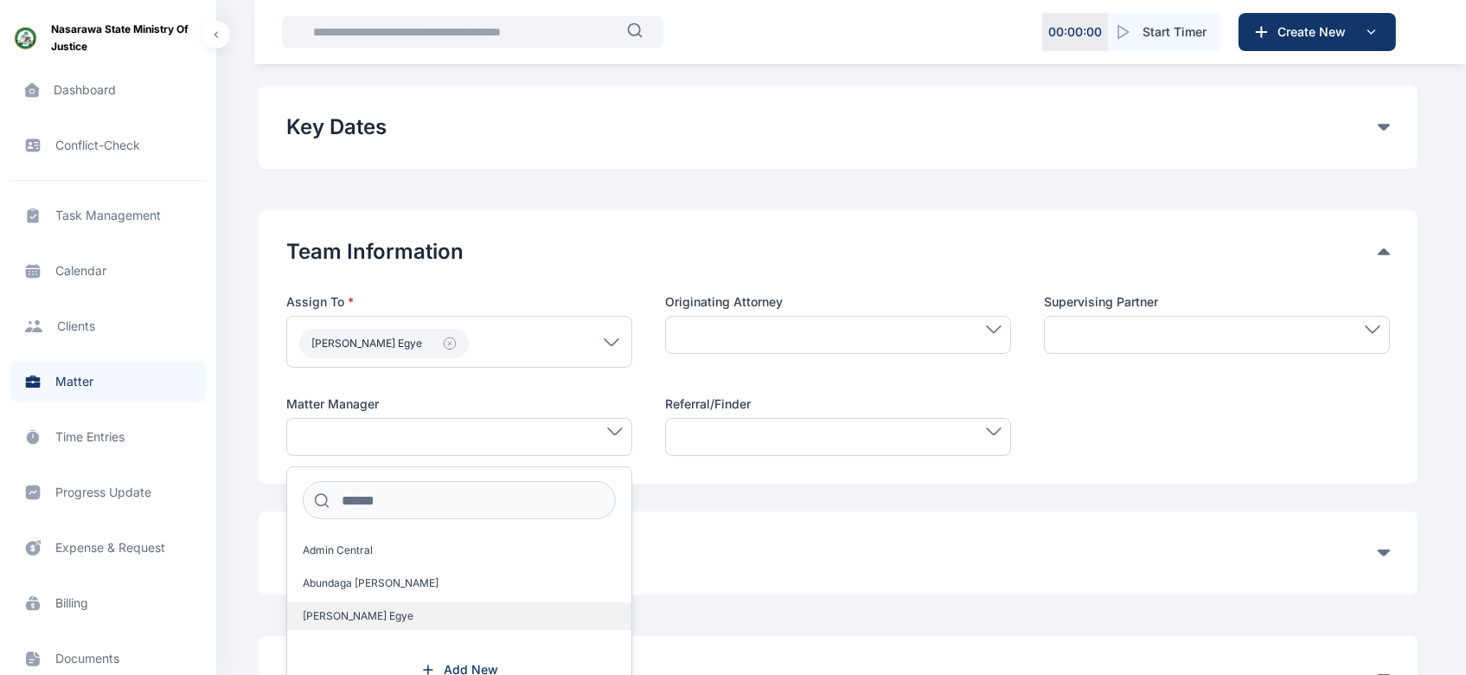
click at [372, 611] on span "[PERSON_NAME] Egye" at bounding box center [358, 616] width 111 height 14
click at [786, 552] on button "Other Clients Related to Matter" at bounding box center [831, 554] width 1091 height 28
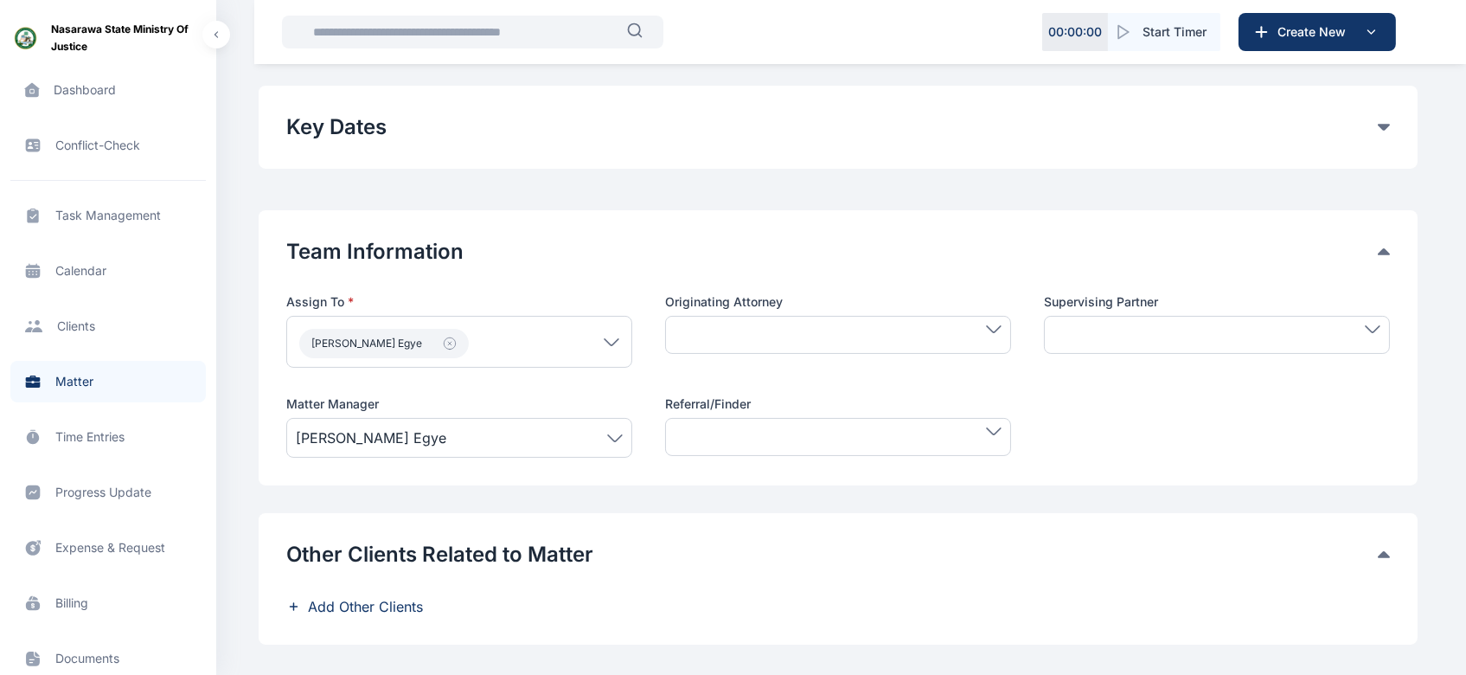
scroll to position [796, 0]
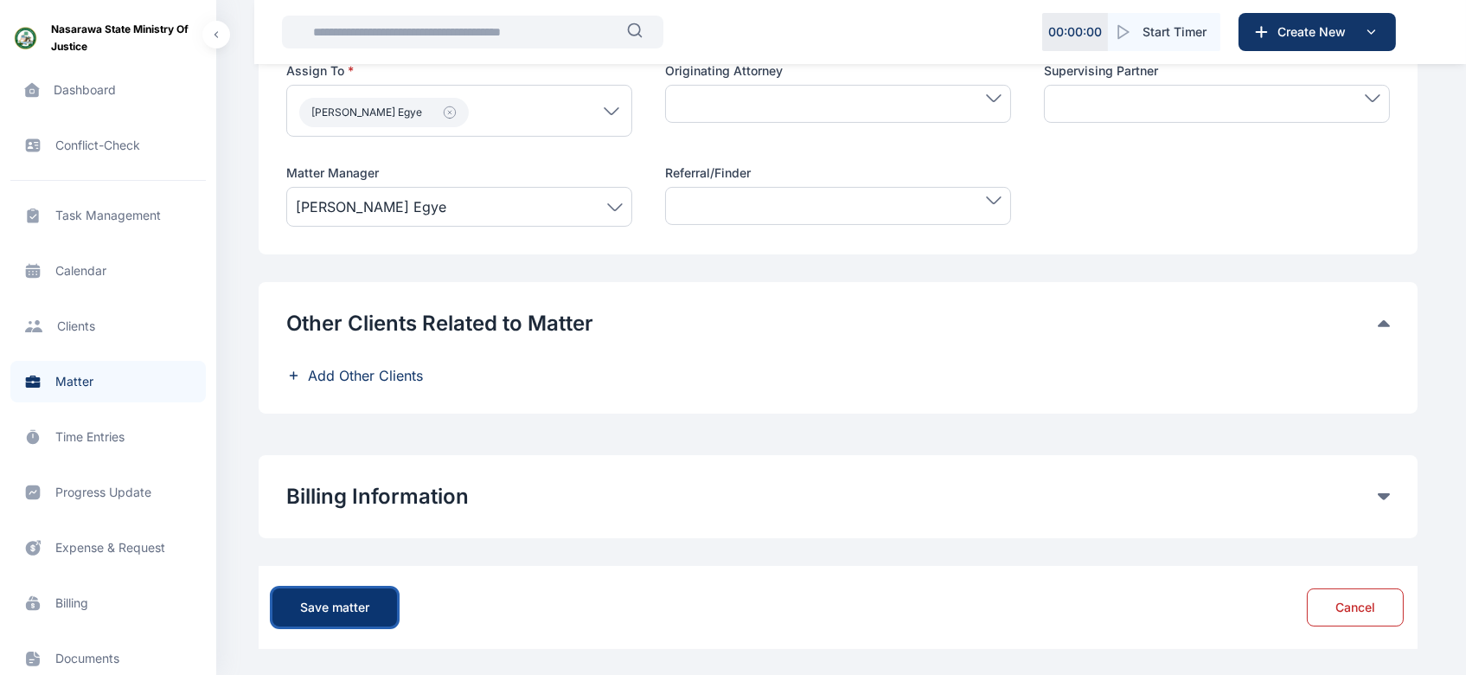
click at [330, 599] on div "Save matter" at bounding box center [334, 606] width 69 height 17
click at [611, 212] on span "[PERSON_NAME] Egye" at bounding box center [459, 206] width 327 height 21
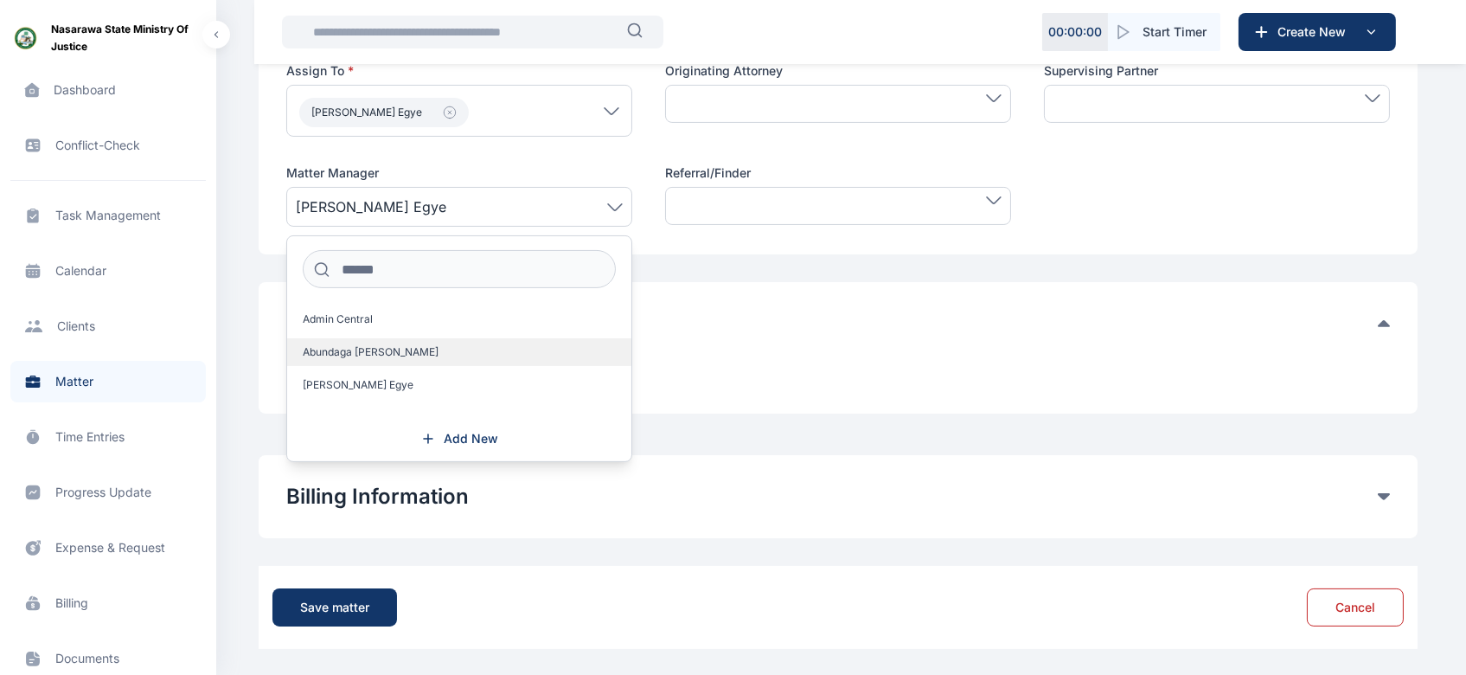
click at [400, 350] on span "Abundaga [PERSON_NAME]" at bounding box center [371, 352] width 136 height 14
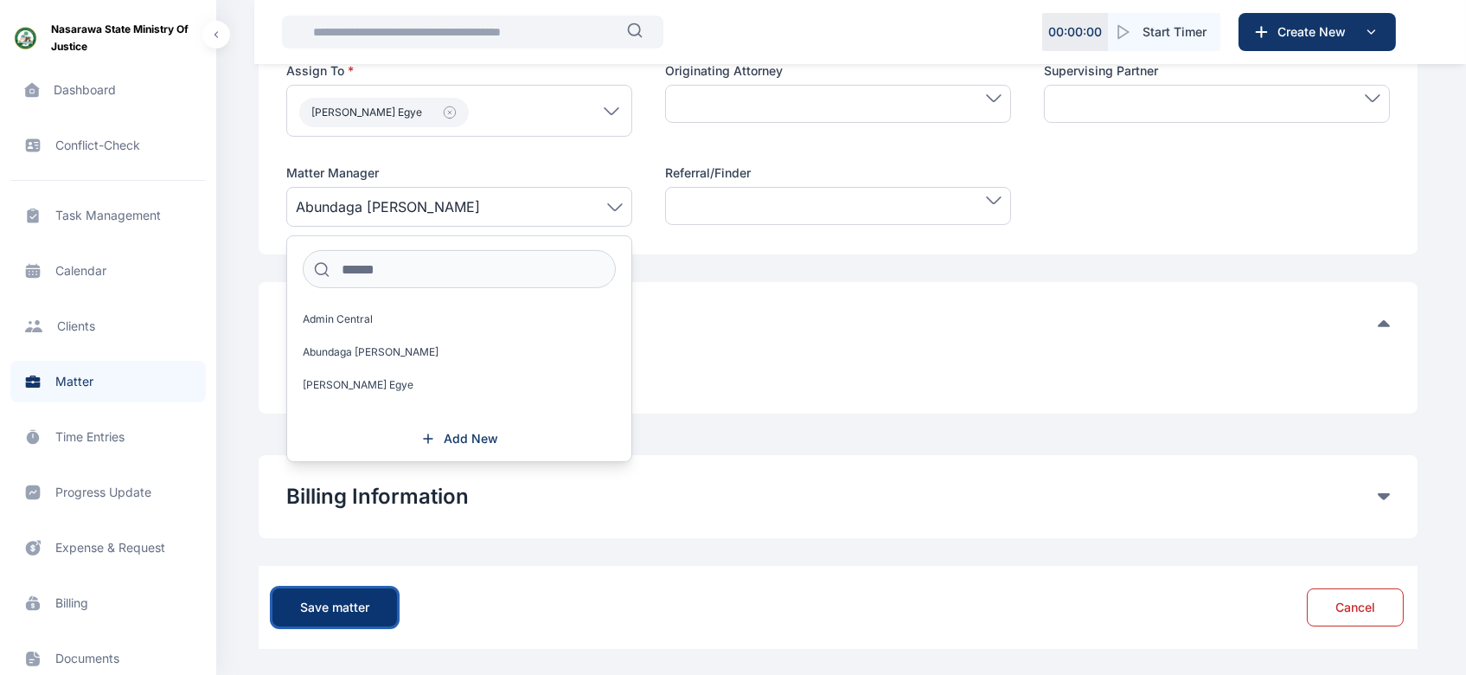
click at [342, 611] on div "Save matter" at bounding box center [334, 606] width 69 height 17
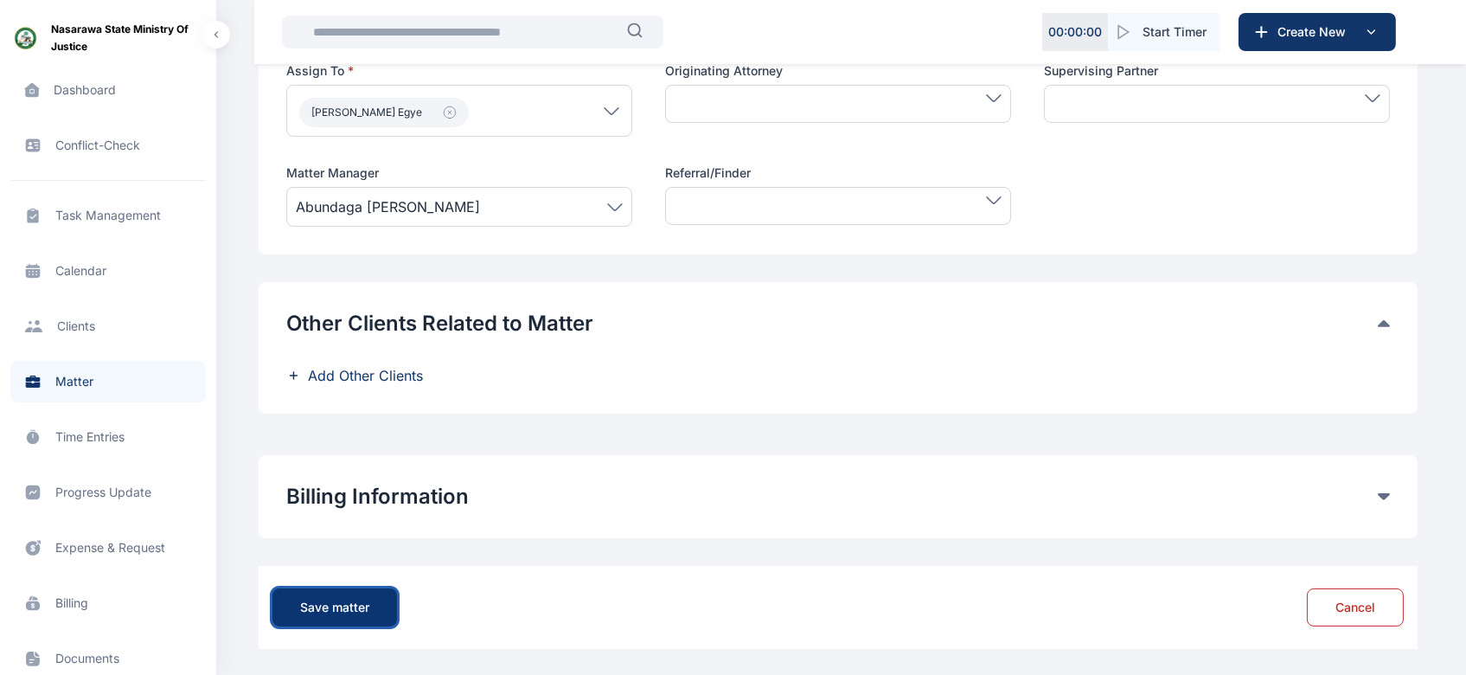
click at [342, 608] on div "Save matter" at bounding box center [334, 606] width 69 height 17
click at [340, 607] on div "Save matter" at bounding box center [334, 606] width 69 height 17
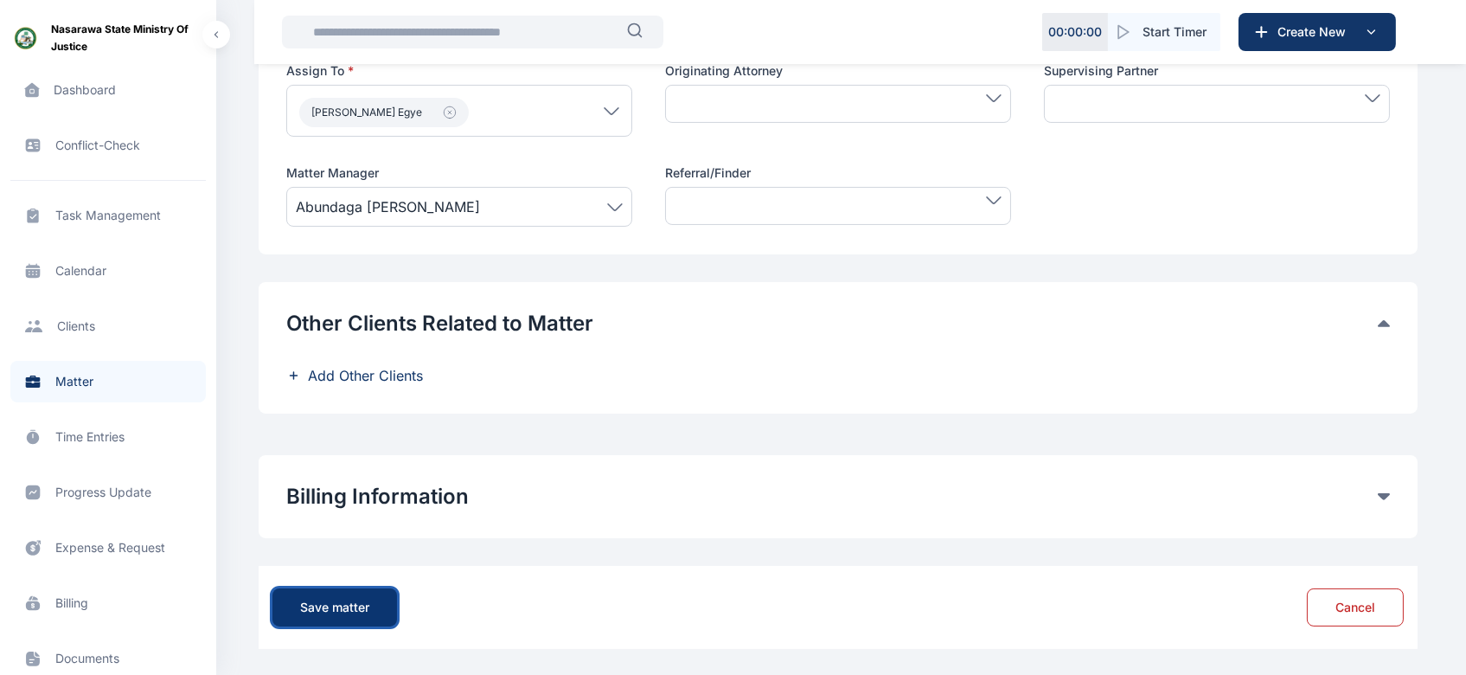
click at [340, 607] on div "Save matter" at bounding box center [334, 606] width 69 height 17
click at [340, 606] on div "Save matter" at bounding box center [334, 606] width 69 height 17
click at [339, 606] on div "Save matter" at bounding box center [334, 606] width 69 height 17
click at [336, 608] on div "Save matter" at bounding box center [334, 606] width 69 height 17
click at [368, 615] on button "Save matter" at bounding box center [334, 607] width 125 height 38
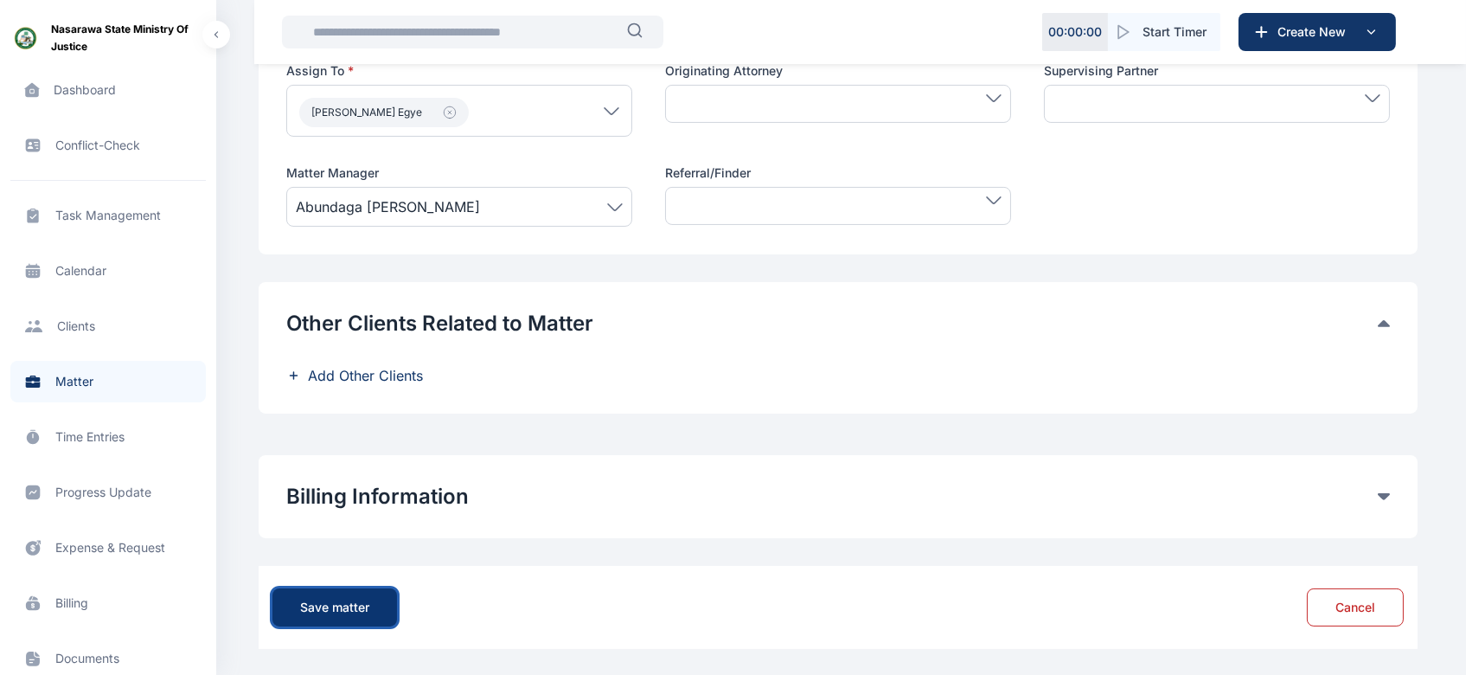
click at [368, 616] on button "Save matter" at bounding box center [334, 607] width 125 height 38
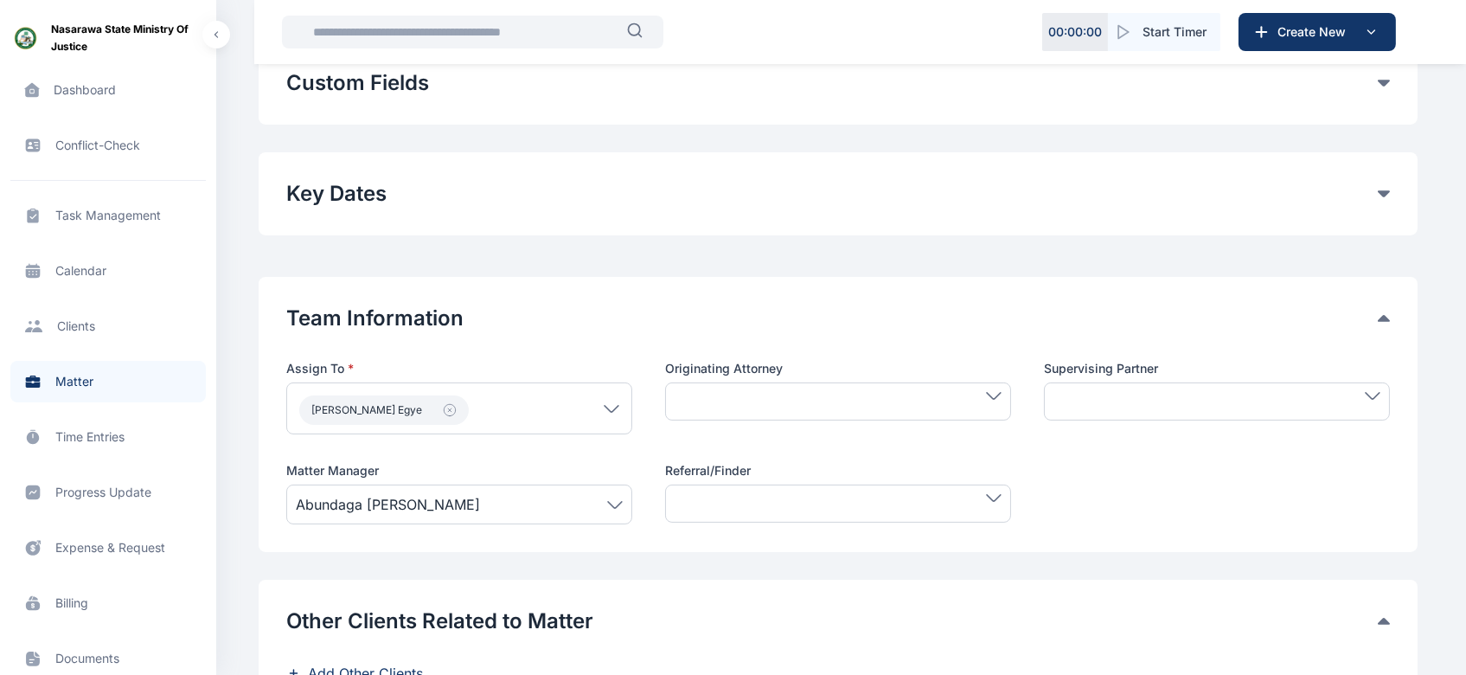
scroll to position [500, 0]
click at [71, 378] on span "Matter matter matter" at bounding box center [107, 382] width 195 height 42
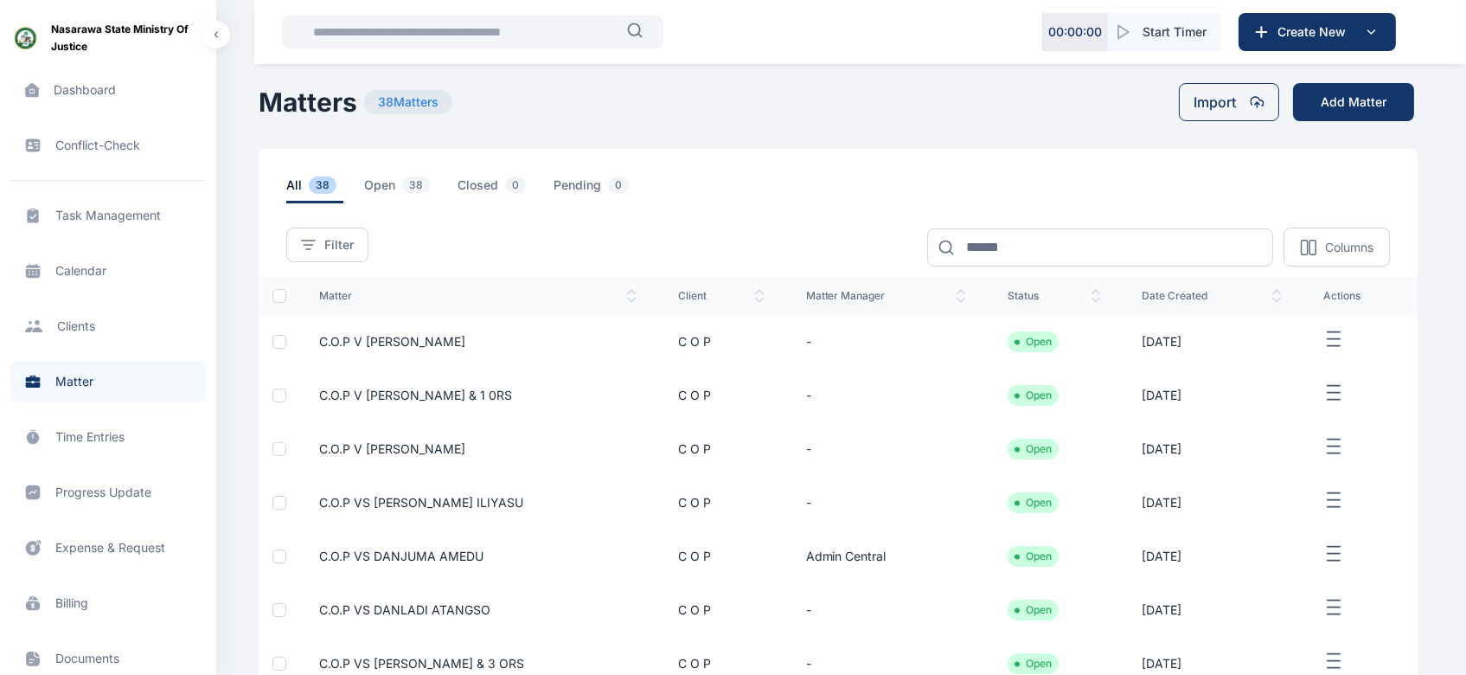
click at [1332, 339] on icon "button" at bounding box center [1333, 340] width 21 height 22
click at [1323, 359] on span "Edit" at bounding box center [1324, 358] width 22 height 17
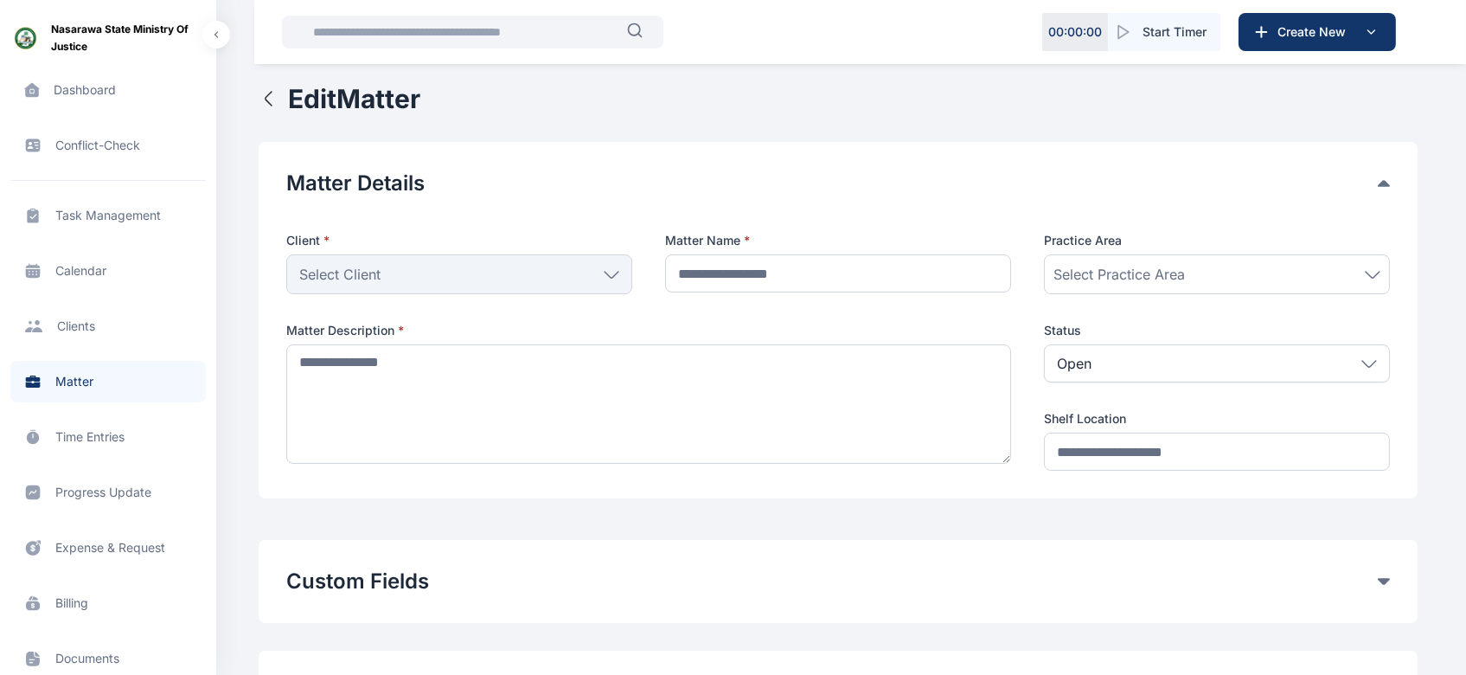
type input "**********"
type textarea "**********"
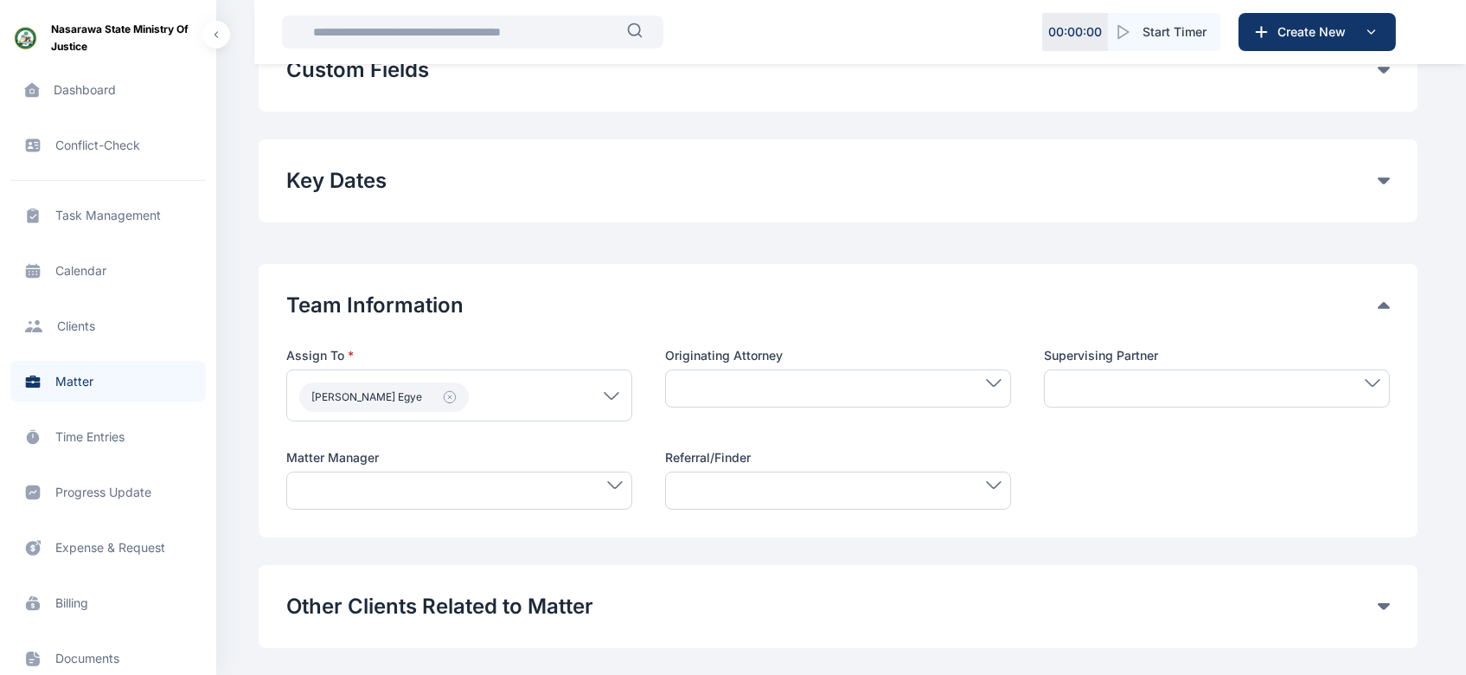
scroll to position [515, 0]
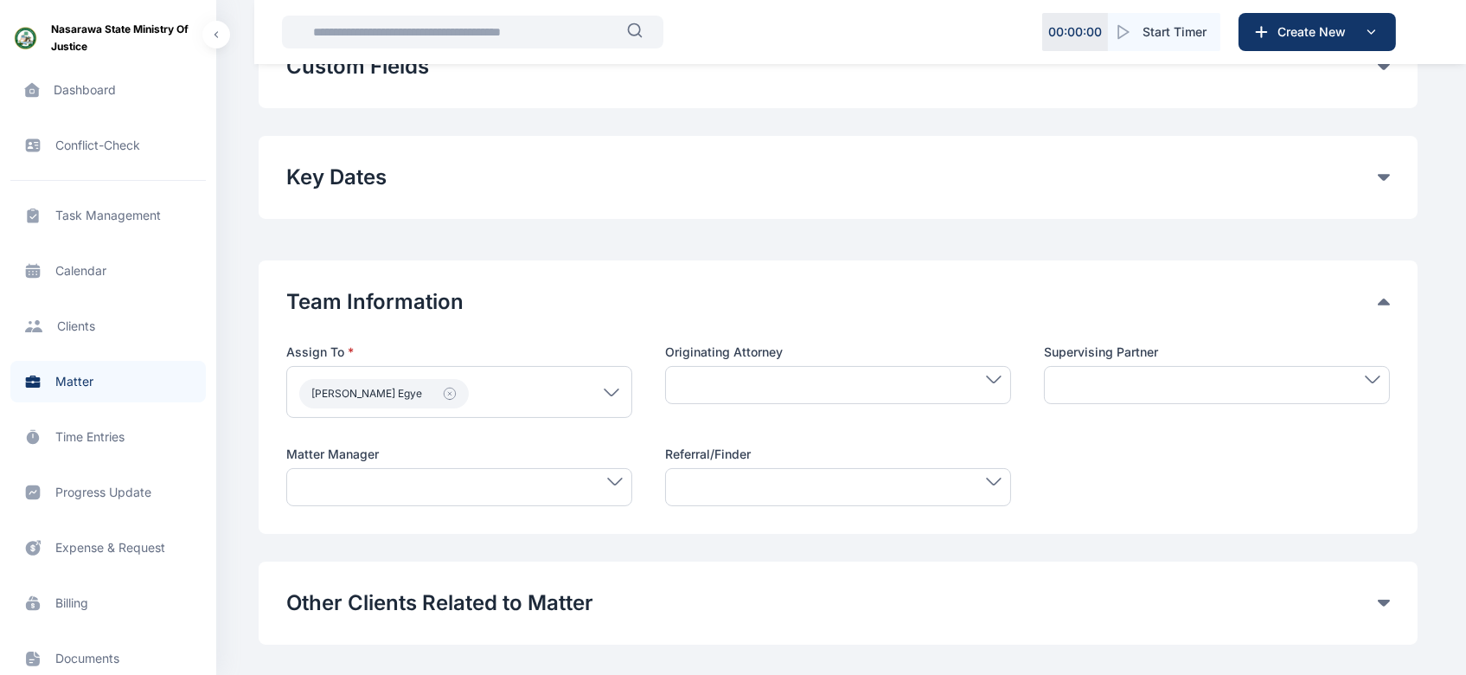
click at [610, 487] on div at bounding box center [459, 487] width 346 height 38
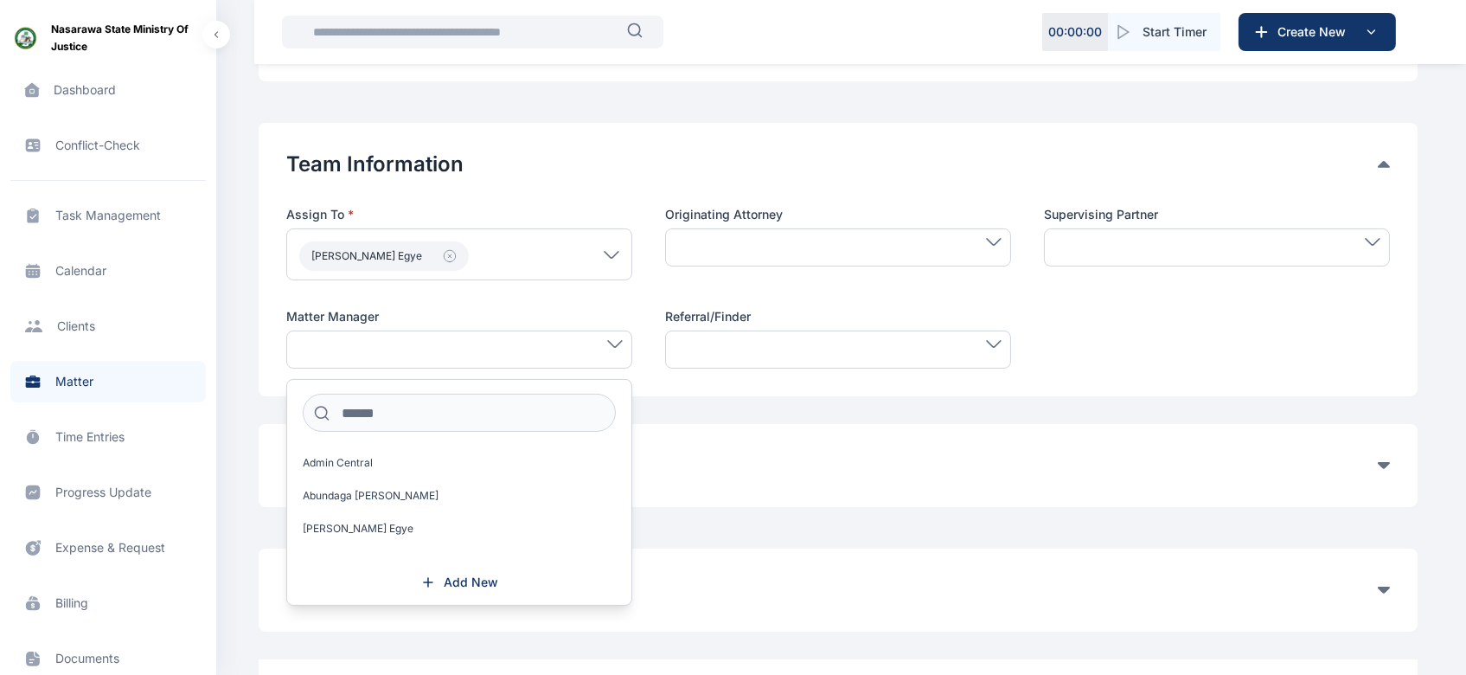
scroll to position [660, 0]
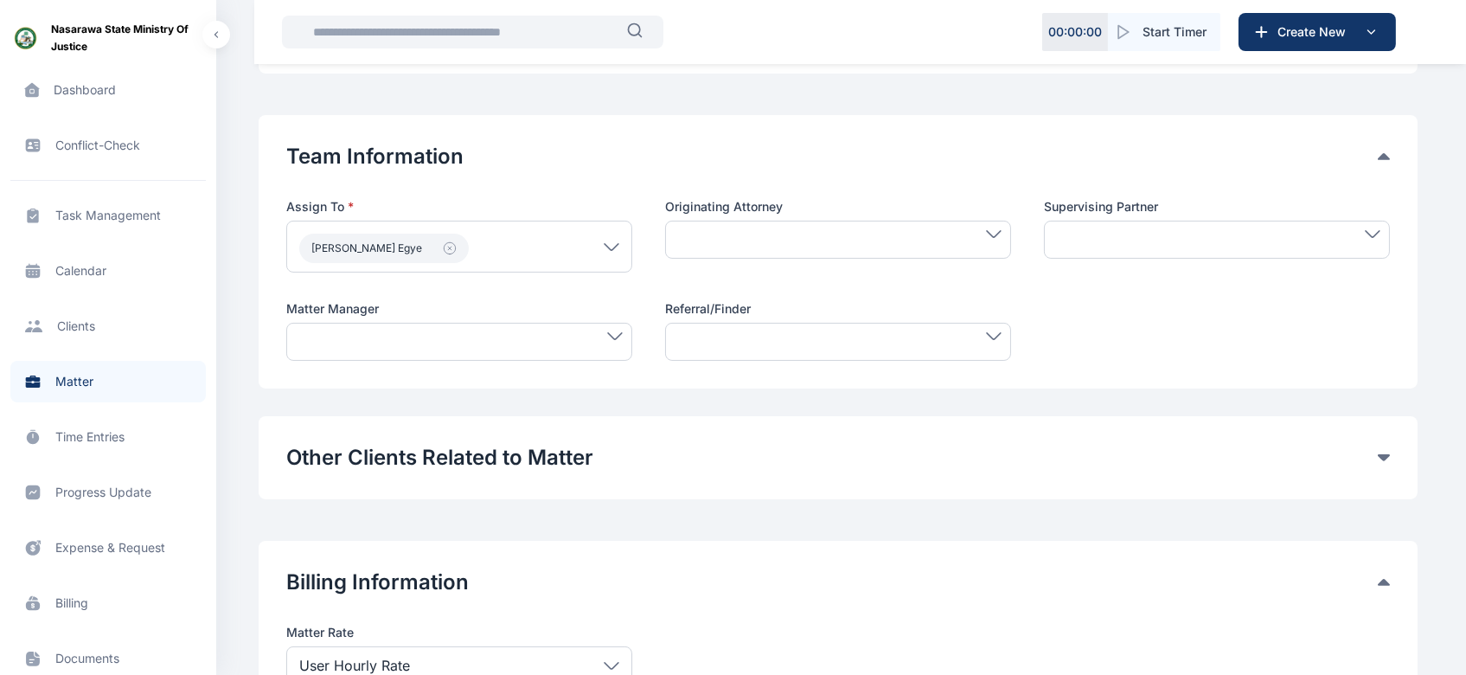
click at [531, 335] on span at bounding box center [459, 336] width 327 height 8
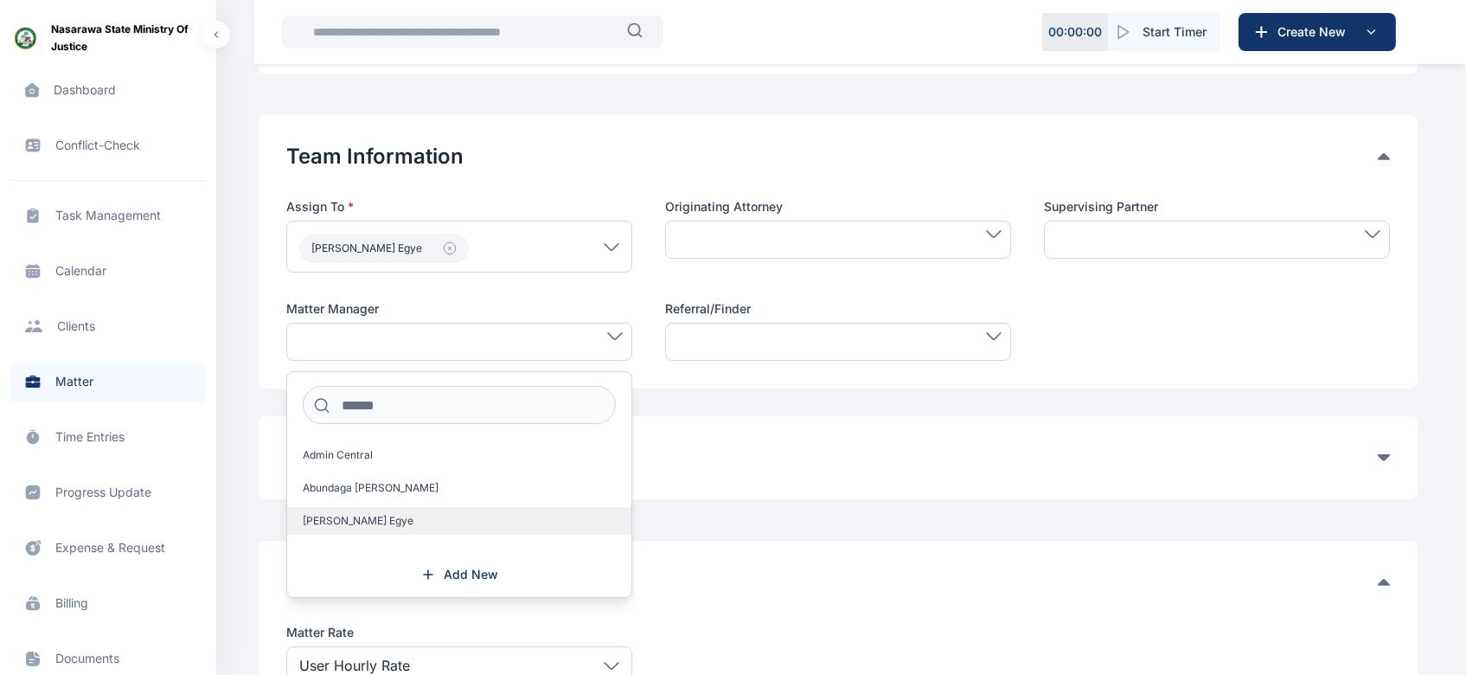
click at [383, 520] on span "[PERSON_NAME] Egye" at bounding box center [358, 521] width 111 height 14
click at [687, 482] on div "Other Clients Related to Matter Add Other Clients" at bounding box center [838, 459] width 1159 height 83
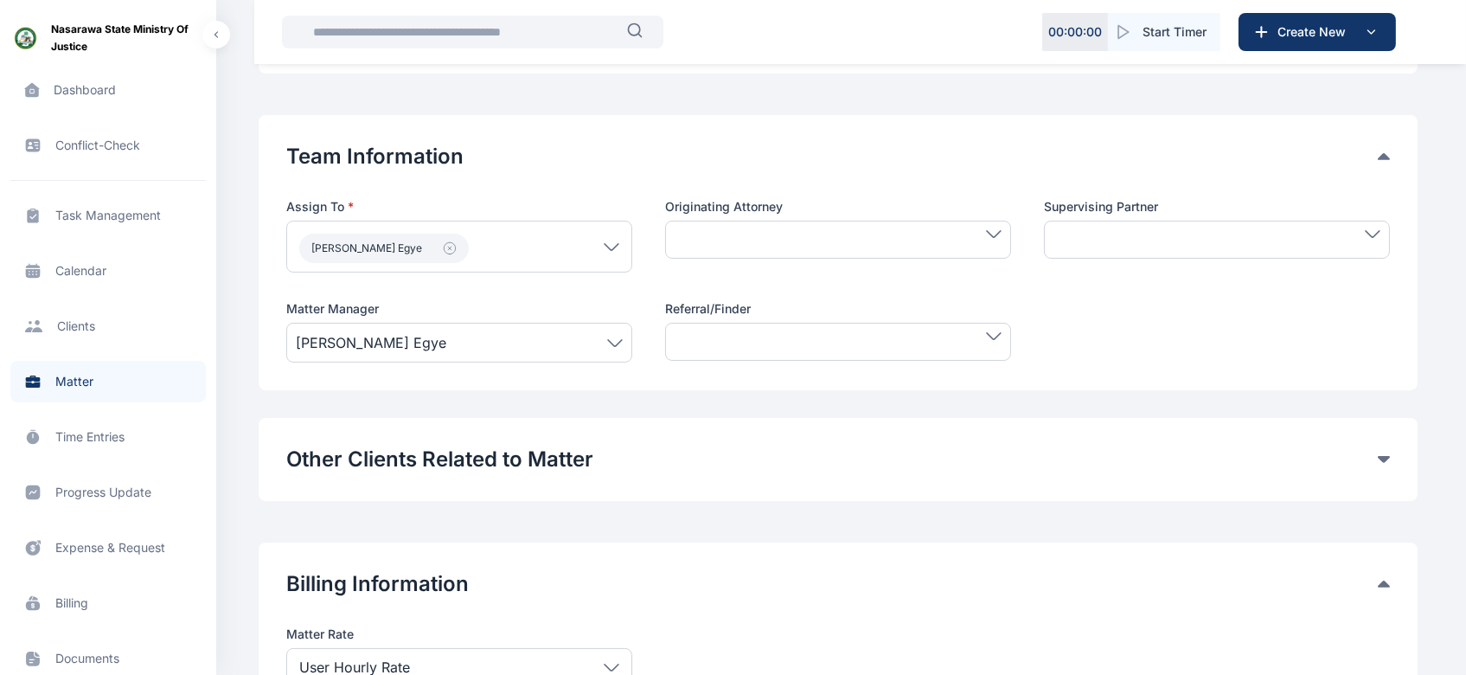
scroll to position [857, 0]
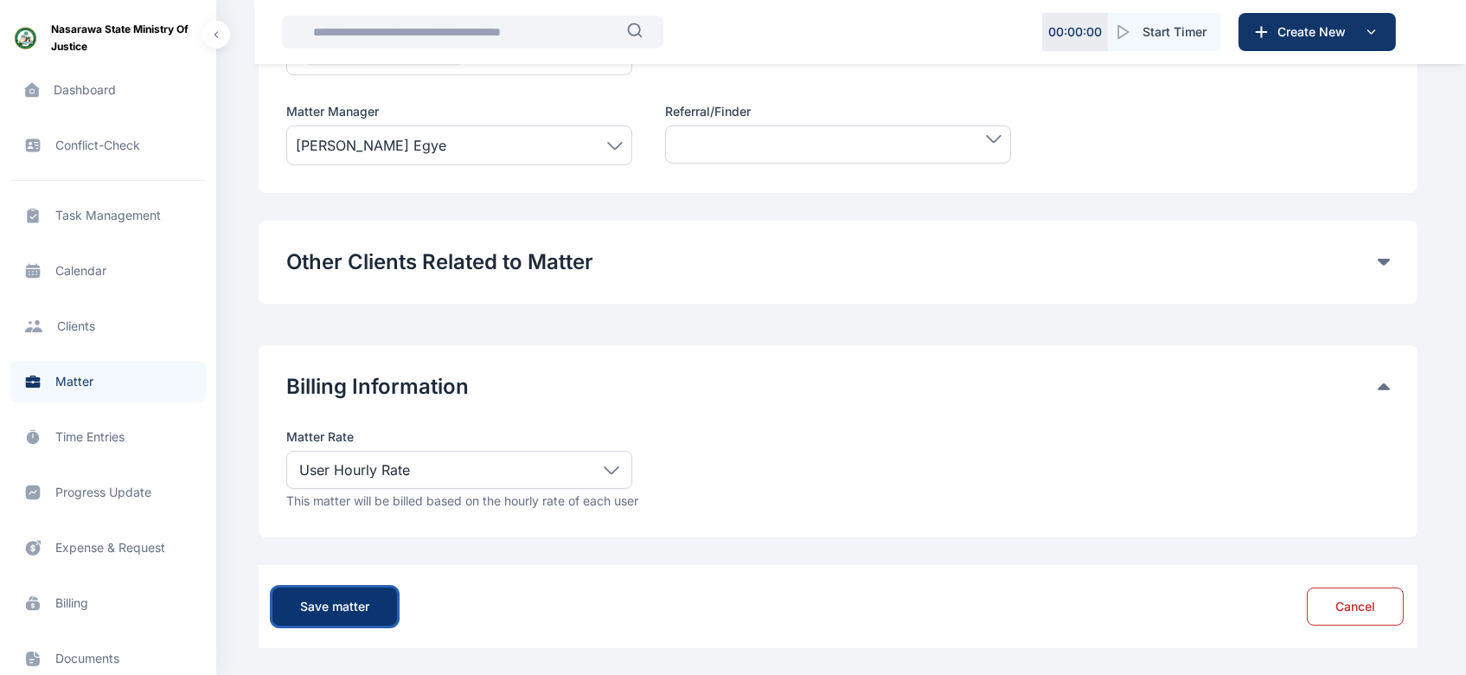
click at [349, 608] on div "Save matter" at bounding box center [334, 606] width 69 height 17
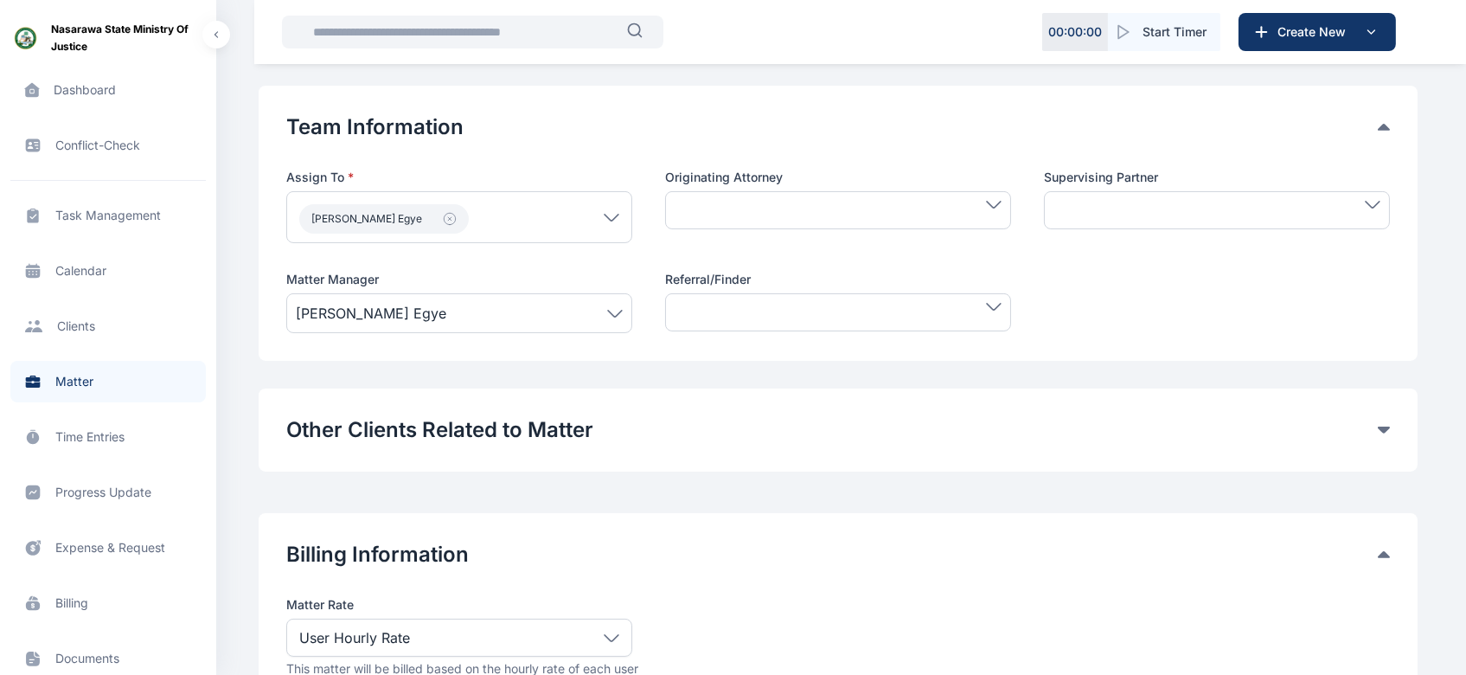
scroll to position [681, 0]
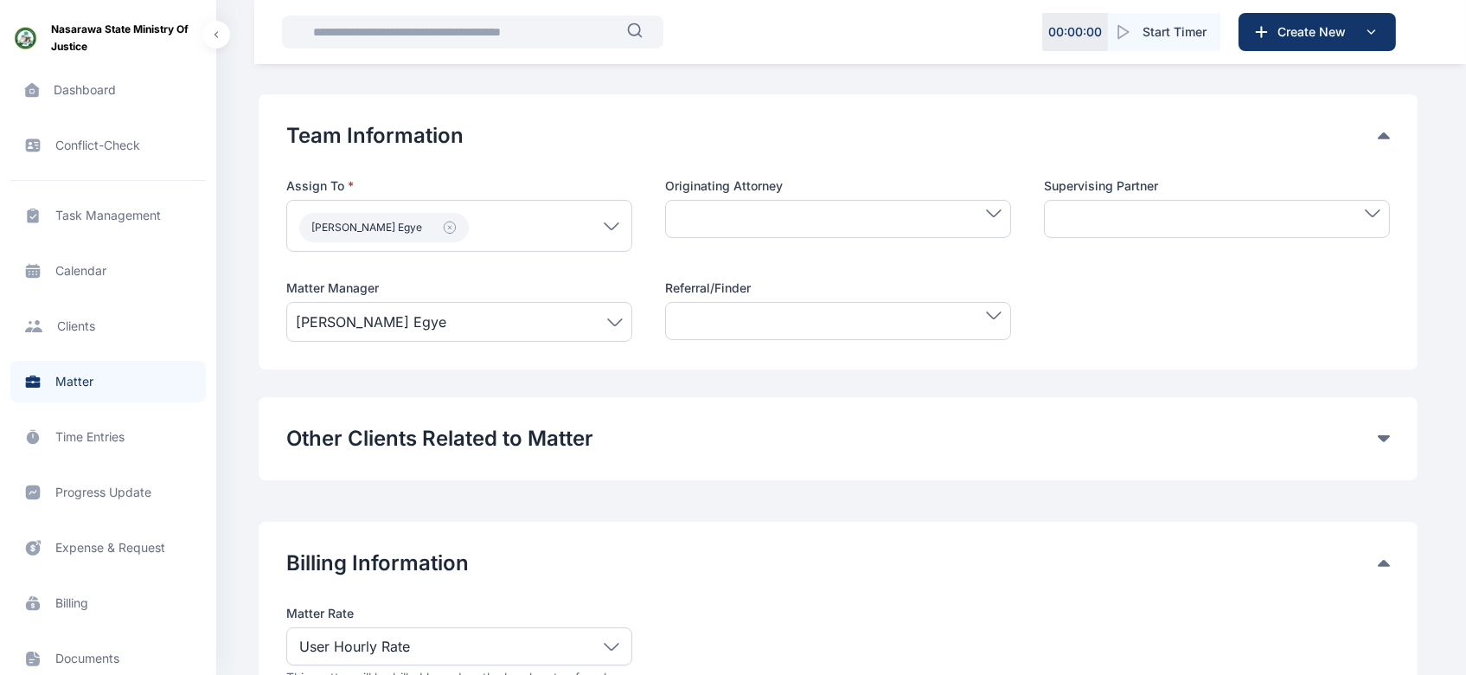
click at [989, 220] on div at bounding box center [838, 219] width 346 height 38
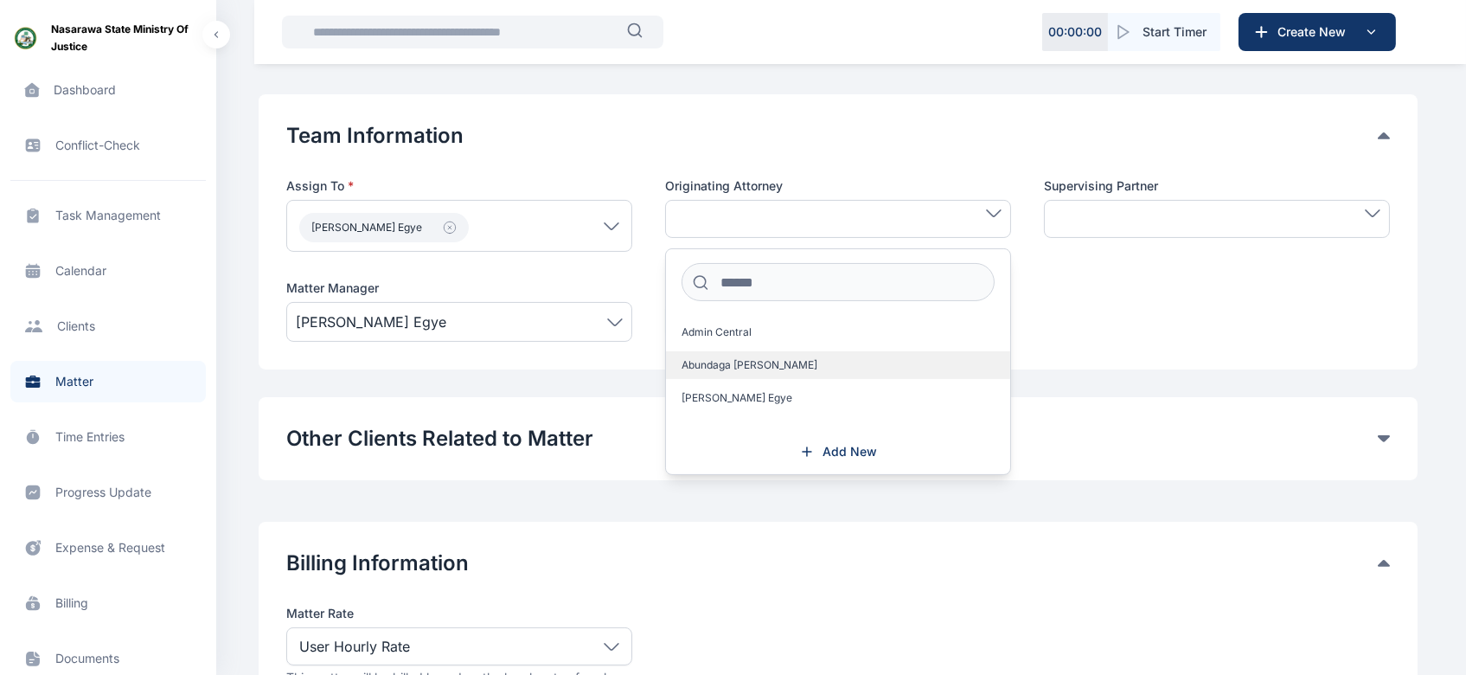
click at [838, 374] on label "Abundaga [PERSON_NAME]" at bounding box center [838, 365] width 344 height 28
click at [1301, 218] on div at bounding box center [1217, 219] width 346 height 38
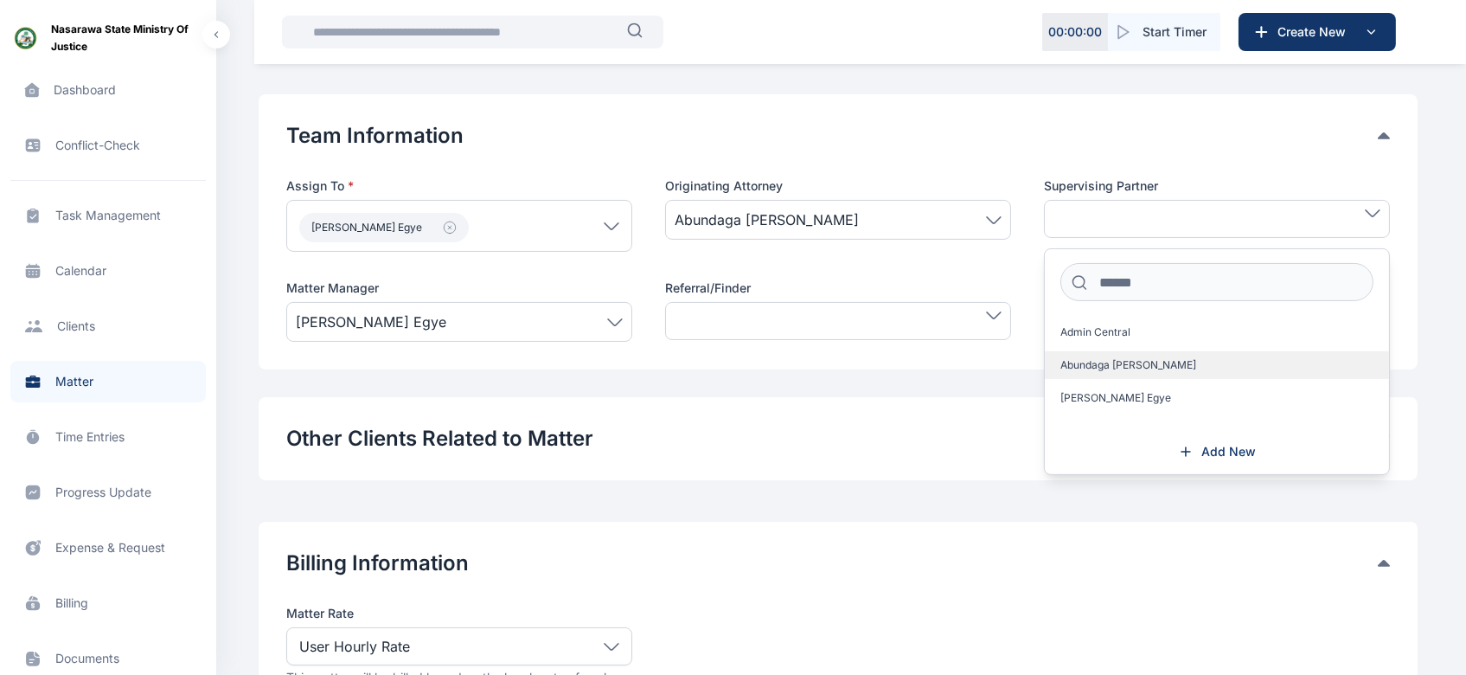
click at [1133, 368] on span "Abundaga [PERSON_NAME]" at bounding box center [1128, 365] width 136 height 14
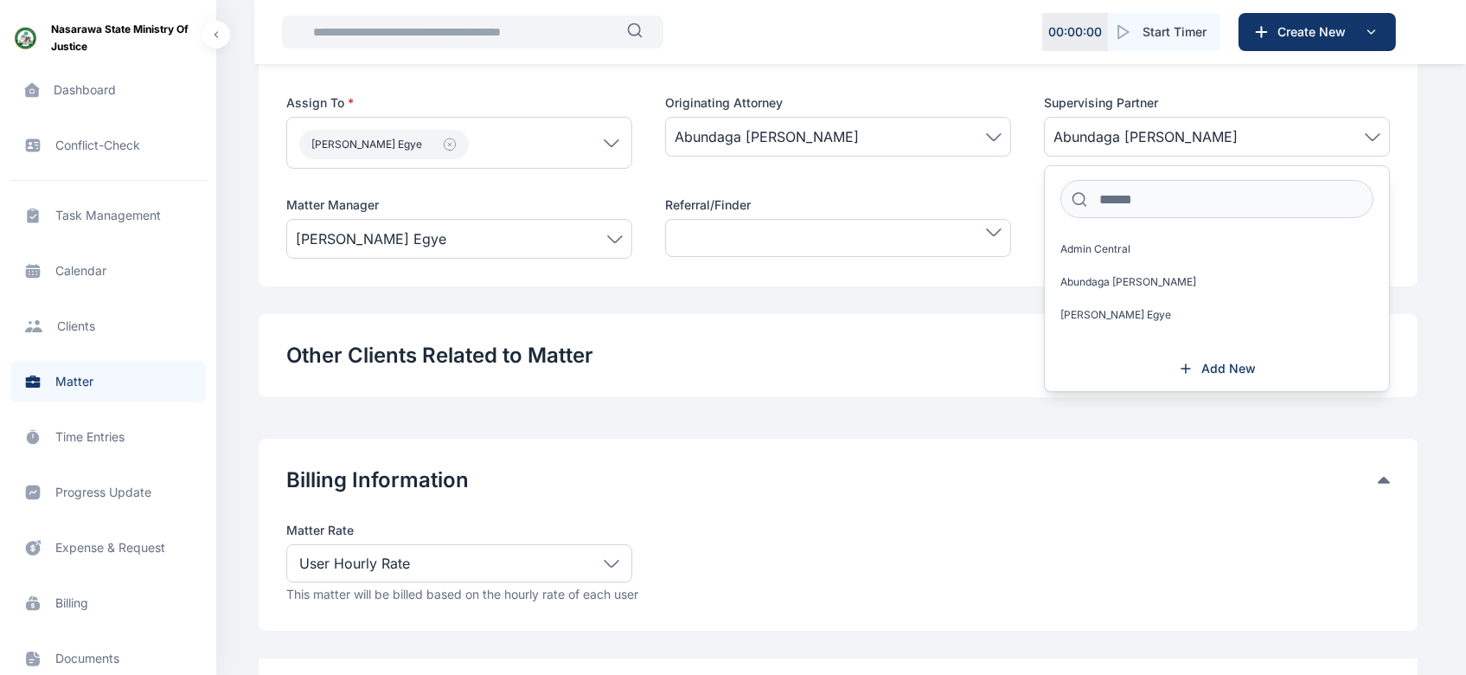
scroll to position [764, 0]
click at [1079, 250] on span "Admin Central" at bounding box center [1095, 248] width 70 height 14
click at [989, 391] on div "Other Clients Related to Matter Add Other Clients" at bounding box center [838, 354] width 1159 height 83
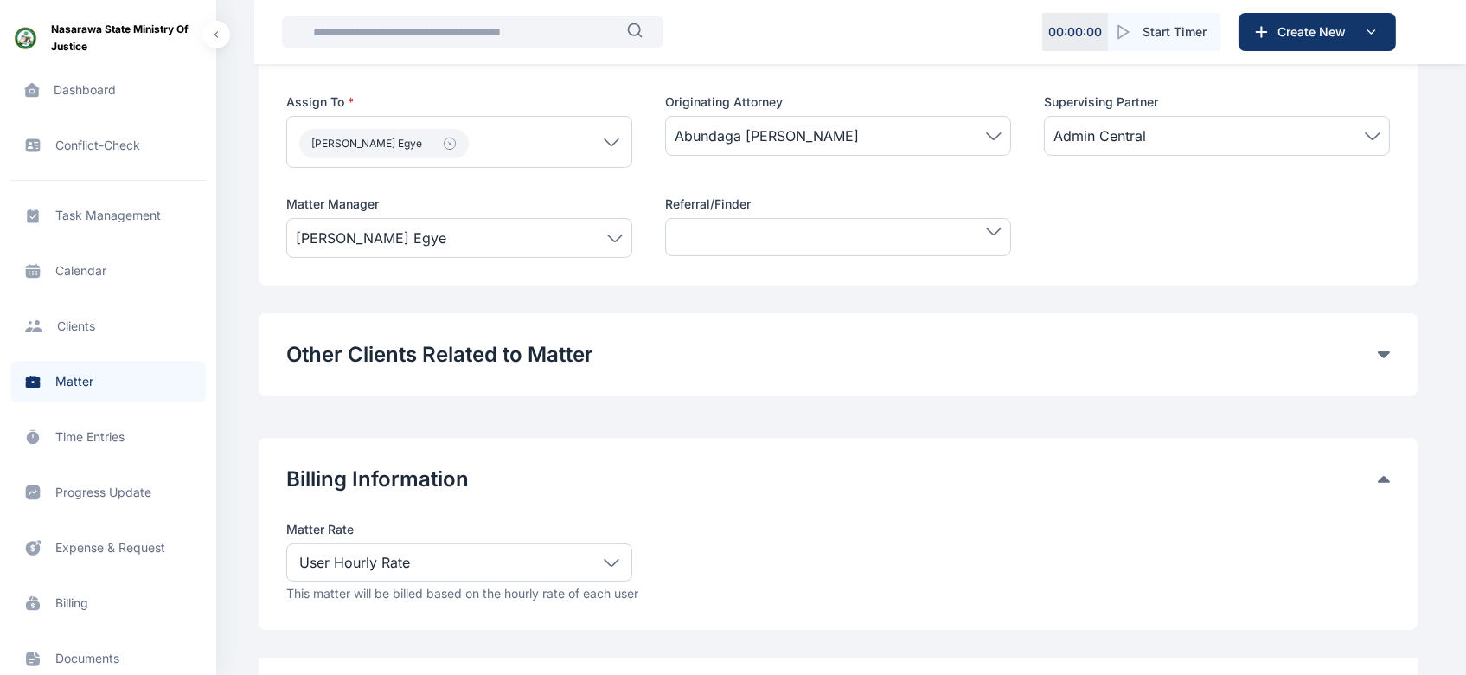
scroll to position [857, 0]
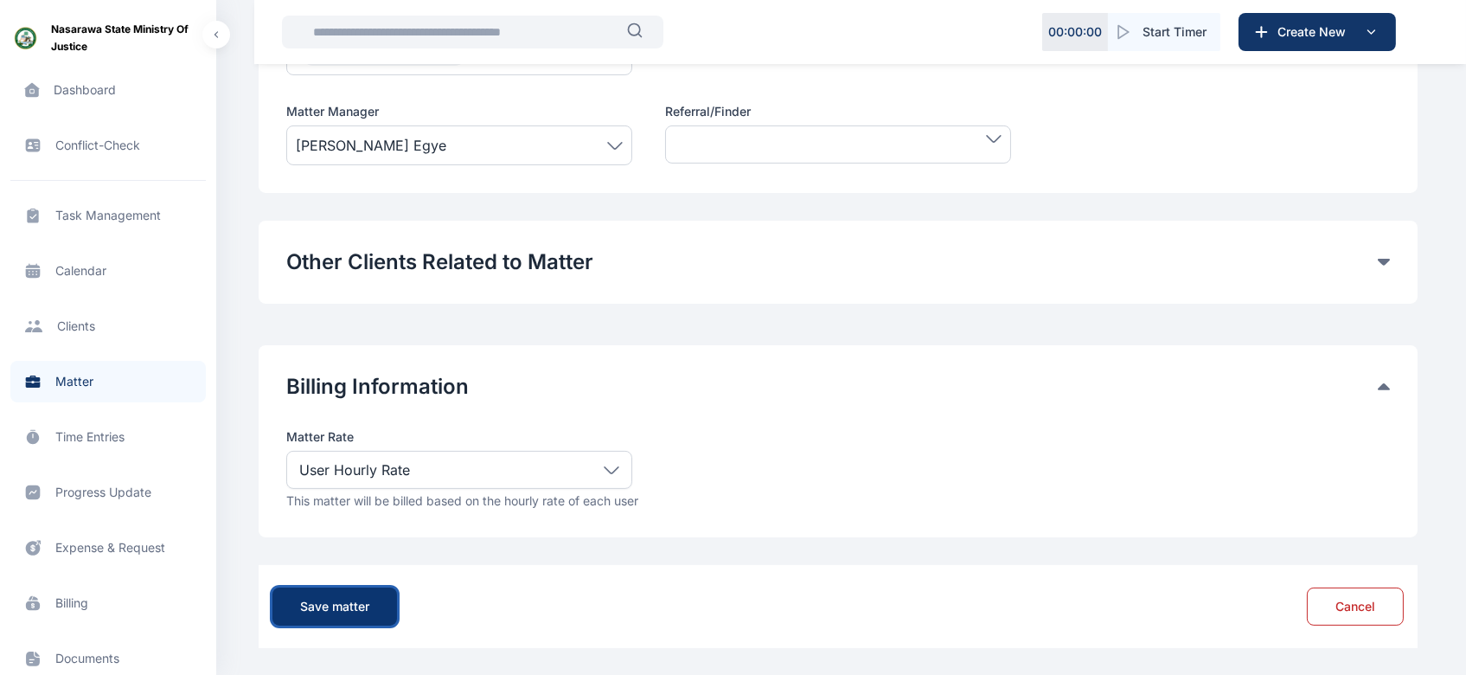
click at [346, 610] on div "Save matter" at bounding box center [334, 606] width 69 height 17
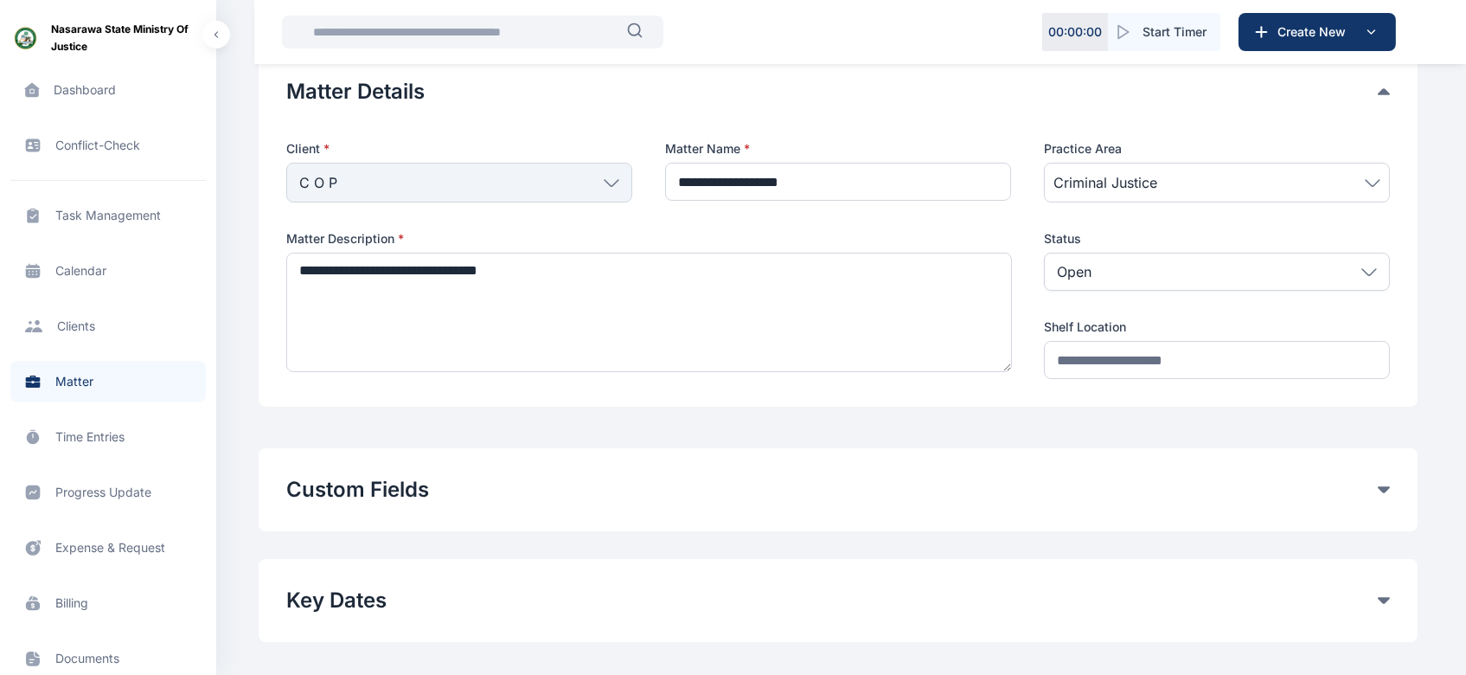
scroll to position [89, 0]
click at [61, 377] on span "Matter matter matter" at bounding box center [107, 382] width 195 height 42
